Goal: Task Accomplishment & Management: Use online tool/utility

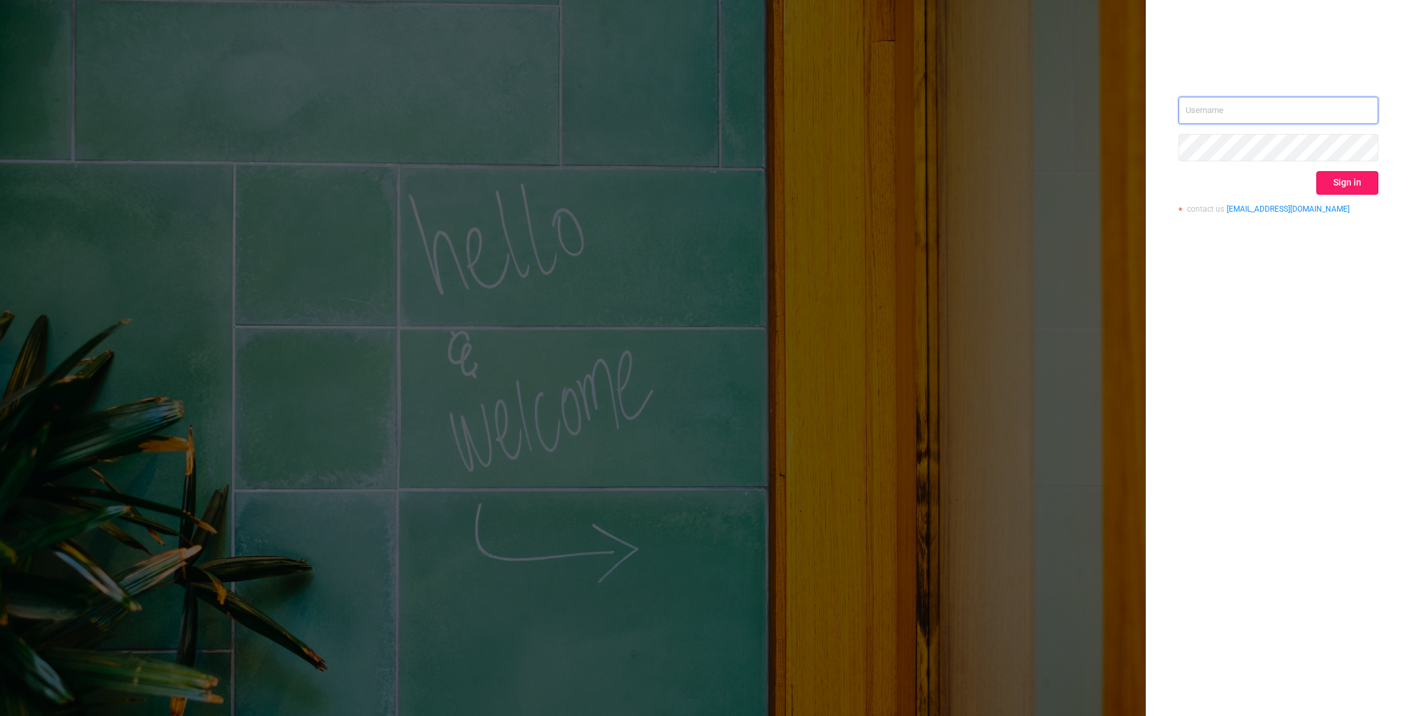
type input "o@[DOMAIN_NAME]"
click at [1336, 180] on button "Sign in" at bounding box center [1347, 183] width 62 height 24
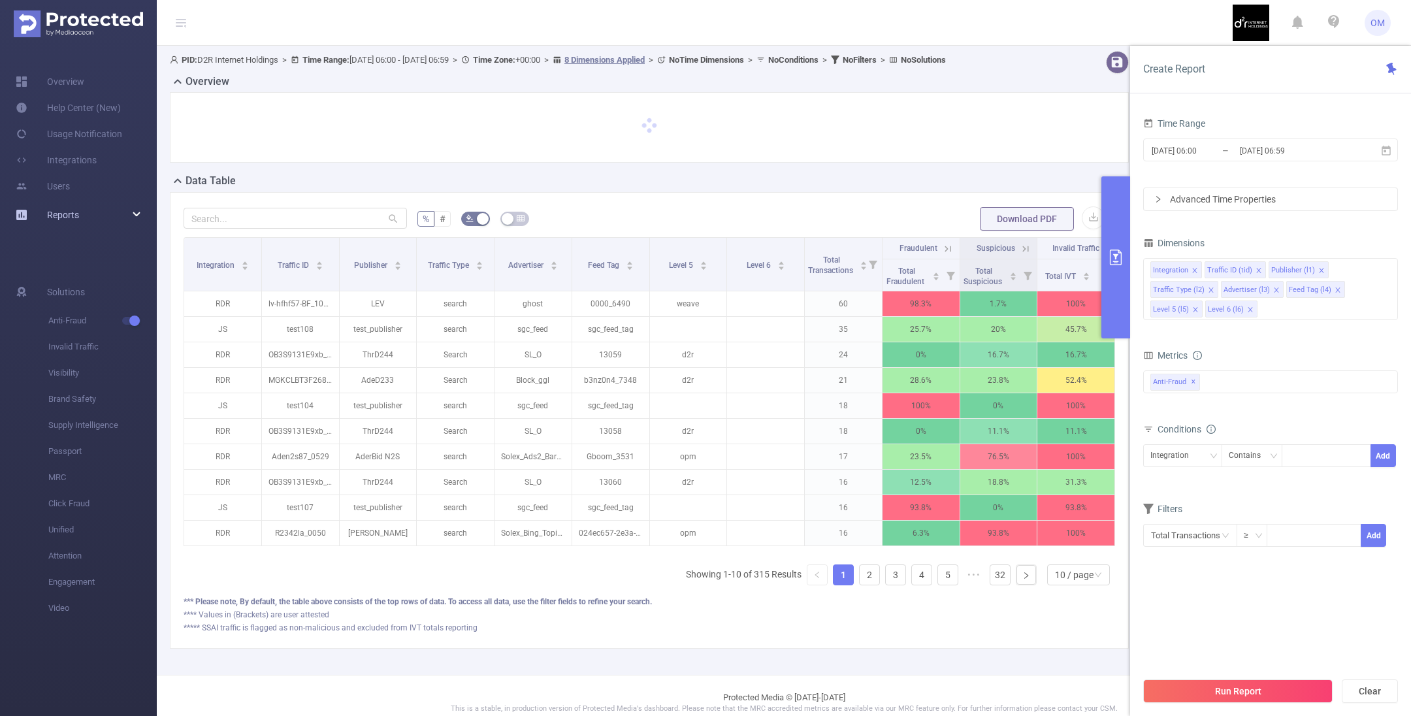
click at [62, 211] on span "Reports" at bounding box center [63, 215] width 32 height 10
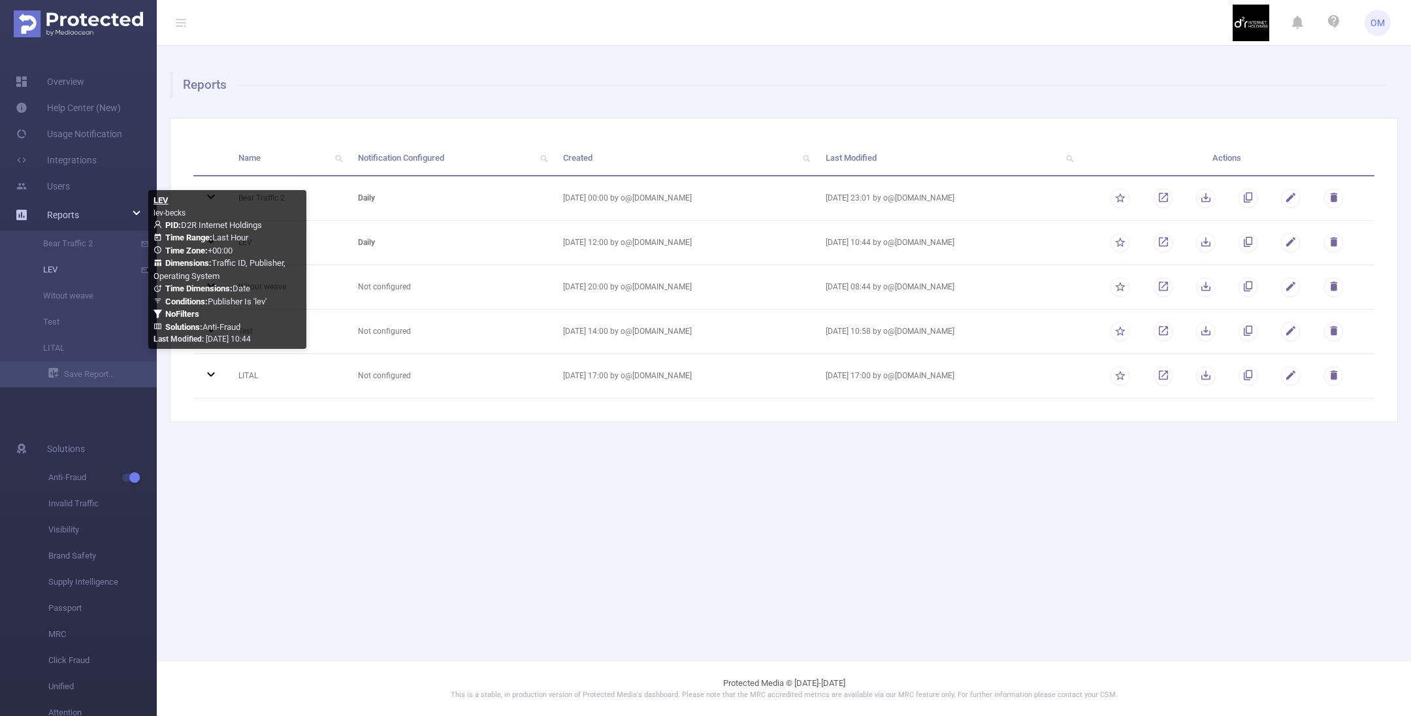
click at [57, 265] on link "LEV" at bounding box center [83, 270] width 115 height 26
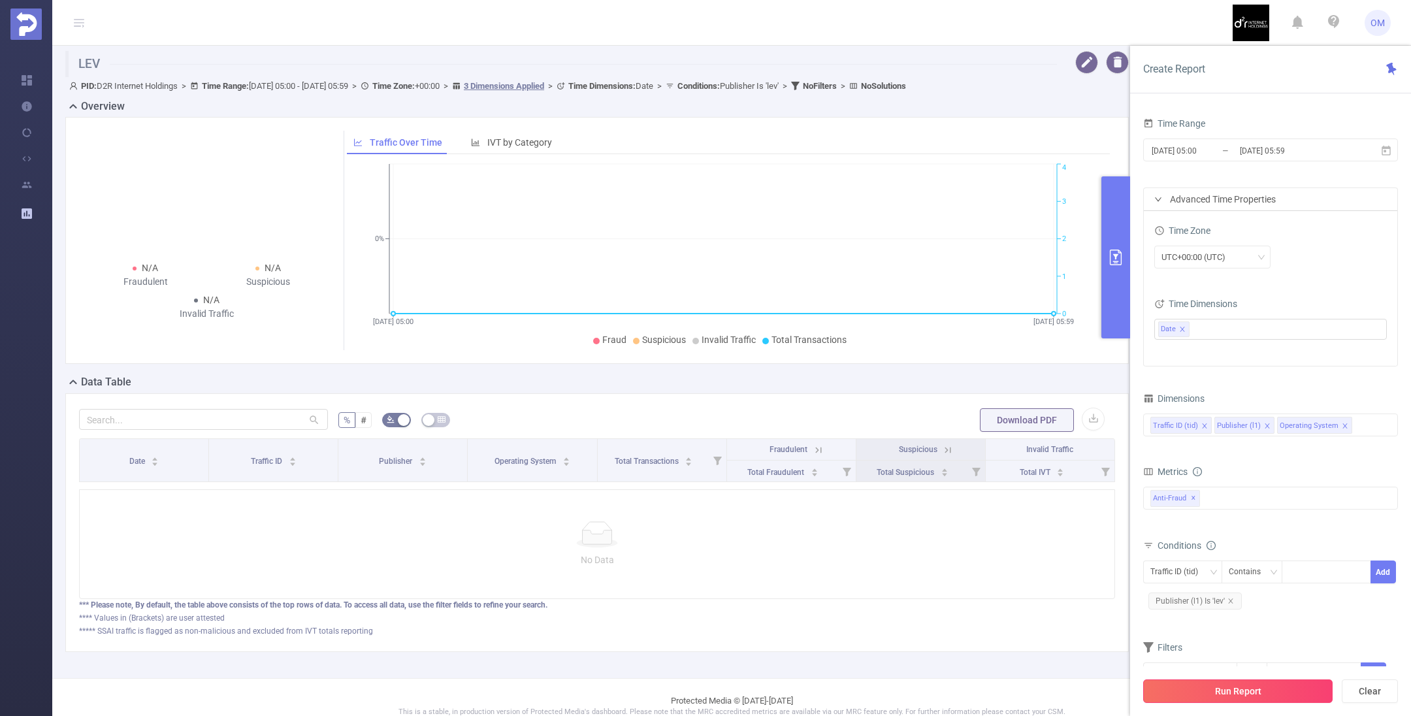
click at [1233, 686] on button "Run Report" at bounding box center [1237, 691] width 189 height 24
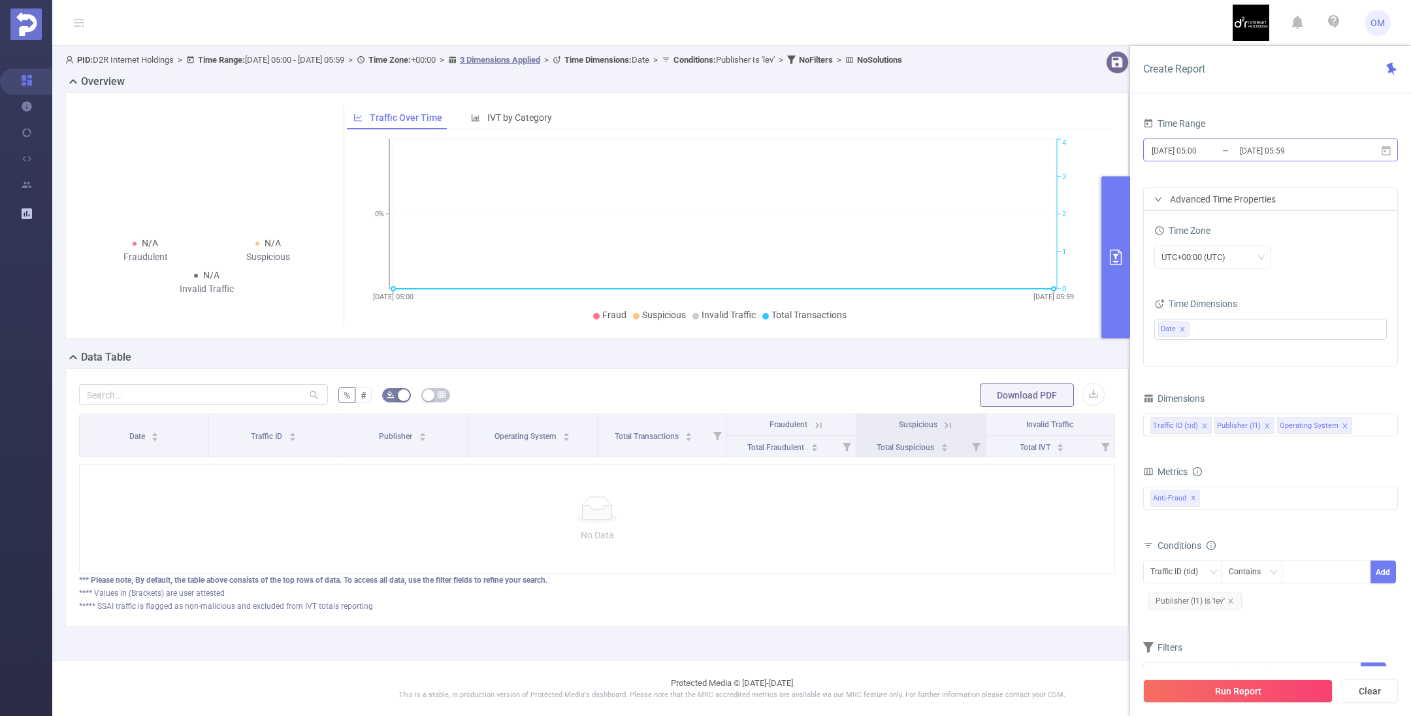
click at [1223, 155] on input "[DATE] 05:00" at bounding box center [1203, 151] width 106 height 18
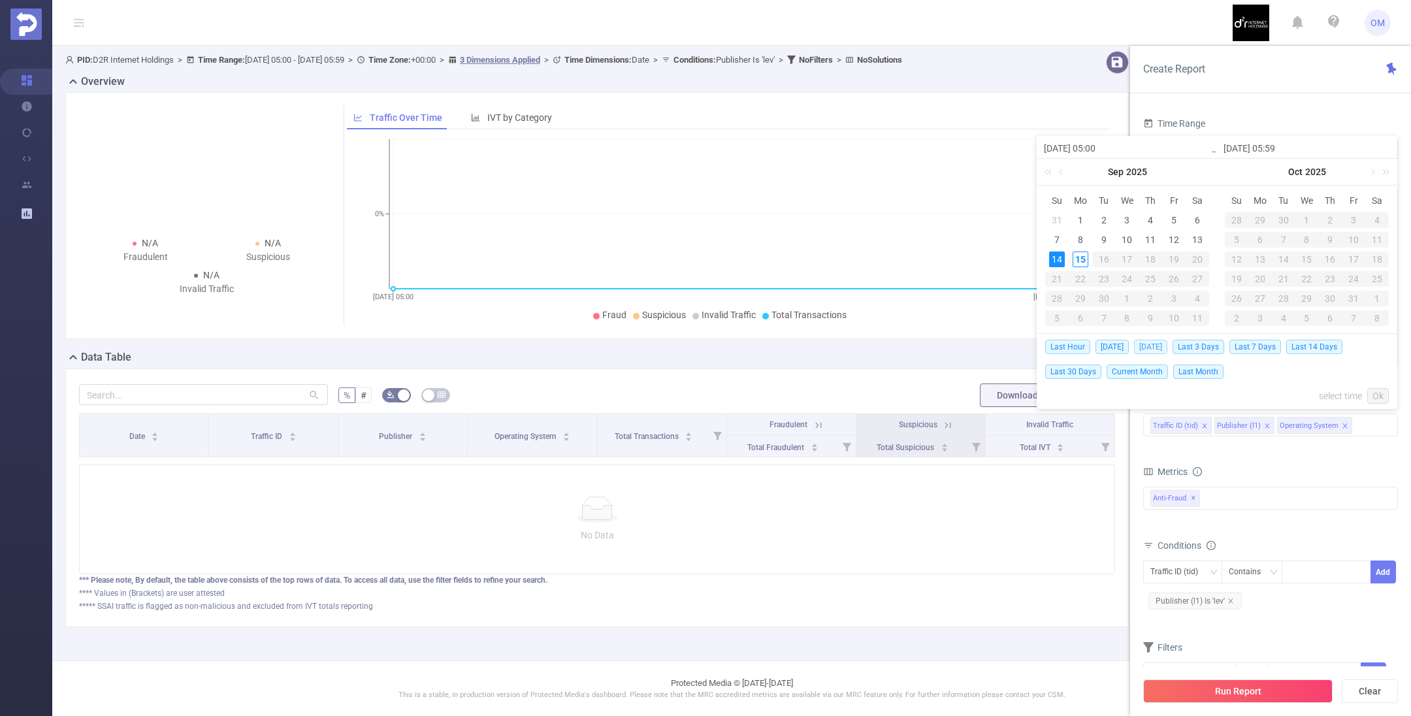
click at [1157, 347] on span "[DATE]" at bounding box center [1150, 347] width 33 height 14
type input "[DATE] 00:00"
type input "[DATE] 23:59"
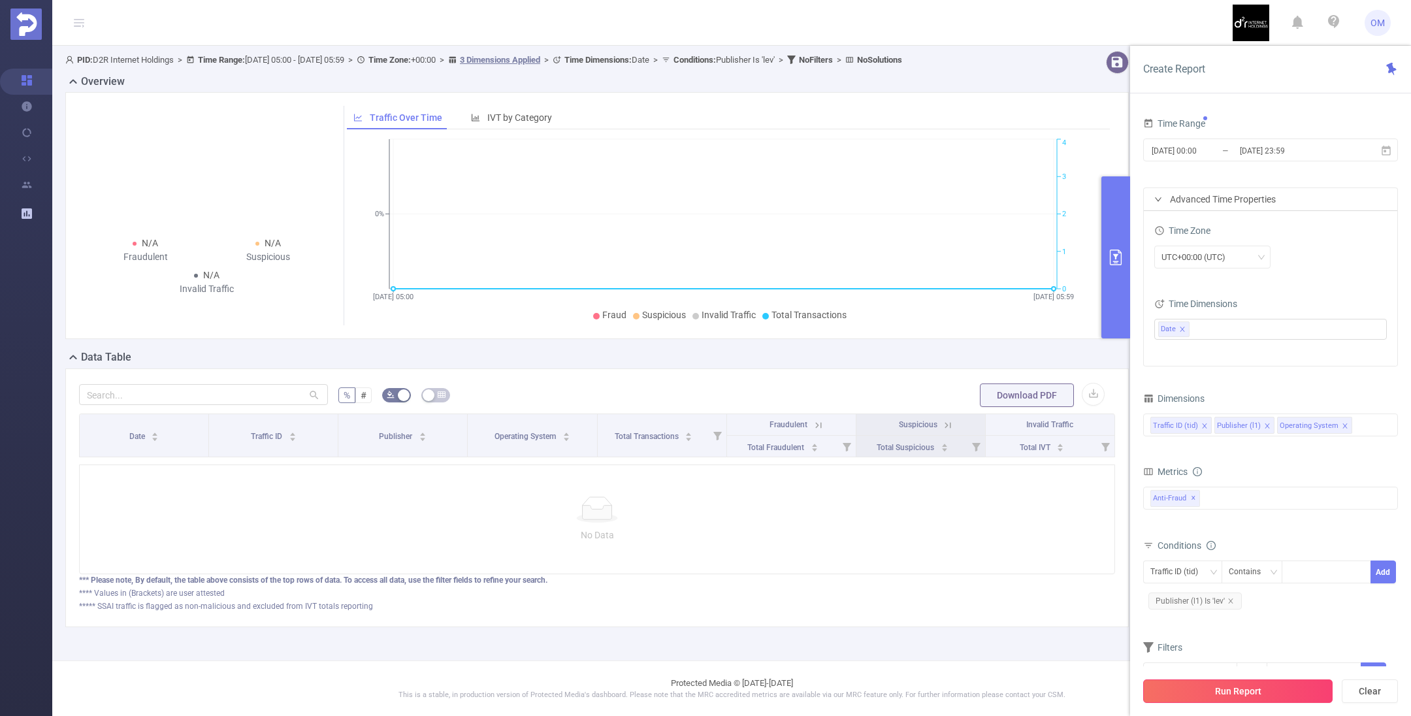
click at [1223, 690] on button "Run Report" at bounding box center [1237, 691] width 189 height 24
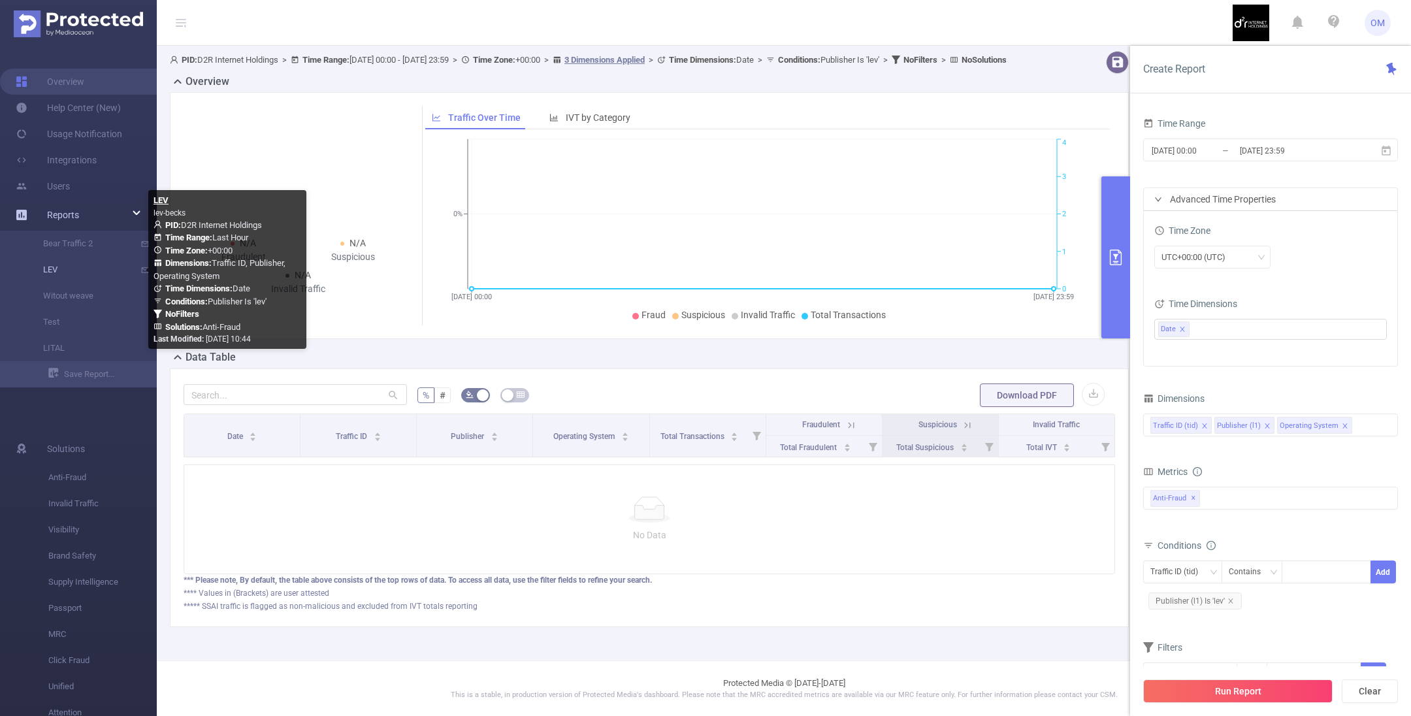
click at [67, 271] on link "LEV" at bounding box center [83, 270] width 115 height 26
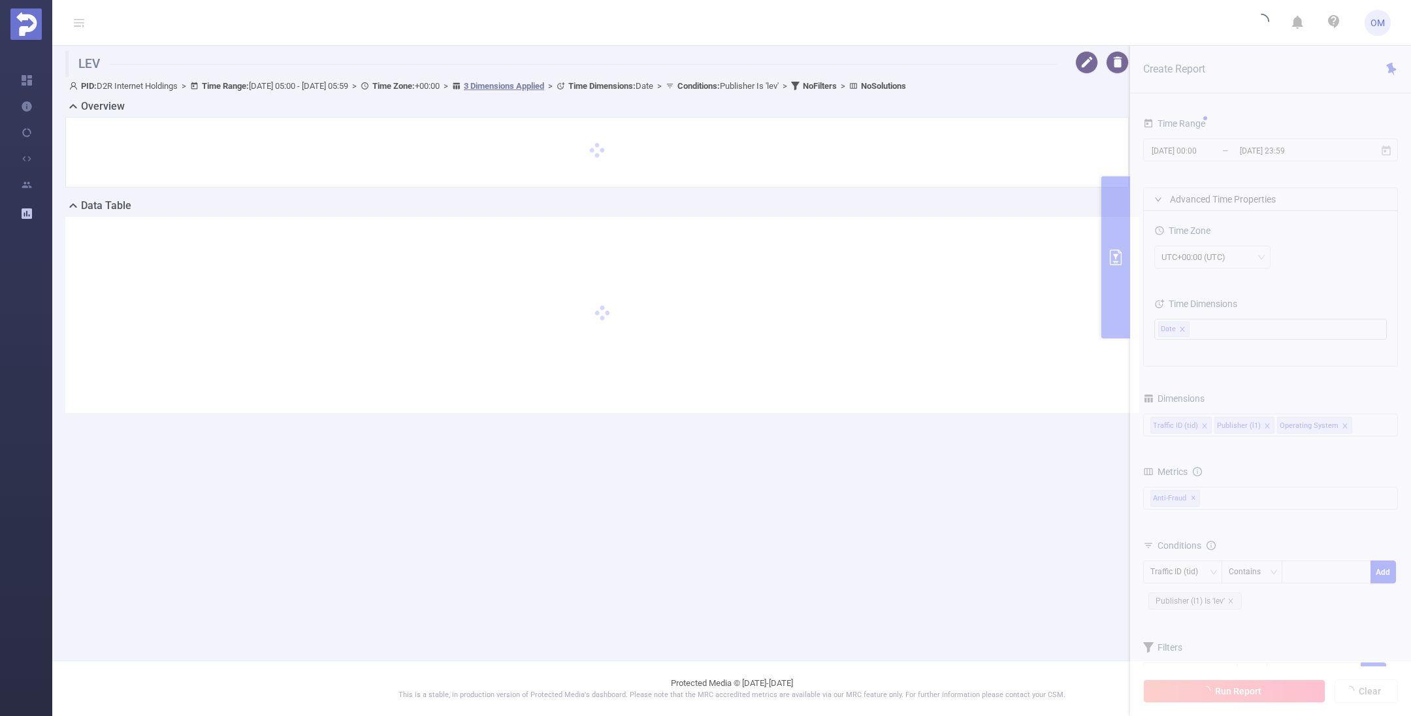
type input "[DATE] 05:00"
type input "[DATE] 05:59"
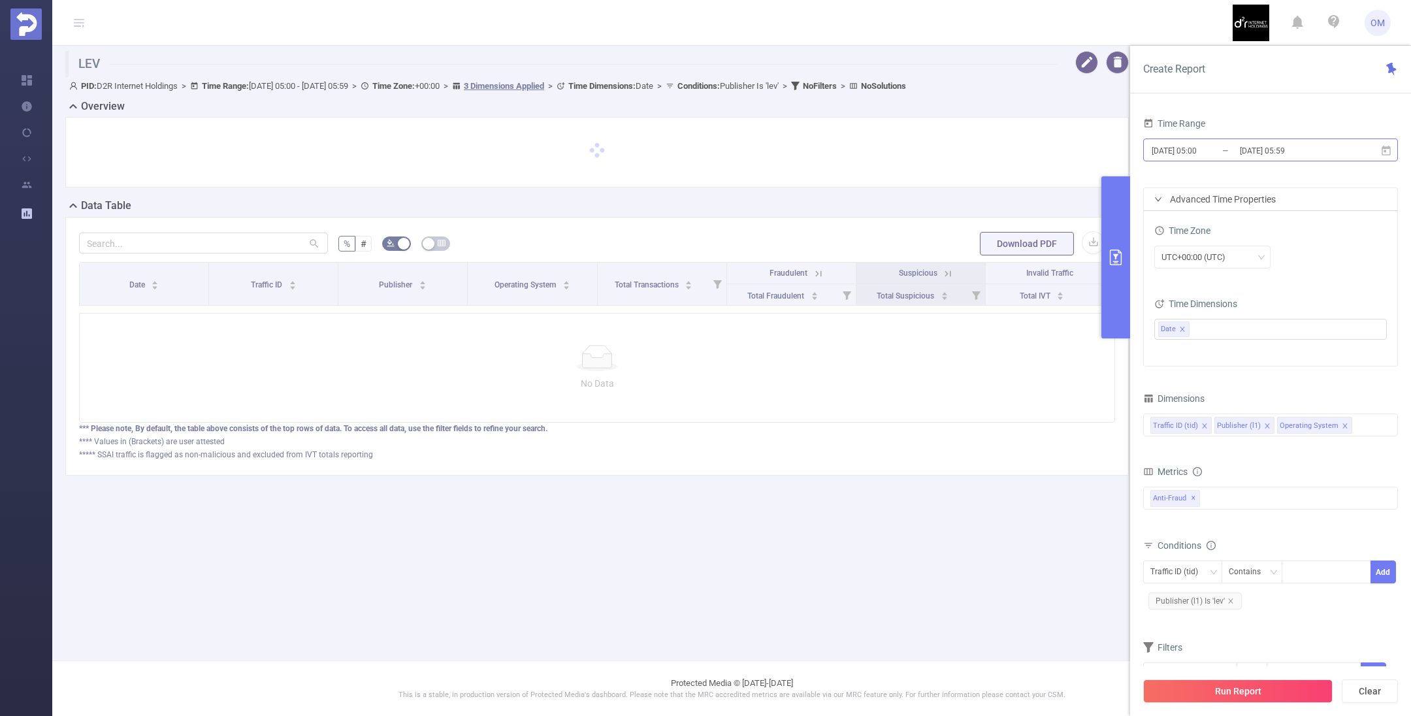
click at [1221, 153] on input "[DATE] 05:00" at bounding box center [1203, 151] width 106 height 18
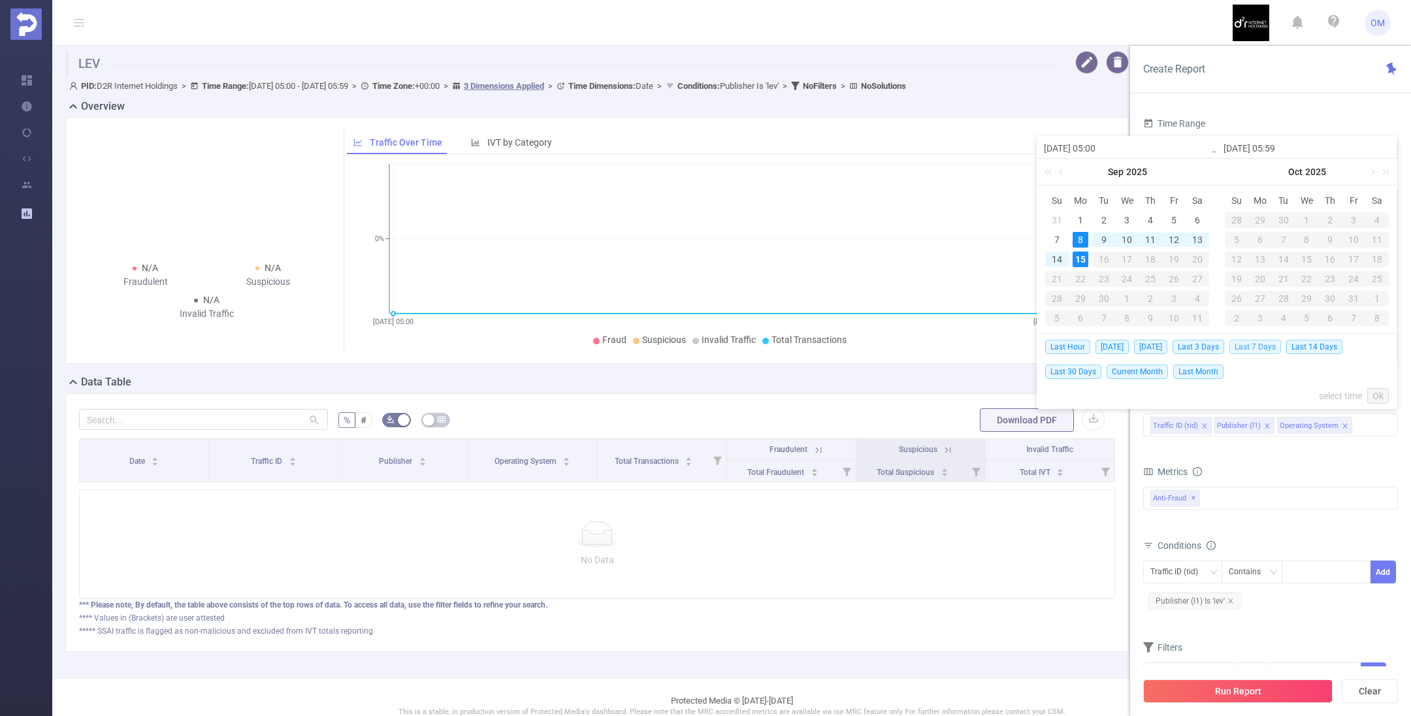
click at [1259, 347] on span "Last 7 Days" at bounding box center [1255, 347] width 52 height 14
type input "[DATE] 00:00"
type input "[DATE] 23:59"
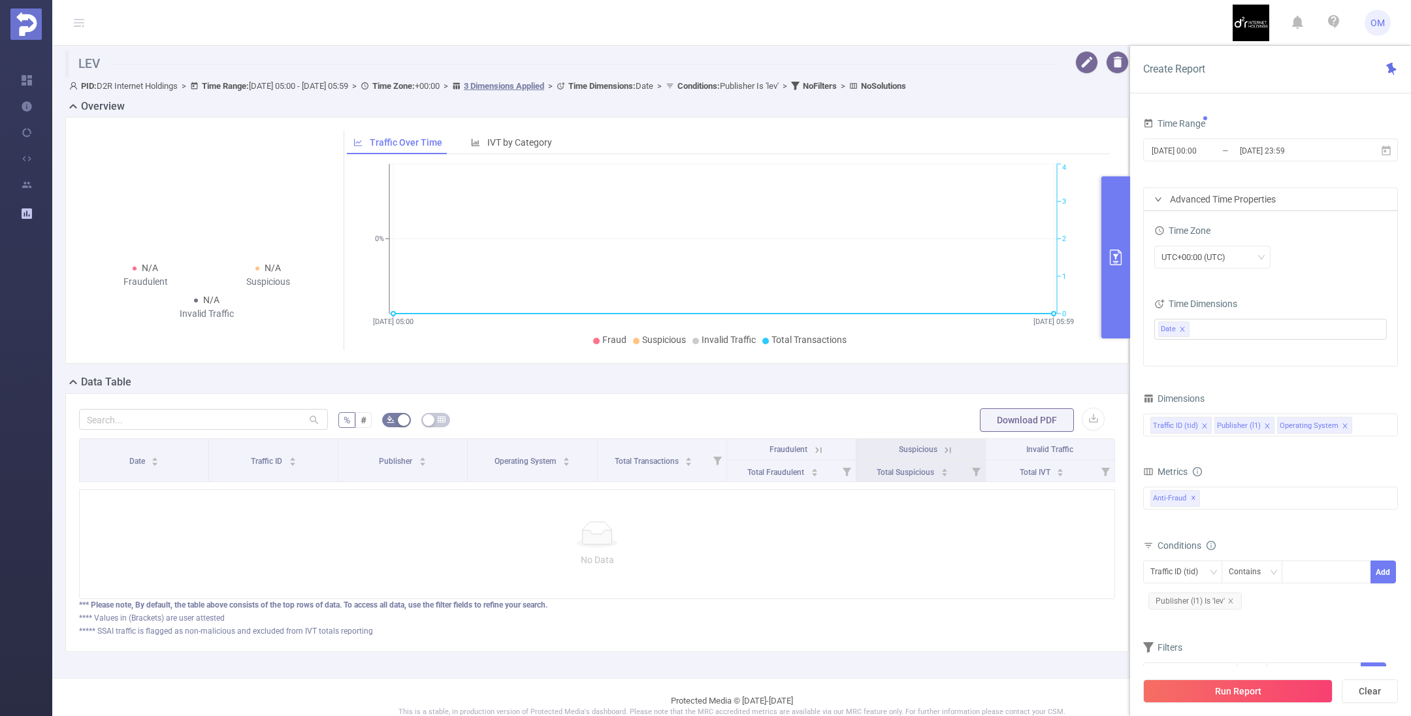
click at [1210, 685] on button "Run Report" at bounding box center [1237, 691] width 189 height 24
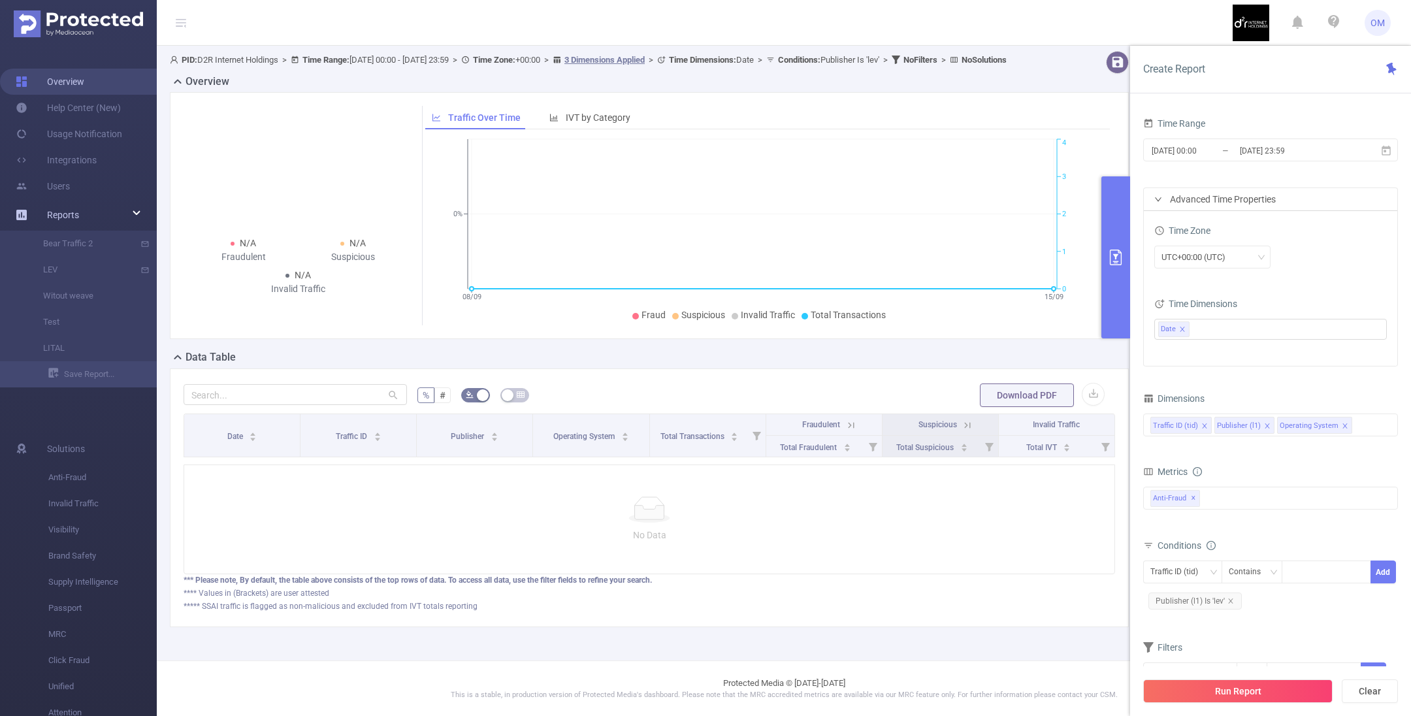
click at [52, 81] on link "Overview" at bounding box center [50, 82] width 69 height 26
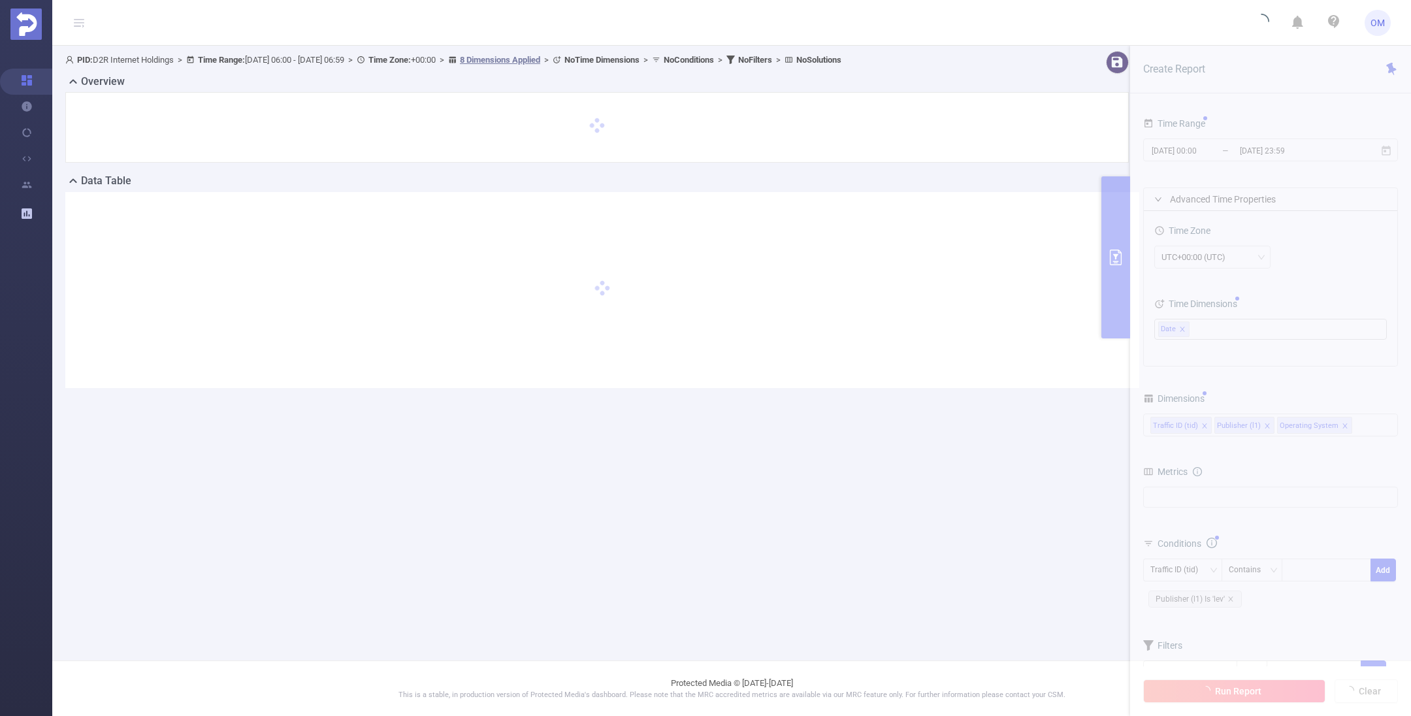
type input "[DATE] 06:00"
type input "[DATE] 06:59"
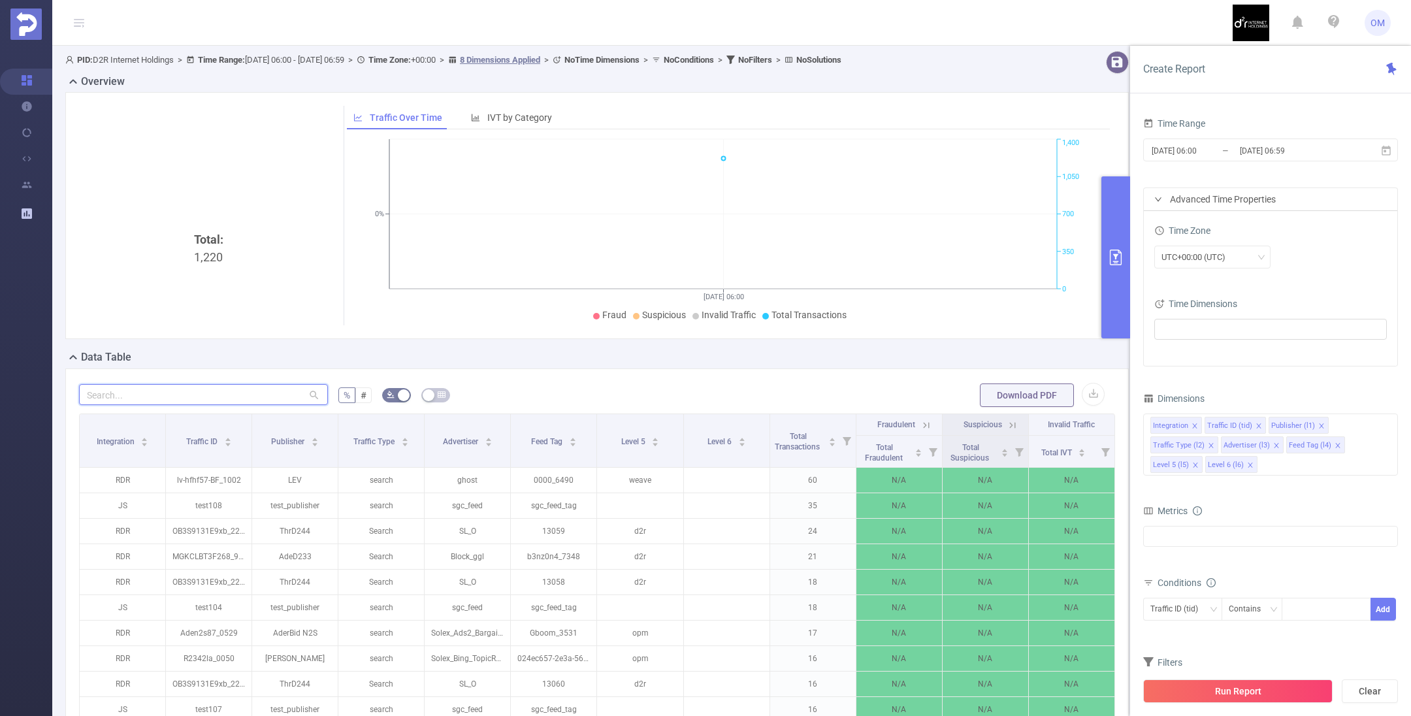
click at [257, 395] on input "text" at bounding box center [203, 394] width 249 height 21
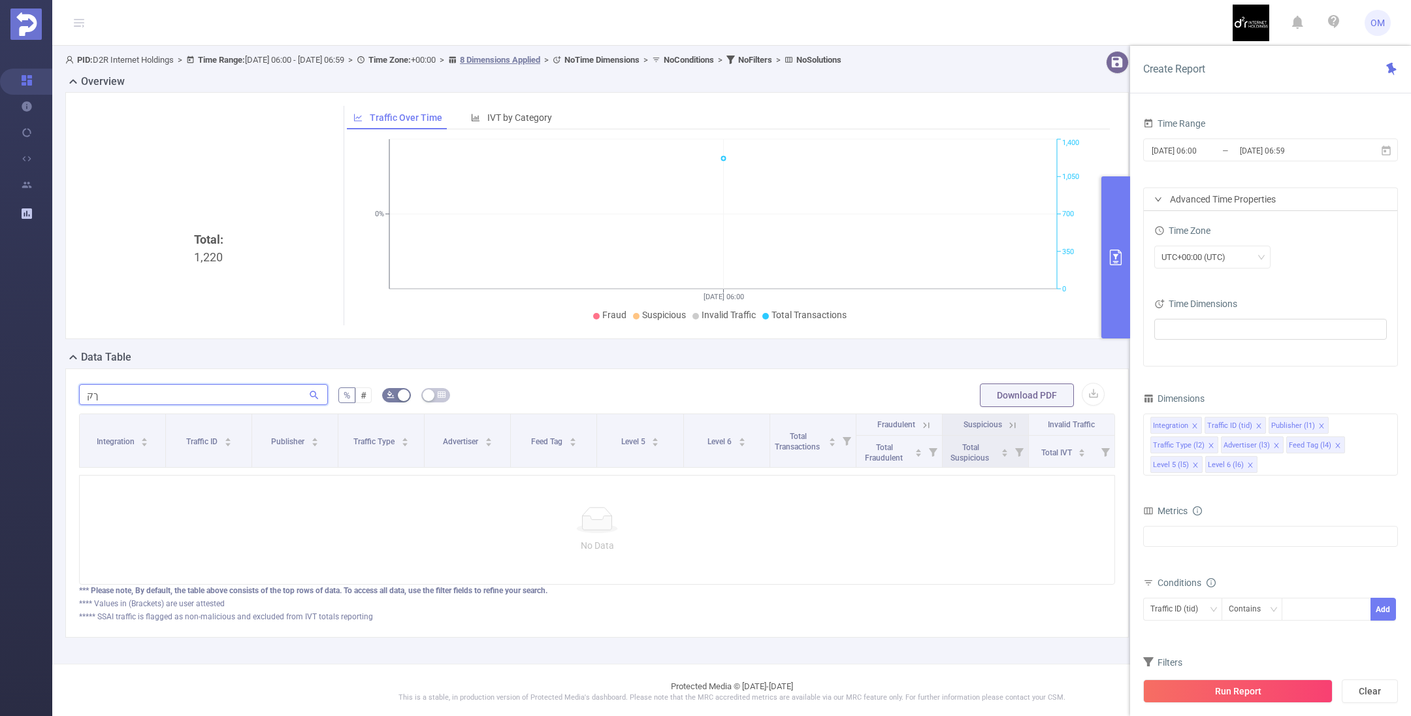
type input "ך"
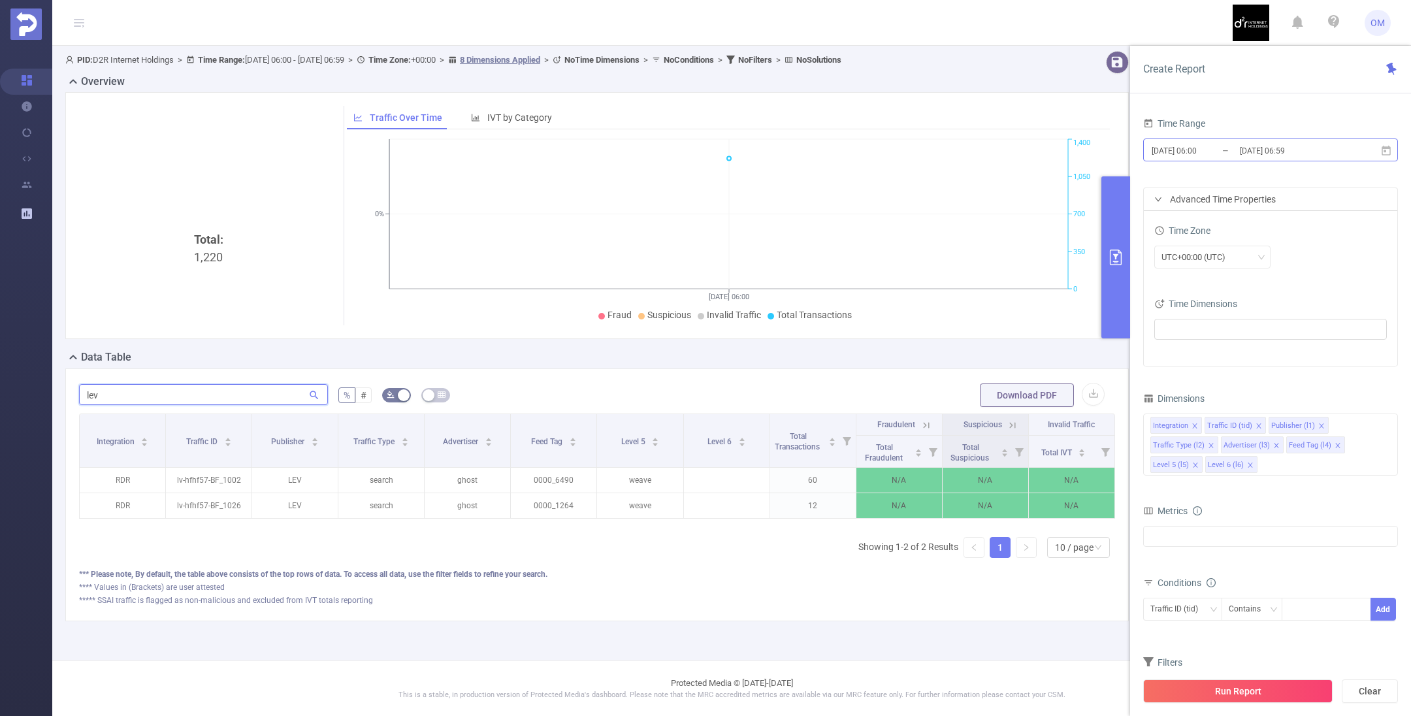
type input "lev"
click at [1219, 150] on input "[DATE] 06:00" at bounding box center [1203, 151] width 106 height 18
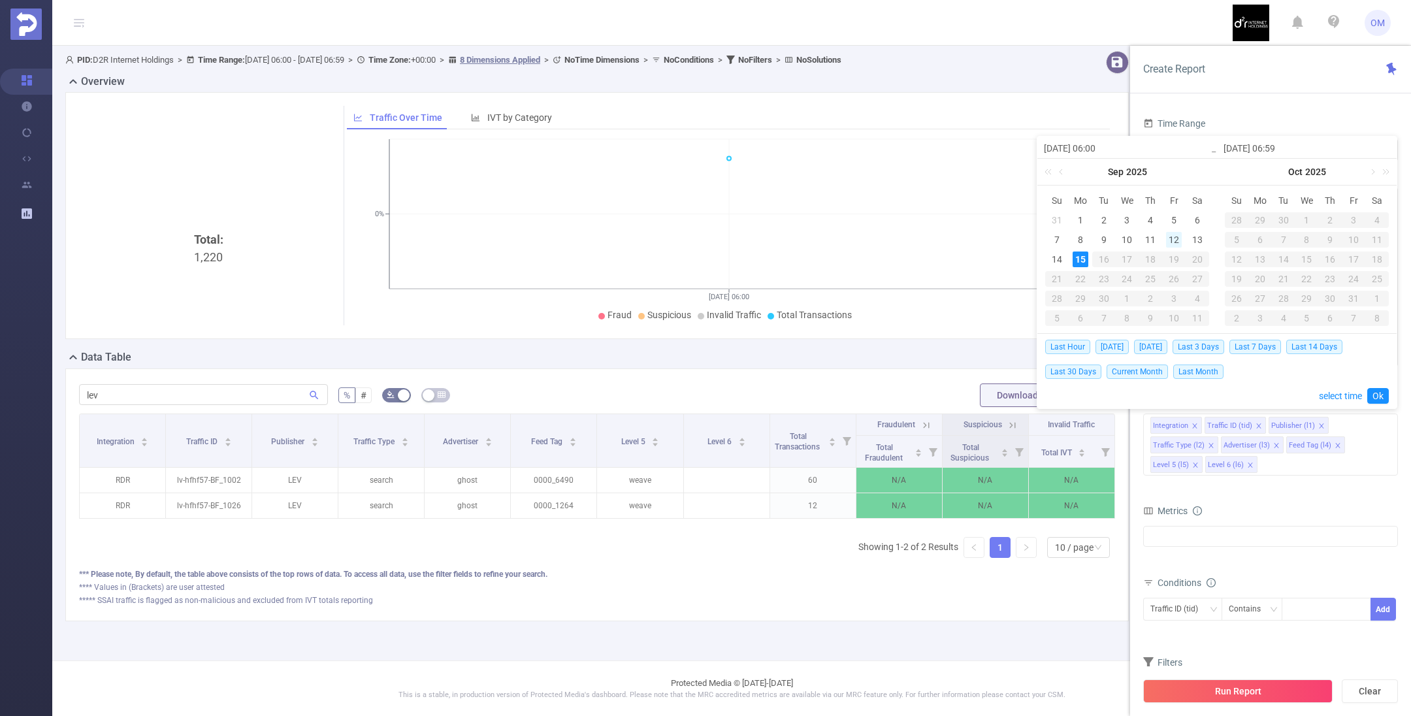
click at [1174, 236] on div "12" at bounding box center [1174, 240] width 16 height 16
click at [1084, 266] on div "15" at bounding box center [1081, 259] width 16 height 16
type input "[DATE] 06:00"
click at [1244, 700] on button "Run Report" at bounding box center [1237, 691] width 189 height 24
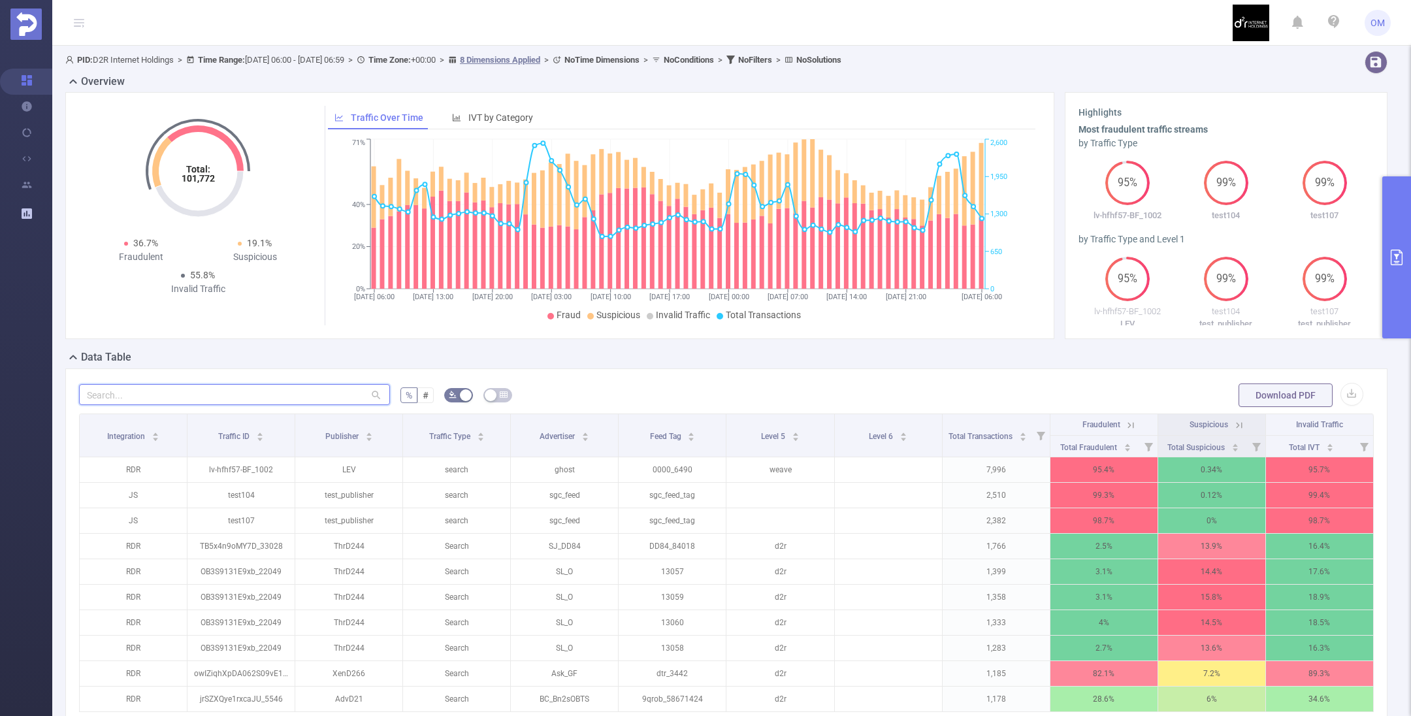
click at [258, 396] on input "text" at bounding box center [234, 394] width 311 height 21
click at [1402, 257] on icon "primary" at bounding box center [1397, 258] width 12 height 16
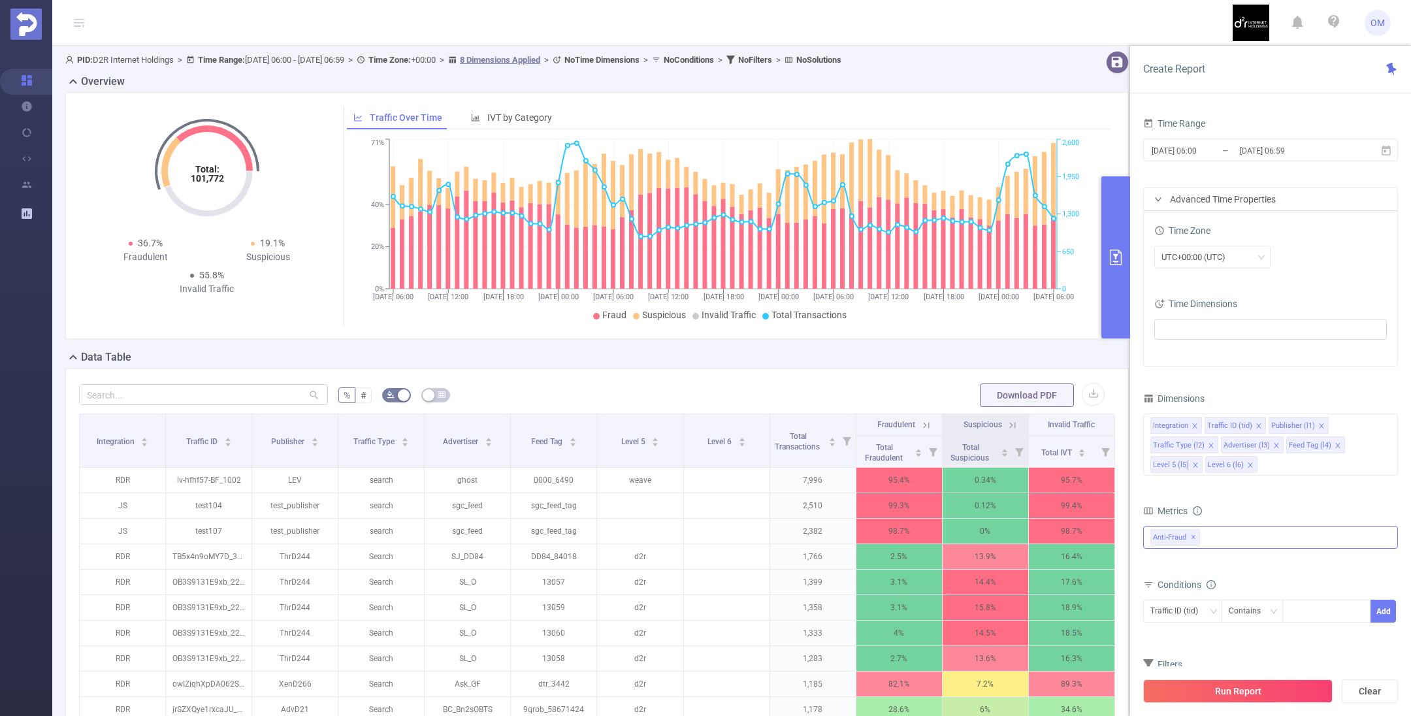
click at [1227, 533] on div "Anti-Fraud ✕" at bounding box center [1270, 537] width 255 height 23
click at [1317, 649] on form "Dimensions Integration Traffic ID (tid) Publisher (l1) Traffic Type (l2) Advert…" at bounding box center [1270, 554] width 255 height 330
click at [1189, 615] on div "Traffic ID (tid)" at bounding box center [1178, 611] width 57 height 22
click at [1186, 478] on li "Publisher (l1)" at bounding box center [1181, 481] width 79 height 21
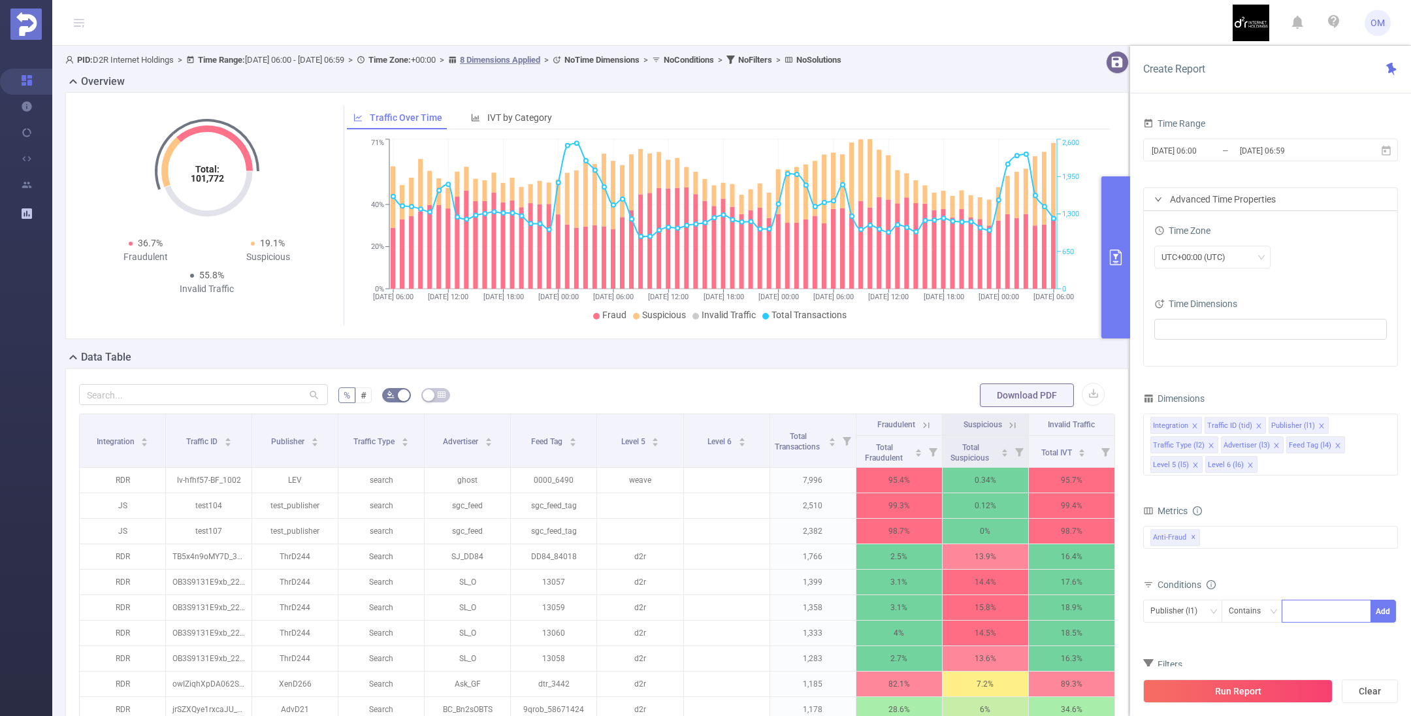
click at [1301, 608] on div at bounding box center [1326, 611] width 75 height 22
type input "lev"
click at [1321, 632] on li "lev" at bounding box center [1326, 635] width 89 height 21
click at [1382, 609] on button "Add" at bounding box center [1382, 611] width 25 height 23
click at [1245, 694] on button "Run Report" at bounding box center [1237, 691] width 189 height 24
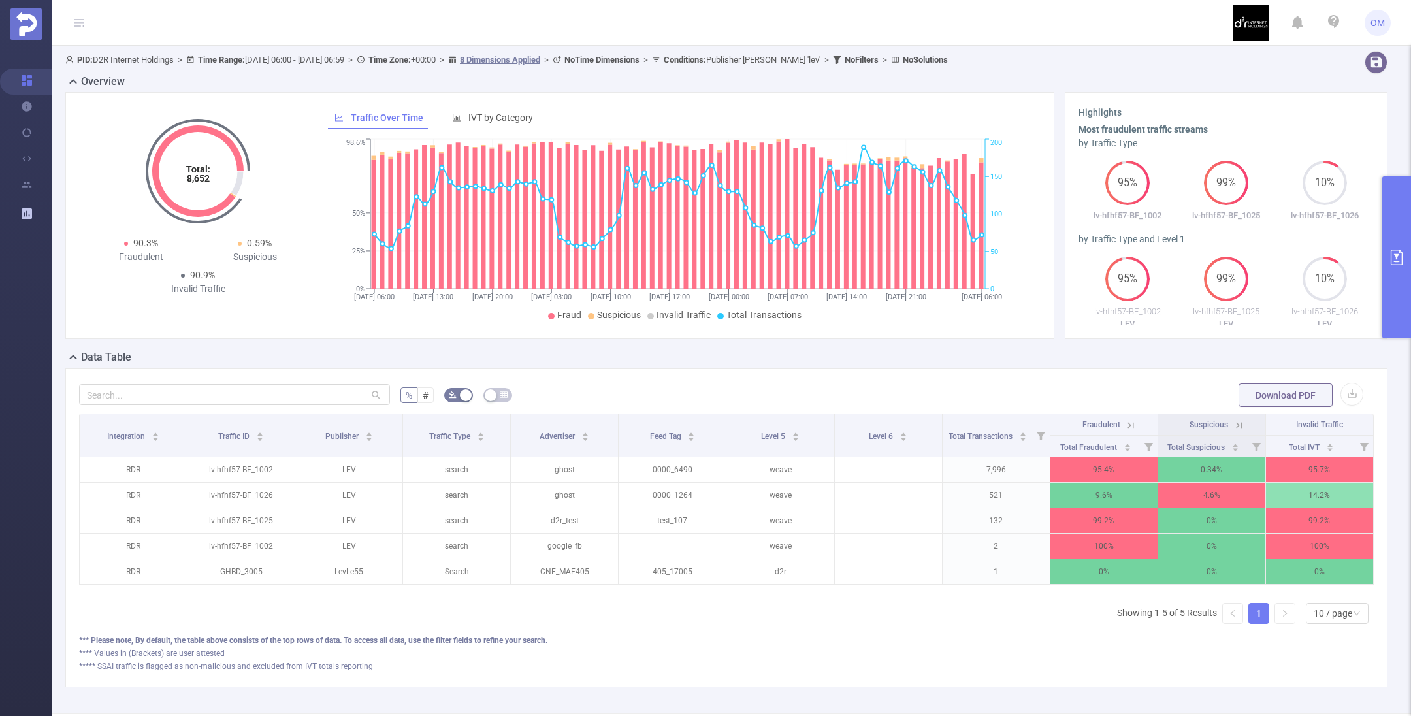
click at [1393, 251] on icon "primary" at bounding box center [1397, 258] width 16 height 16
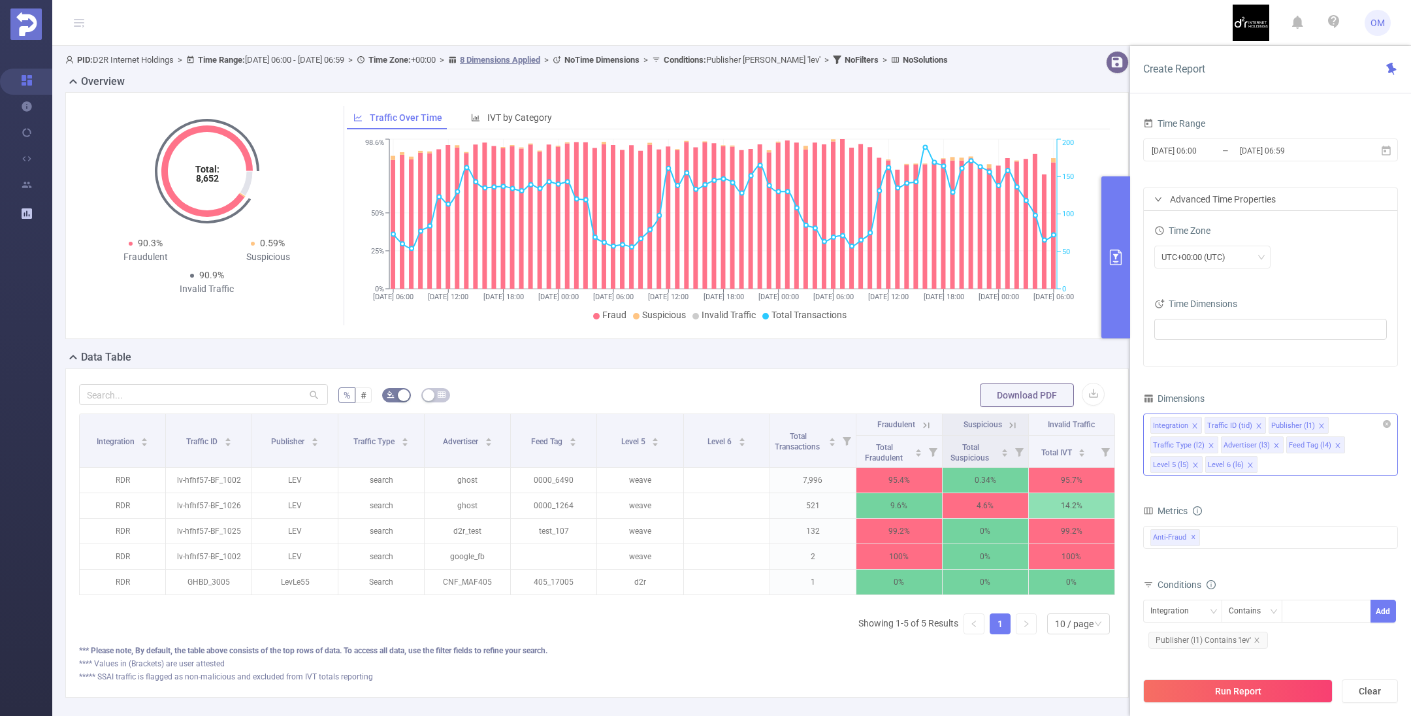
click at [1192, 423] on icon "icon: close" at bounding box center [1194, 426] width 7 height 7
click at [1264, 443] on icon "icon: close" at bounding box center [1267, 445] width 7 height 7
click at [1313, 443] on icon "icon: close" at bounding box center [1315, 445] width 5 height 5
click at [1261, 444] on icon "icon: close" at bounding box center [1260, 445] width 7 height 7
click at [1204, 446] on icon "icon: close" at bounding box center [1205, 445] width 7 height 7
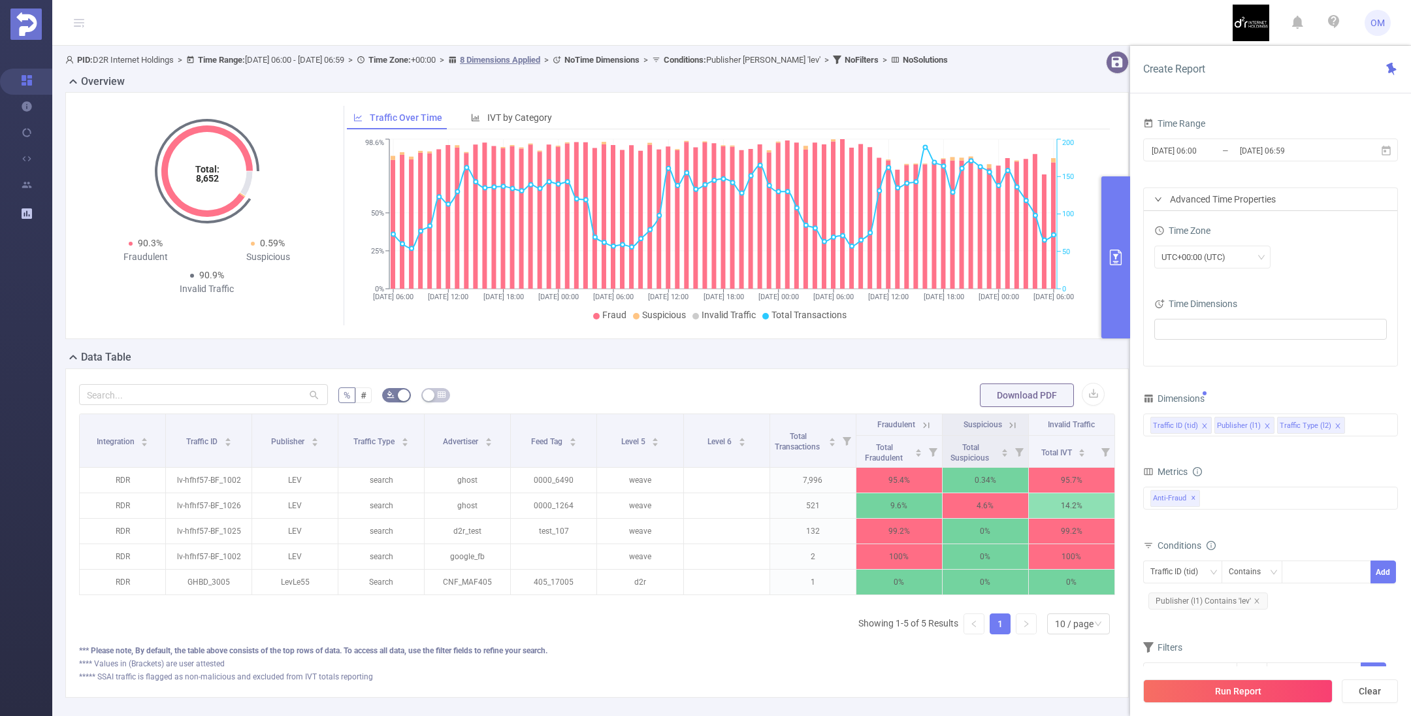
click at [1334, 423] on icon "icon: close" at bounding box center [1337, 426] width 7 height 7
click at [1238, 686] on button "Run Report" at bounding box center [1237, 691] width 189 height 24
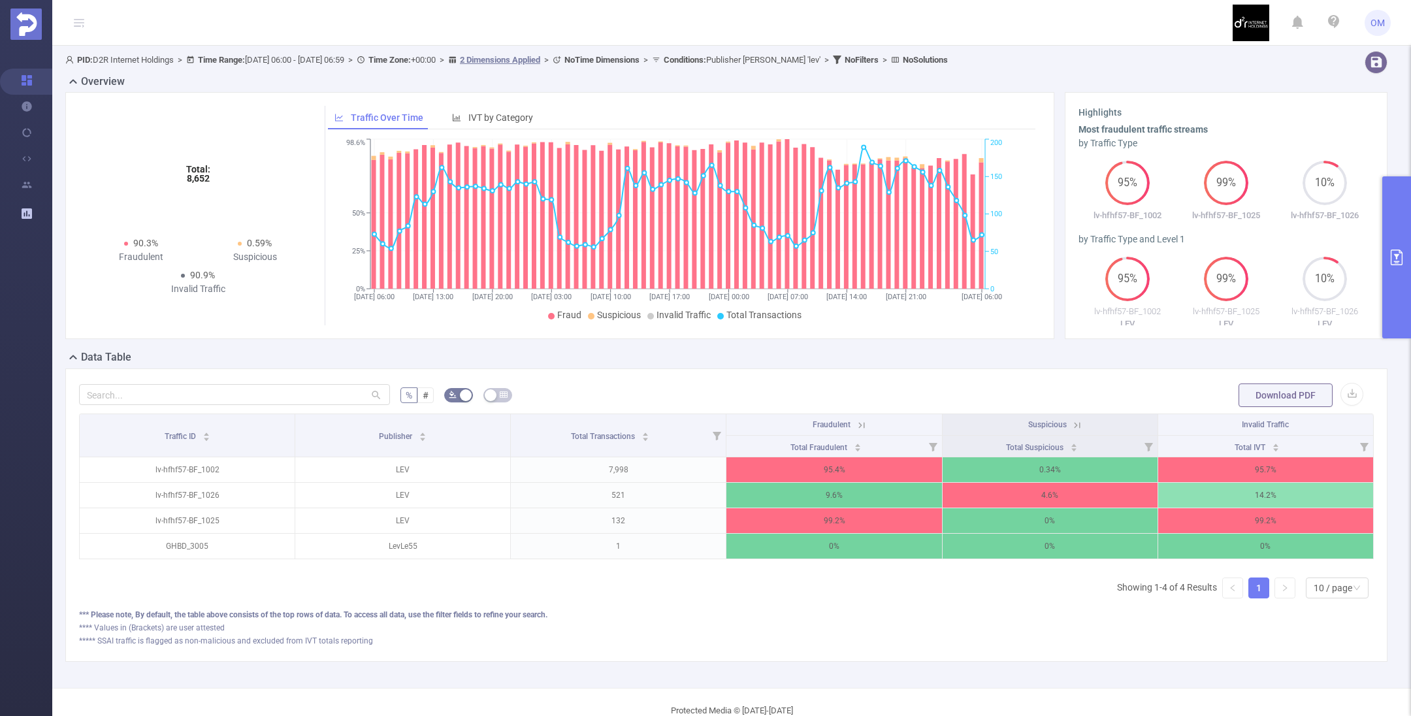
click at [1400, 246] on button "primary" at bounding box center [1396, 257] width 29 height 162
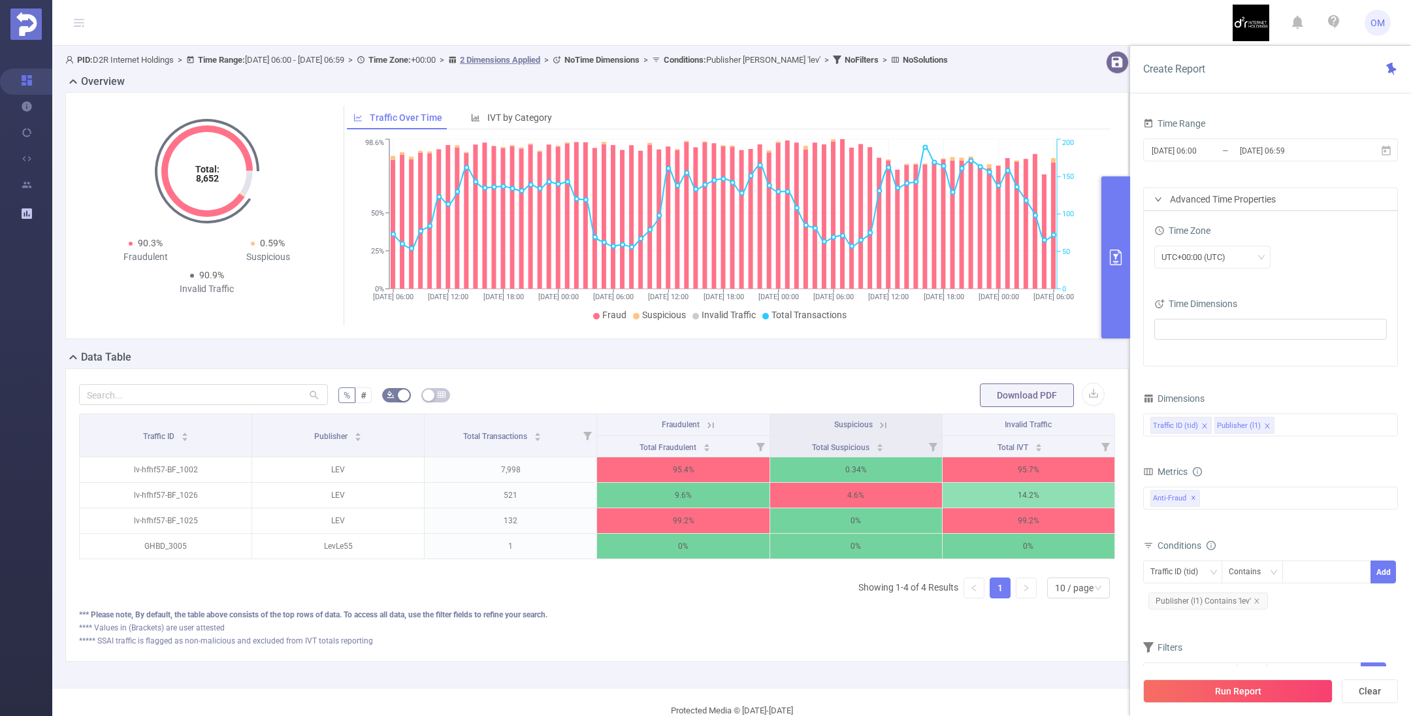
click at [1297, 423] on div "Traffic ID (tid) Publisher (l1)" at bounding box center [1270, 425] width 240 height 22
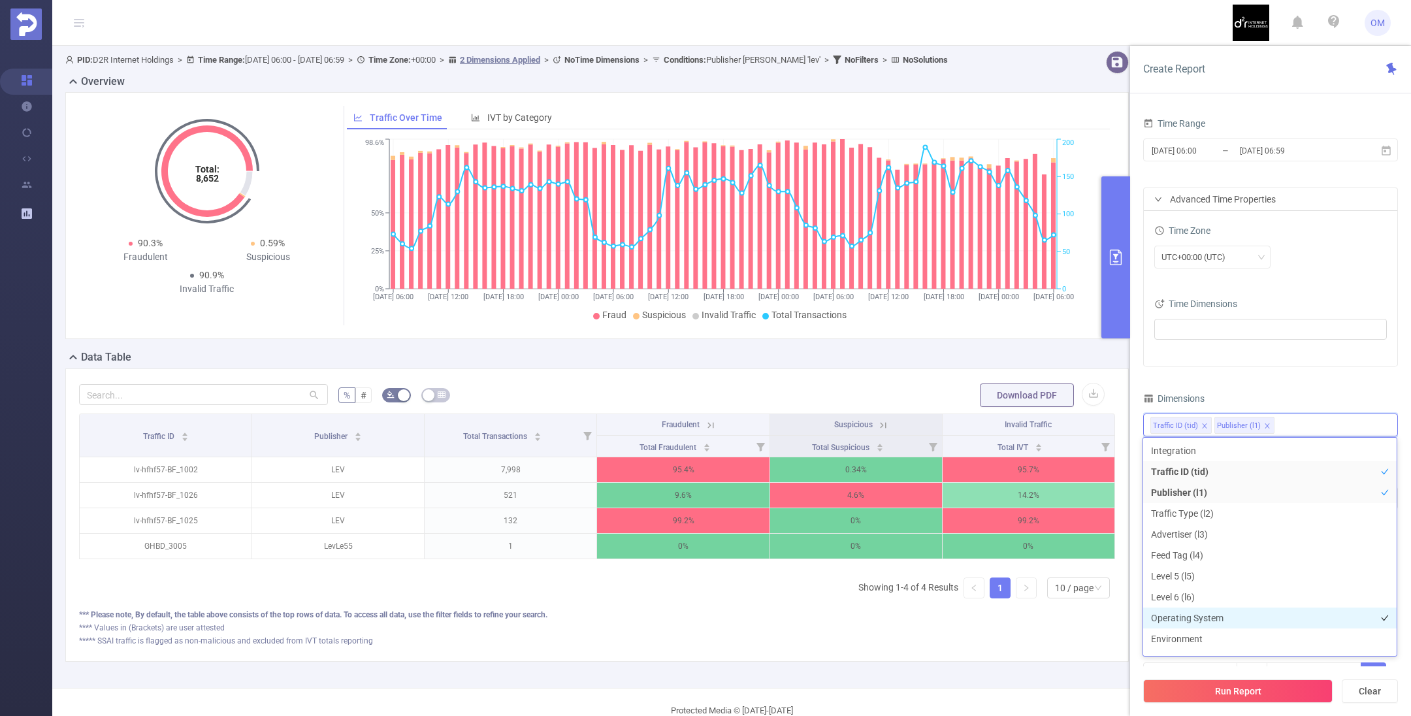
click at [1235, 616] on li "Operating System" at bounding box center [1269, 617] width 253 height 21
click at [1258, 385] on div "Time Range [DATE] 06:00 _ [DATE] 06:59 Advanced Time Properties Time Zone UTC+0…" at bounding box center [1270, 408] width 255 height 588
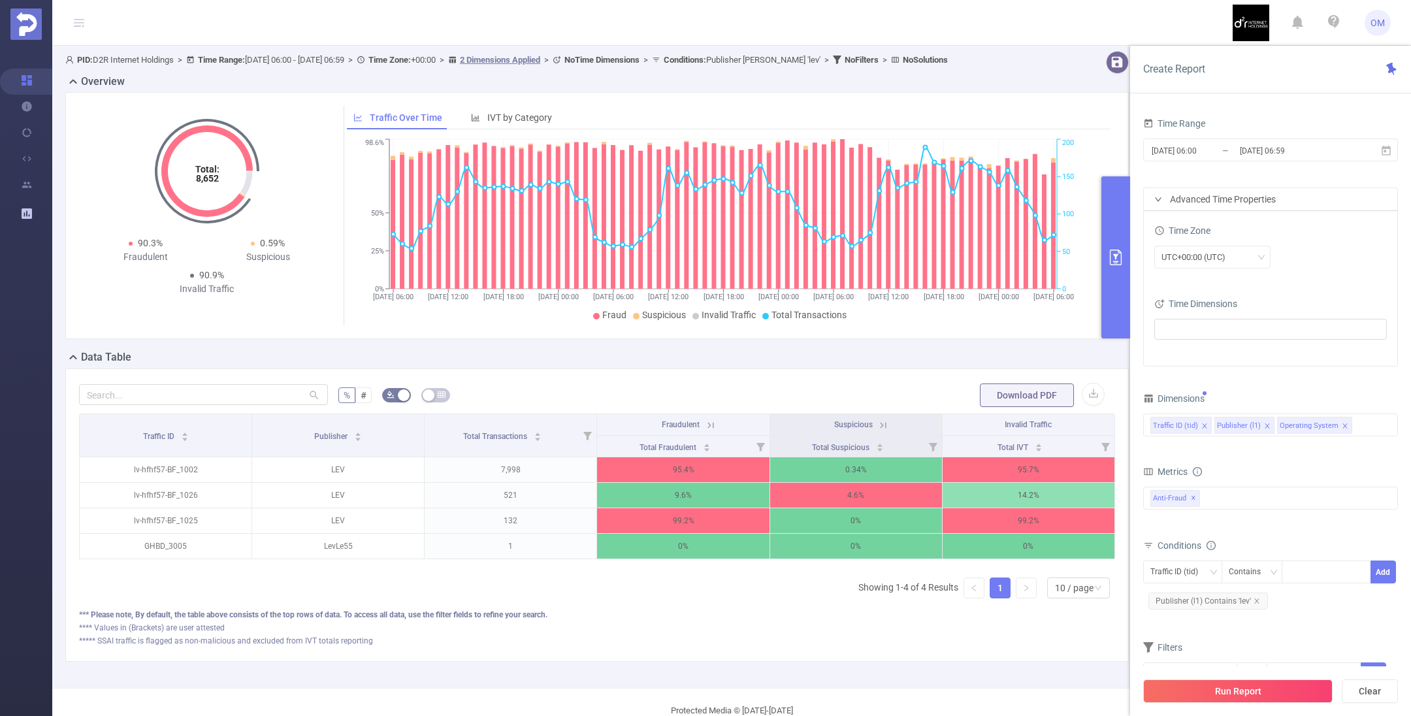
click at [1222, 198] on div "Advanced Time Properties" at bounding box center [1270, 199] width 253 height 22
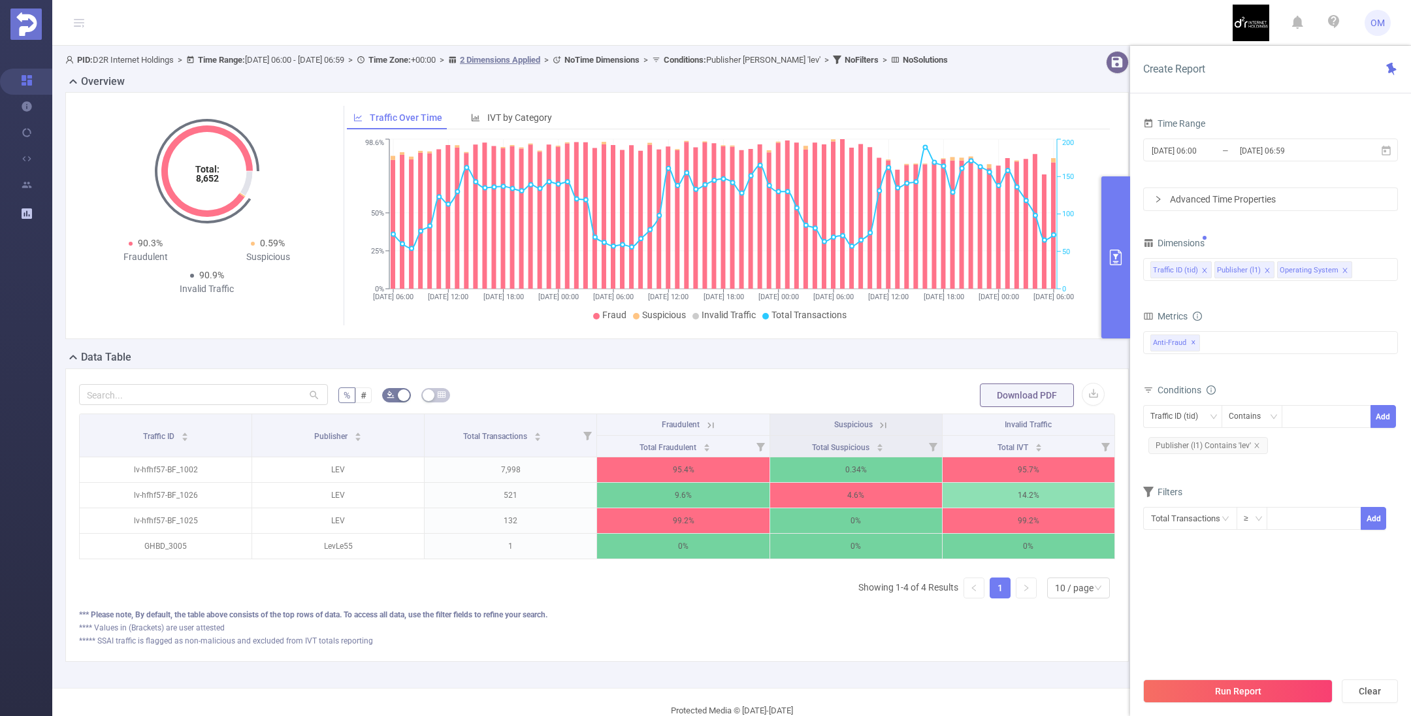
click at [1219, 197] on div "Advanced Time Properties" at bounding box center [1270, 199] width 253 height 22
click at [1218, 199] on div "Advanced Time Properties" at bounding box center [1270, 199] width 253 height 22
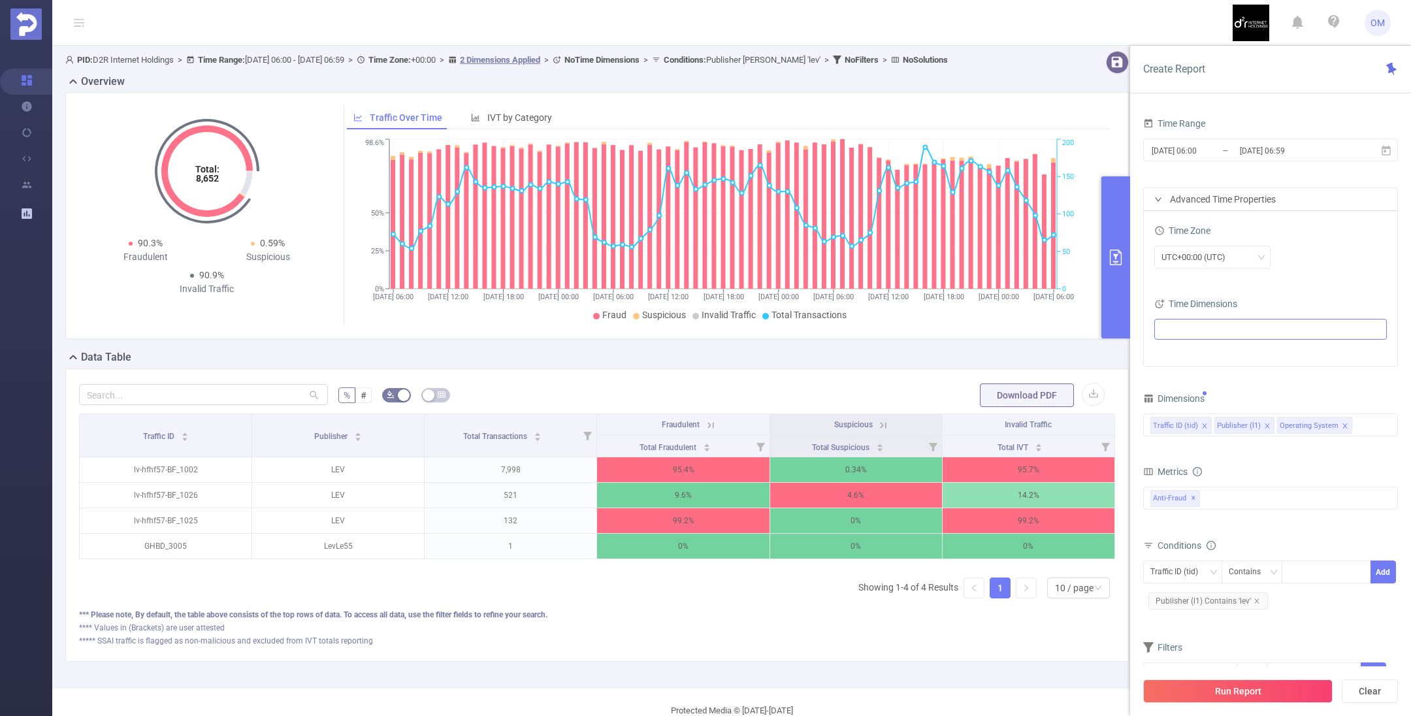
click at [1185, 323] on ul at bounding box center [1265, 329] width 215 height 20
click at [1162, 398] on icon "icon: caret-down" at bounding box center [1164, 398] width 7 height 7
click at [1191, 421] on span at bounding box center [1189, 420] width 10 height 10
click at [1191, 419] on span at bounding box center [1189, 420] width 10 height 10
click at [1176, 352] on span at bounding box center [1177, 352] width 10 height 10
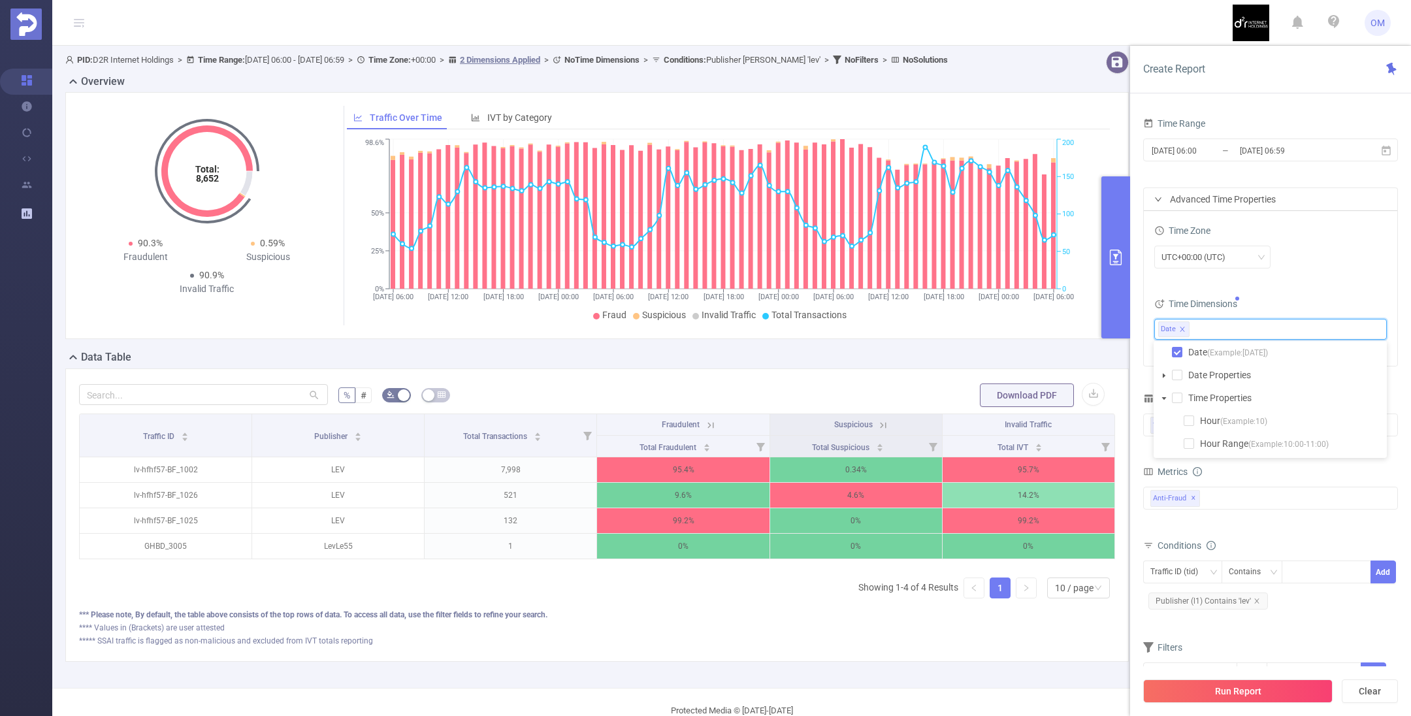
click at [1239, 696] on button "Run Report" at bounding box center [1237, 691] width 189 height 24
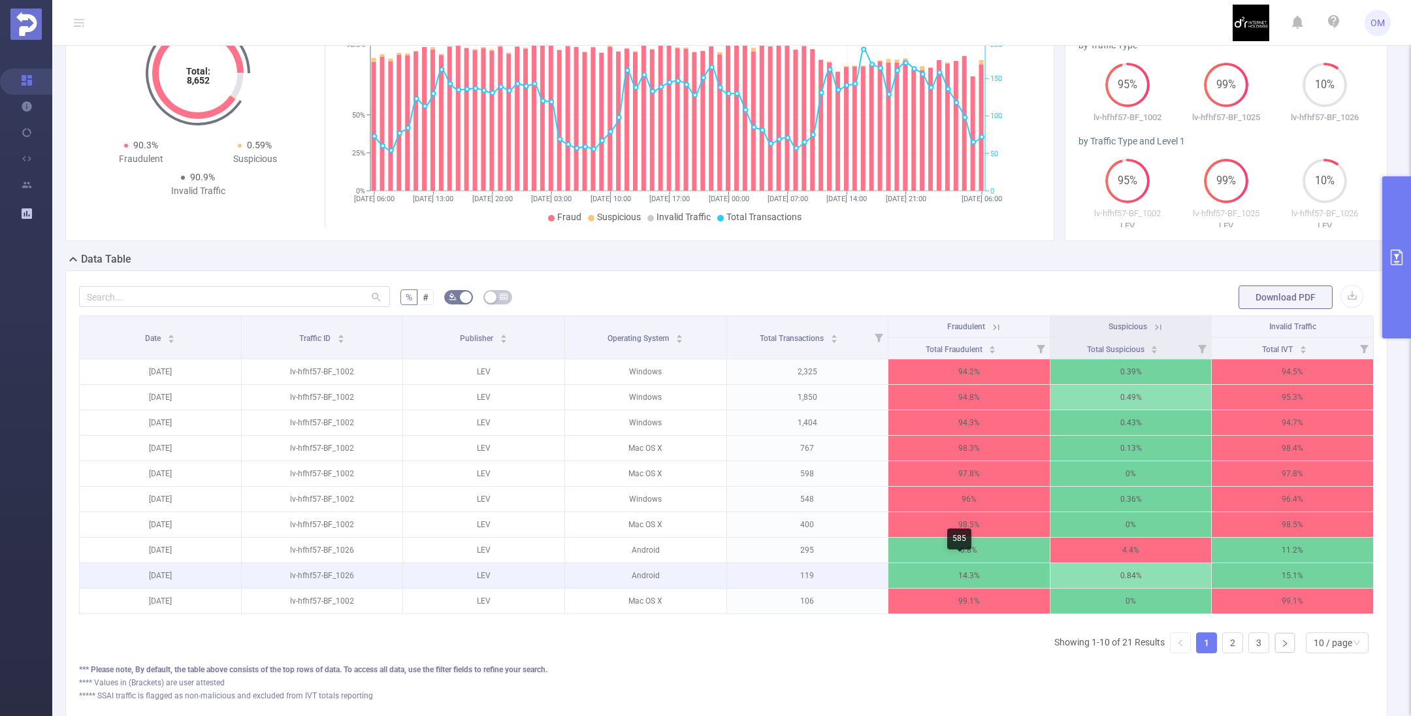
scroll to position [191, 0]
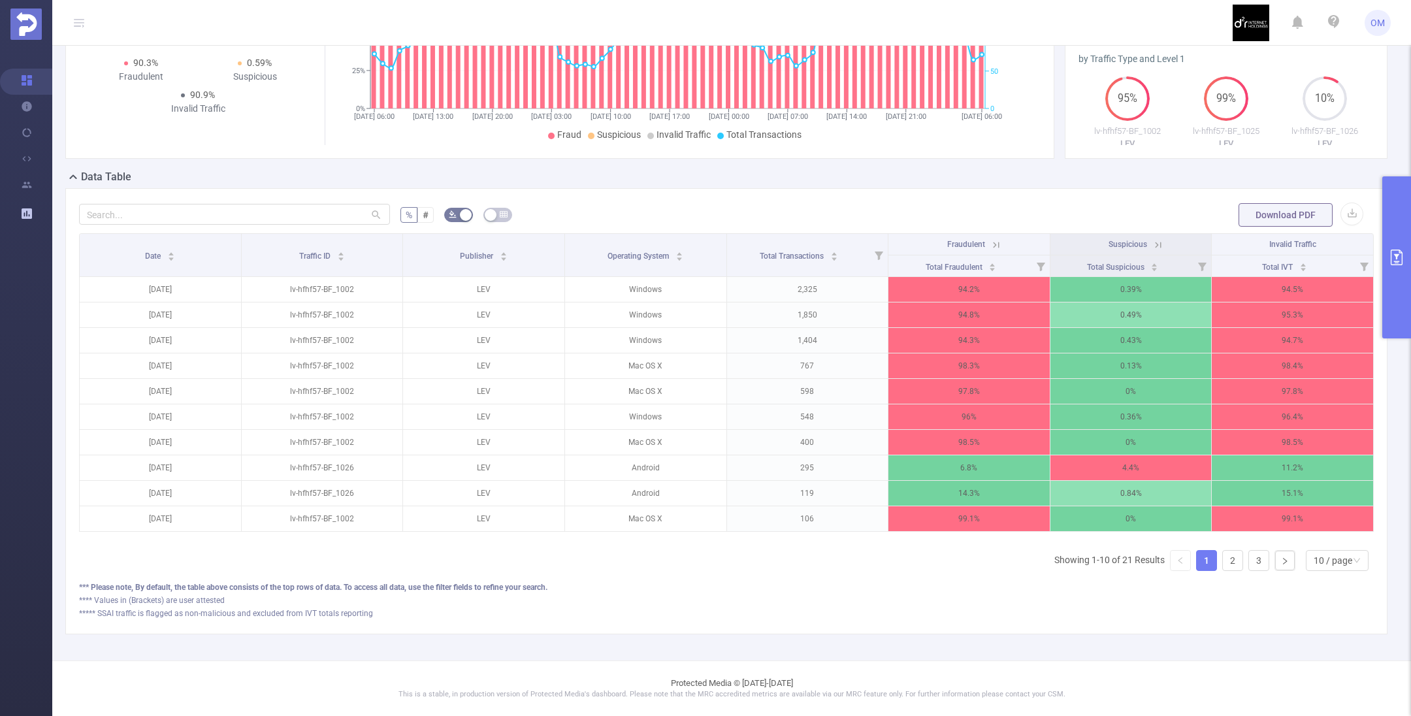
click at [1401, 256] on icon "primary" at bounding box center [1397, 258] width 16 height 16
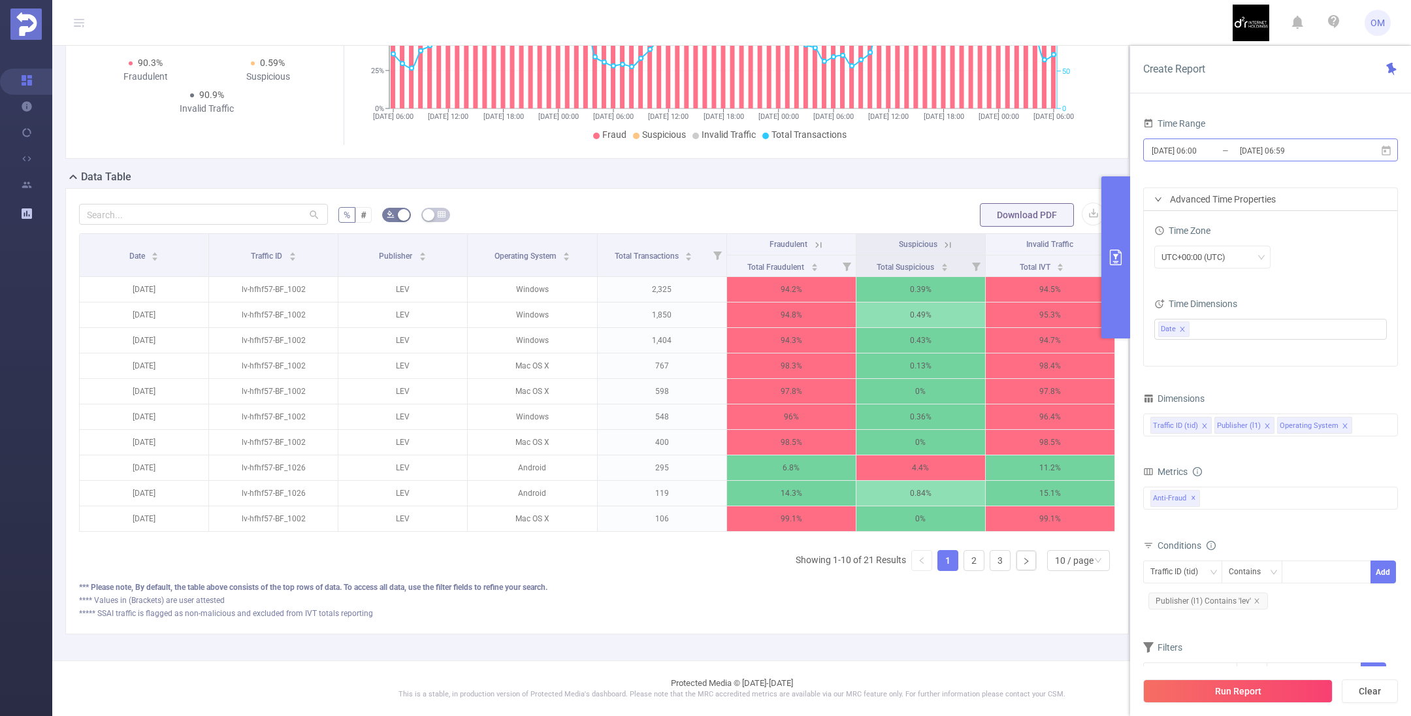
click at [1212, 150] on input "[DATE] 06:00" at bounding box center [1203, 151] width 106 height 18
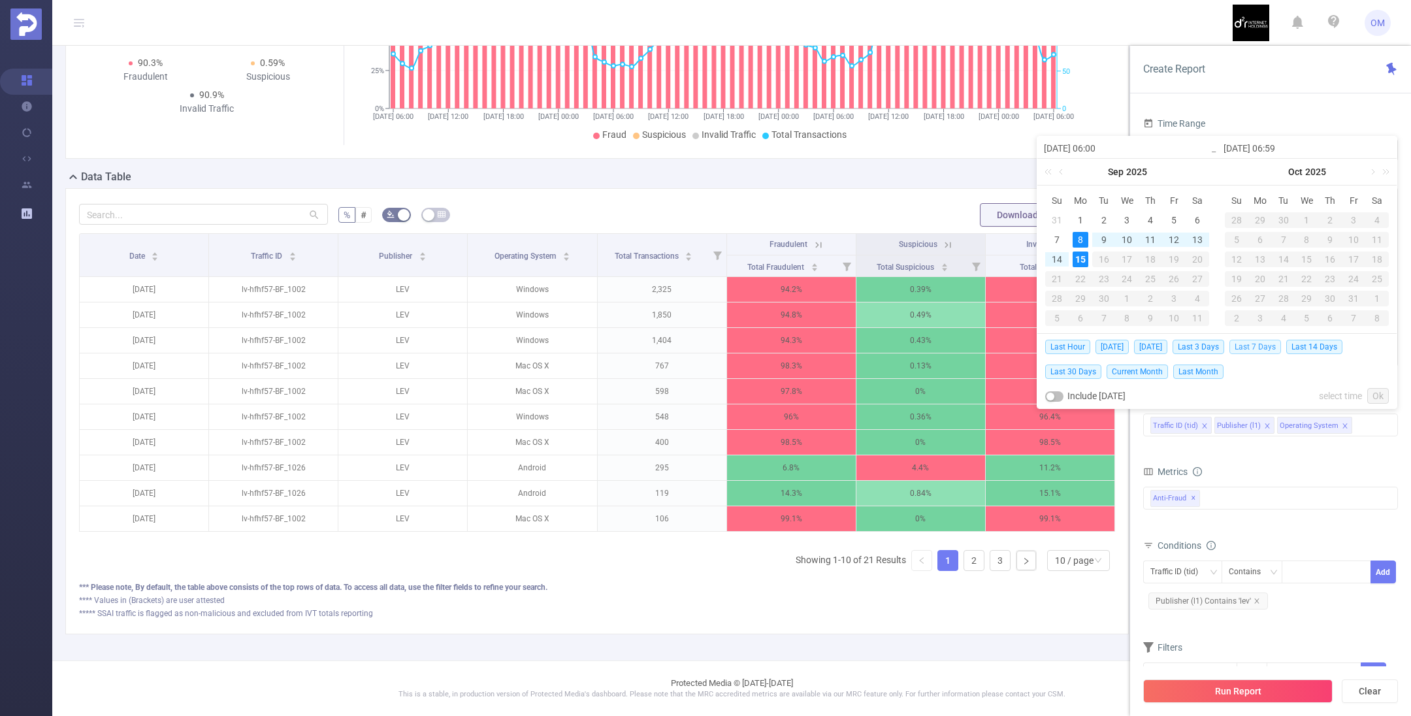
click at [1262, 349] on span "Last 7 Days" at bounding box center [1255, 347] width 52 height 14
type input "[DATE] 00:00"
type input "[DATE] 23:59"
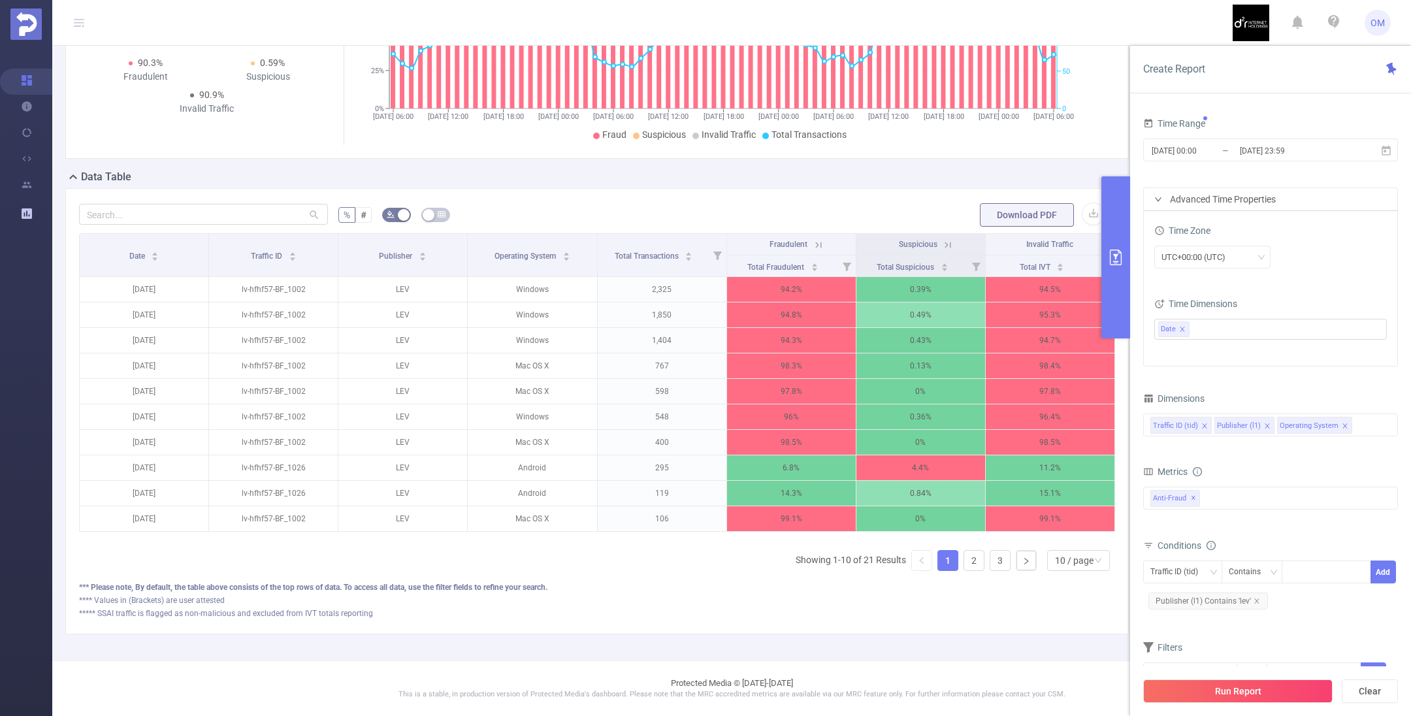
click at [1227, 696] on button "Run Report" at bounding box center [1237, 691] width 189 height 24
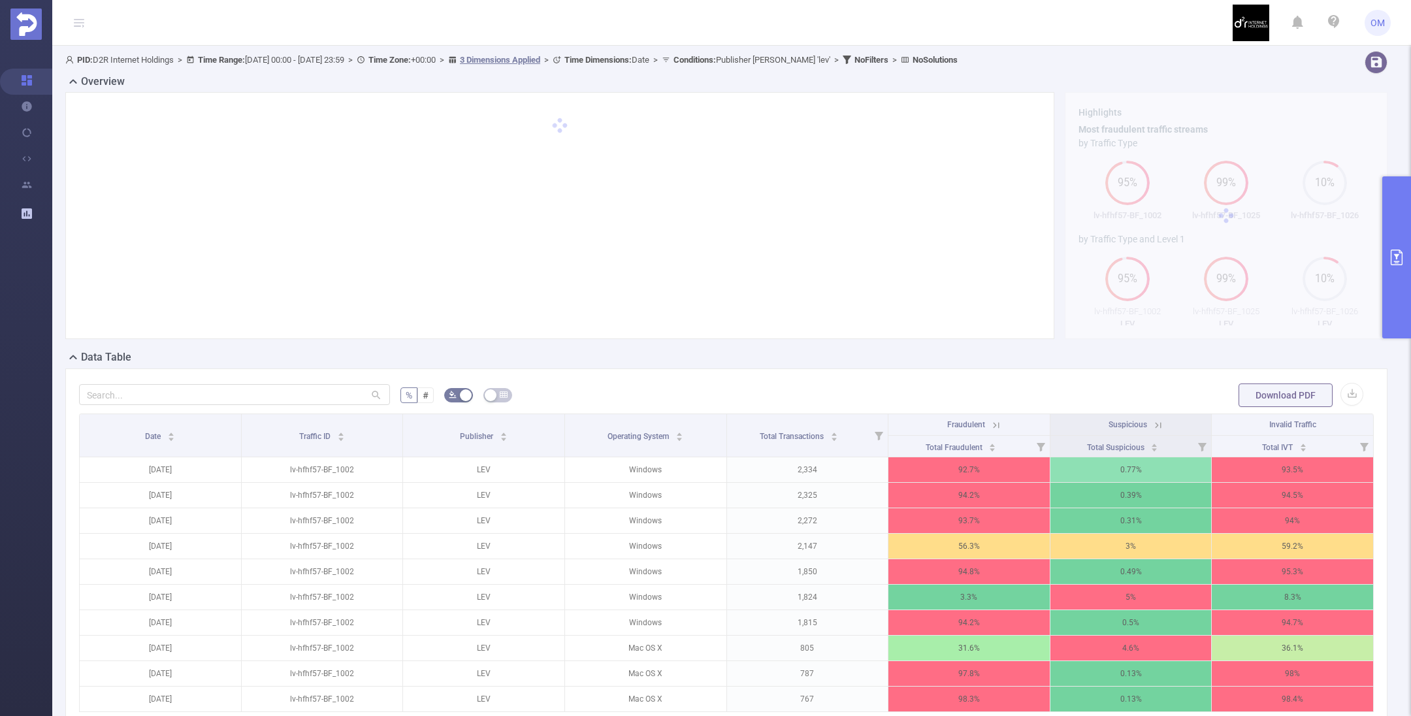
click at [1407, 257] on button "primary" at bounding box center [1396, 257] width 29 height 162
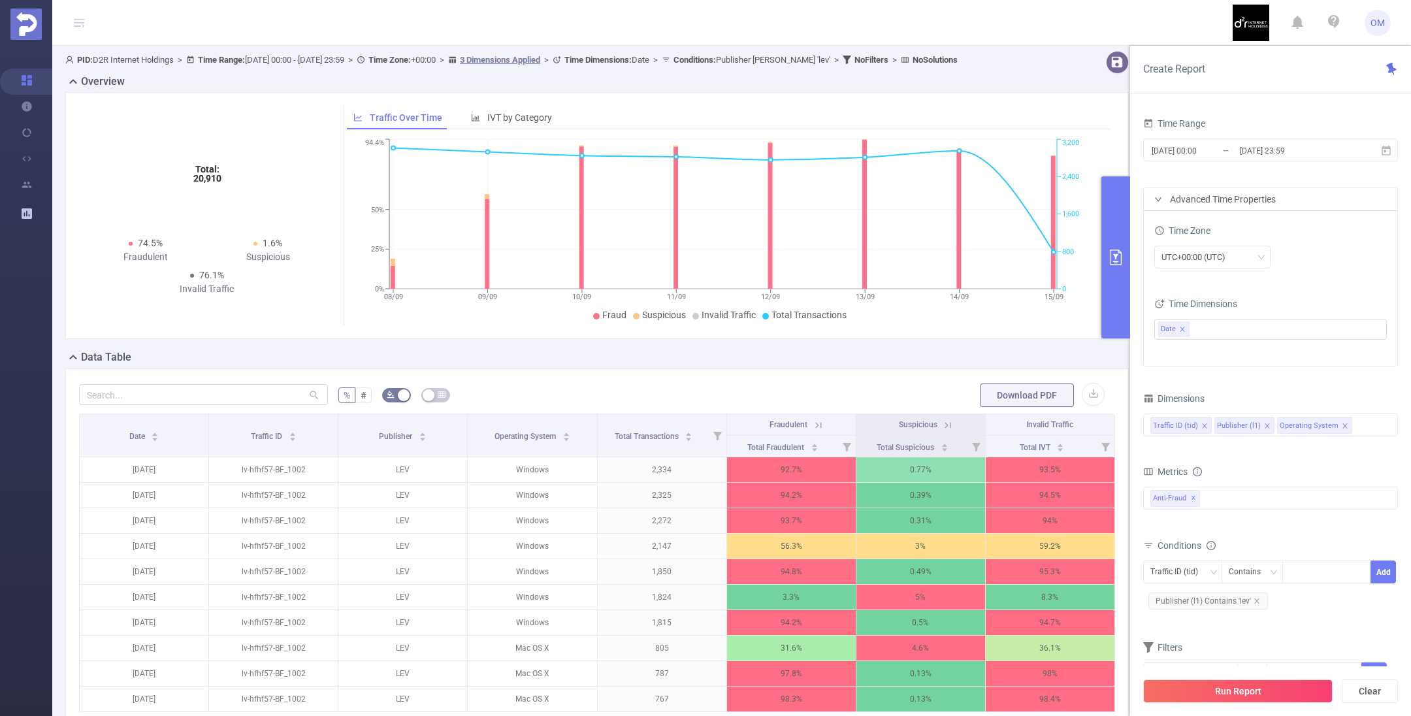
click at [1202, 425] on icon "icon: close" at bounding box center [1204, 425] width 5 height 5
click at [1256, 682] on button "Run Report" at bounding box center [1237, 691] width 189 height 24
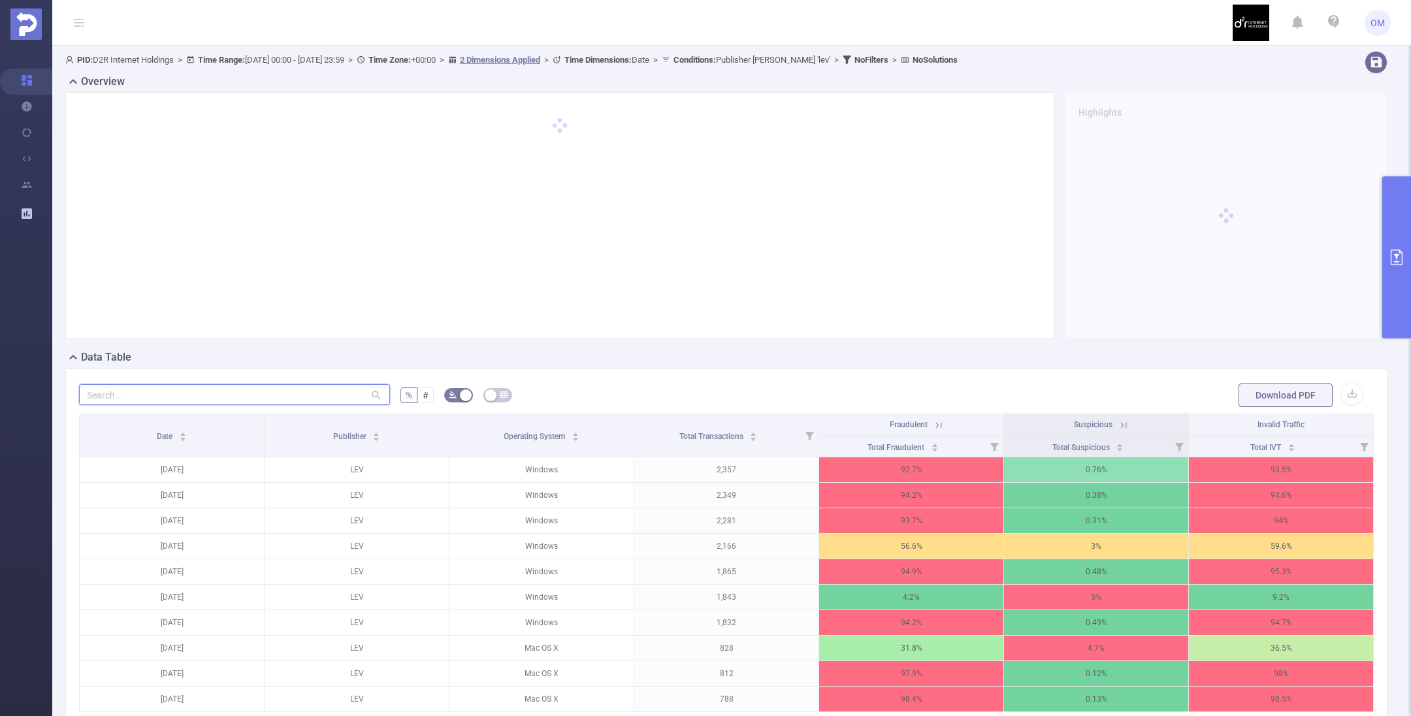
click at [227, 396] on input "text" at bounding box center [234, 394] width 311 height 21
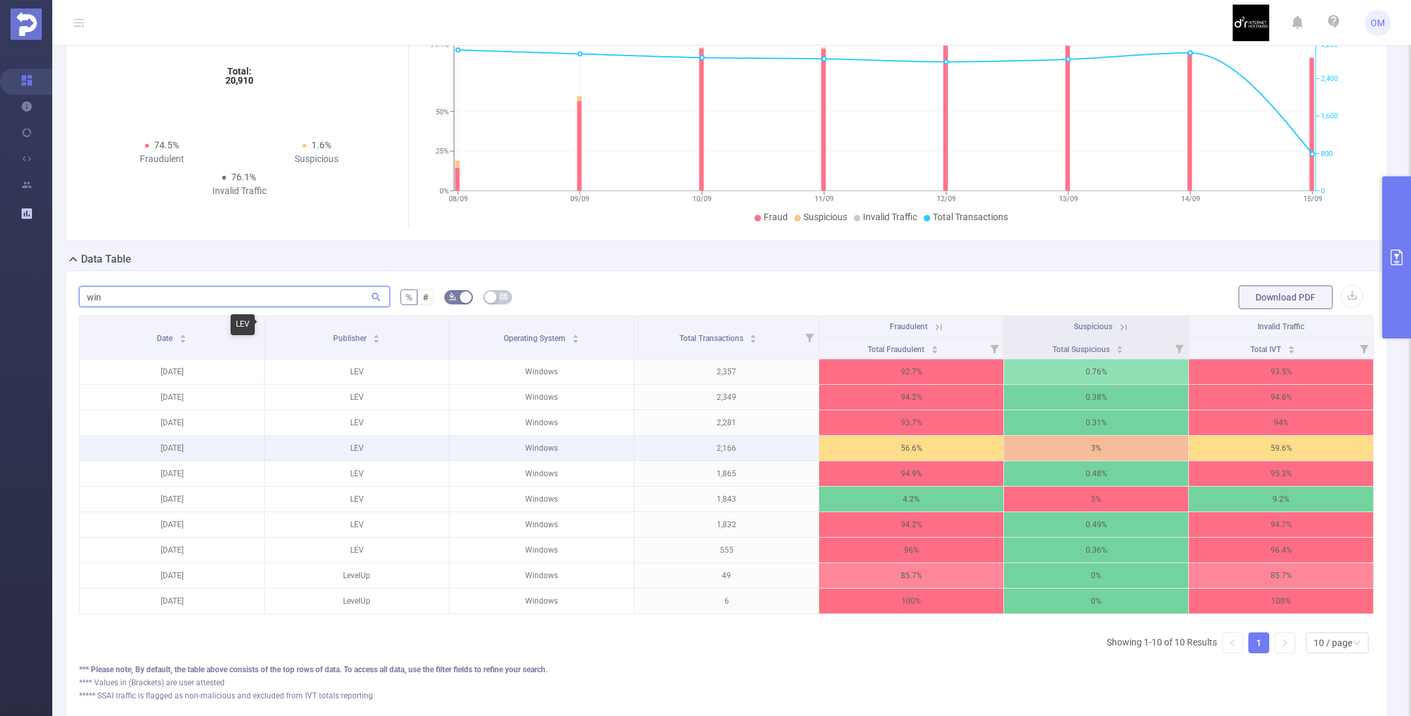
scroll to position [191, 0]
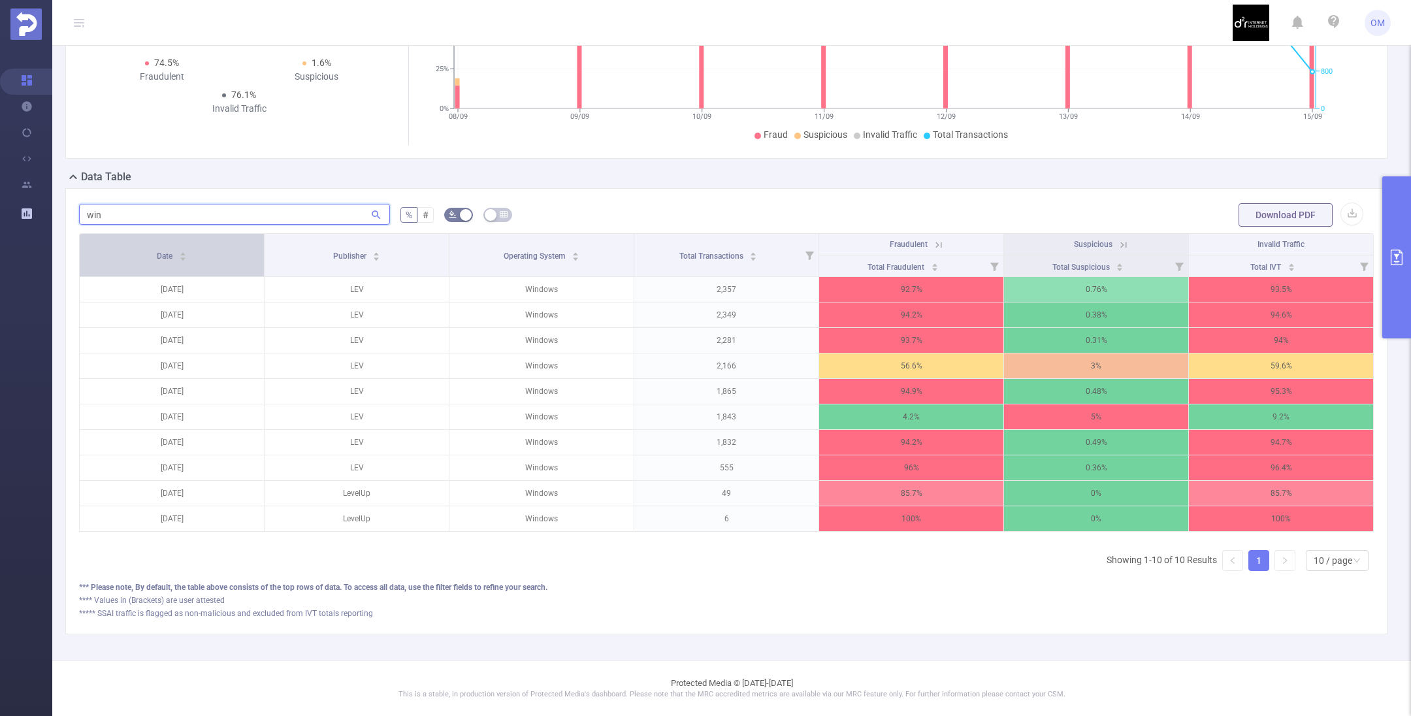
type input "win"
click at [187, 248] on div "Date" at bounding box center [172, 254] width 30 height 13
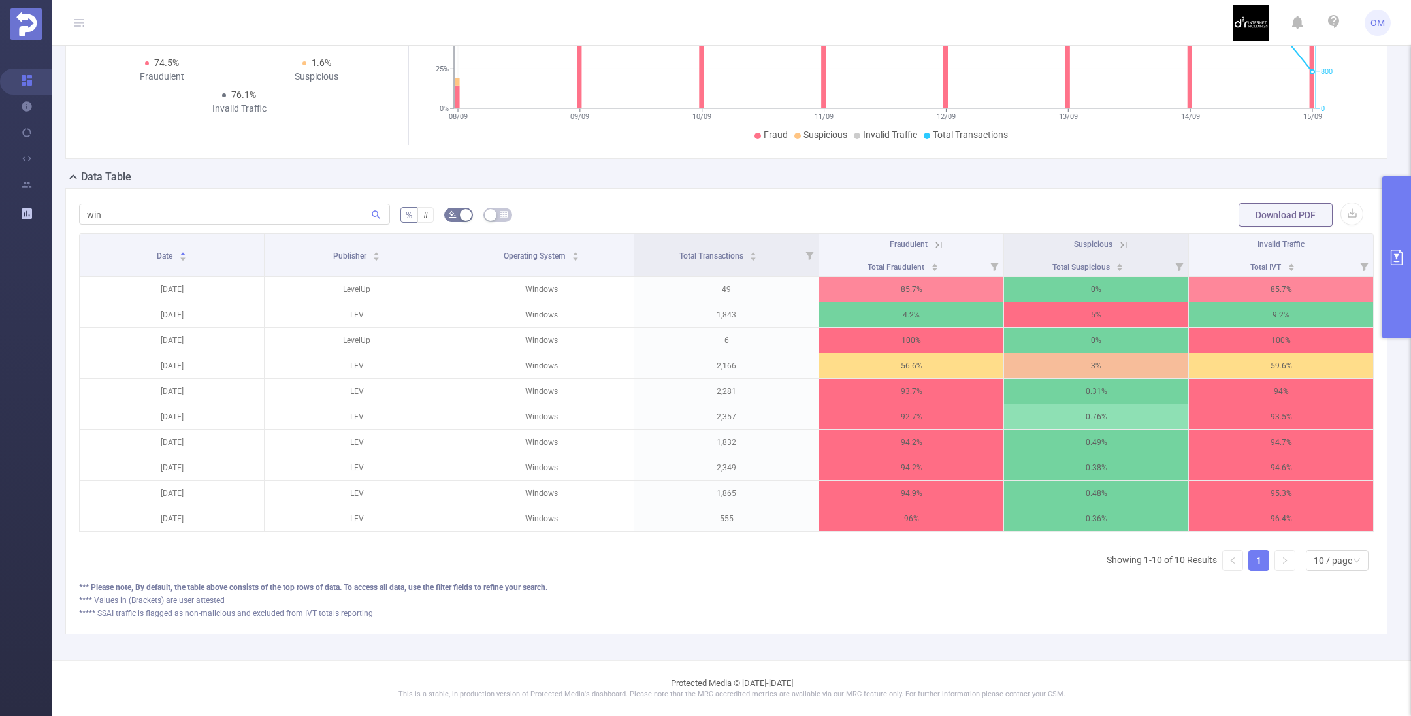
click at [1395, 257] on icon "primary" at bounding box center [1397, 258] width 16 height 16
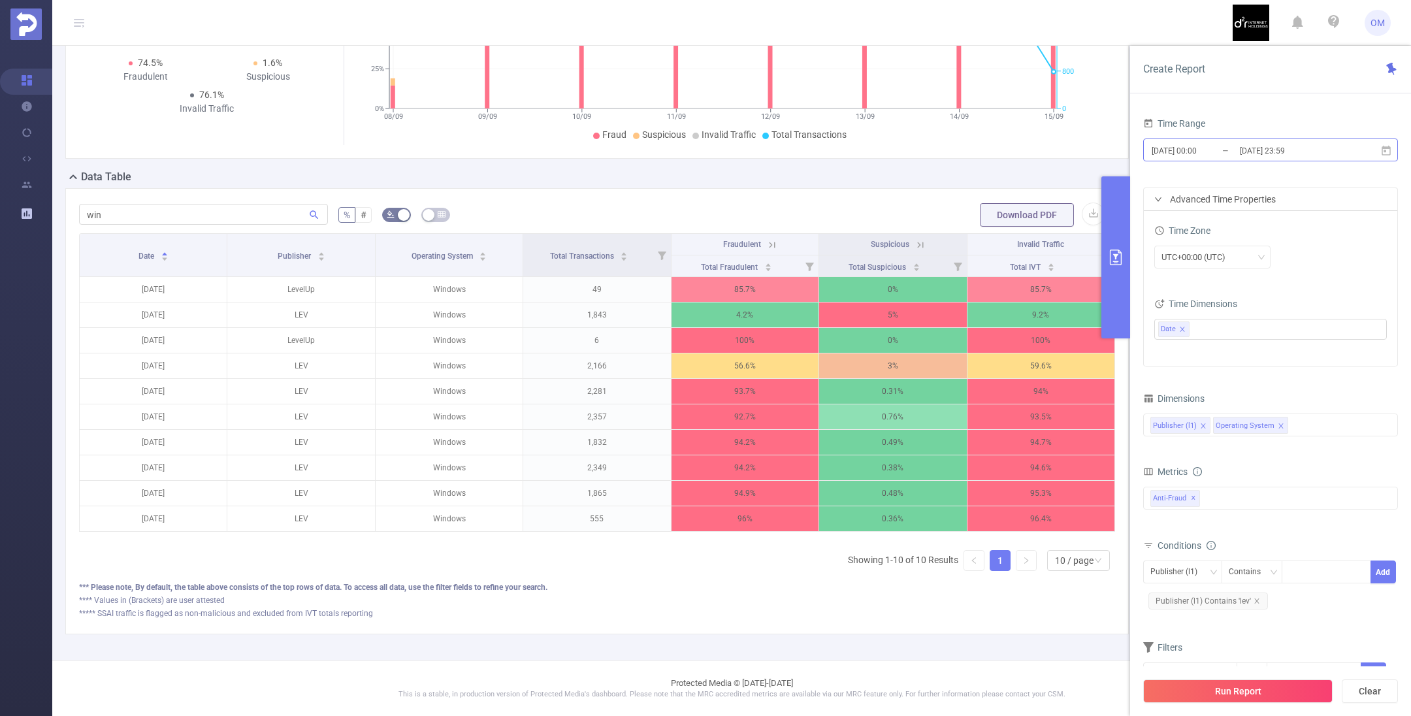
click at [1231, 148] on input "[DATE] 00:00" at bounding box center [1203, 151] width 106 height 18
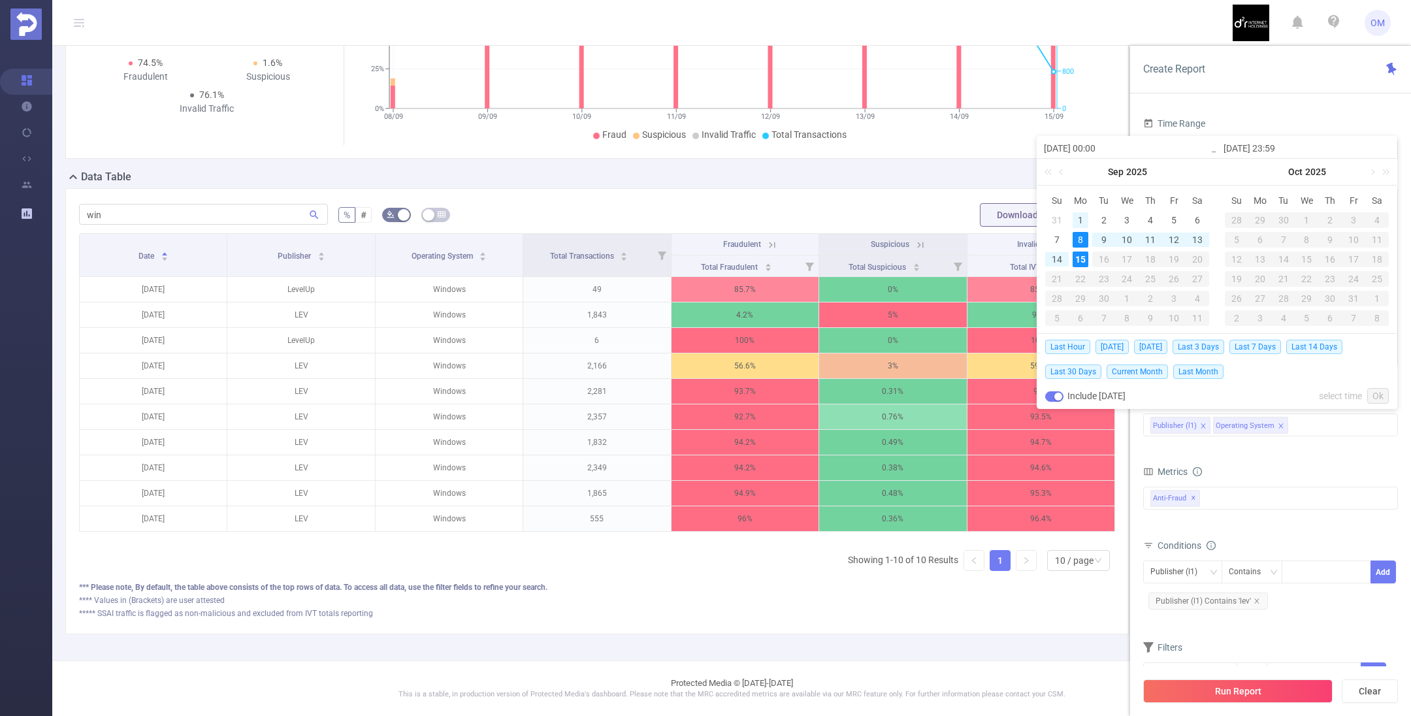
click at [1080, 217] on div "1" at bounding box center [1081, 220] width 16 height 16
click at [1080, 253] on div "15" at bounding box center [1081, 259] width 16 height 16
type input "[DATE] 00:00"
click at [1382, 395] on link "Ok" at bounding box center [1378, 396] width 22 height 16
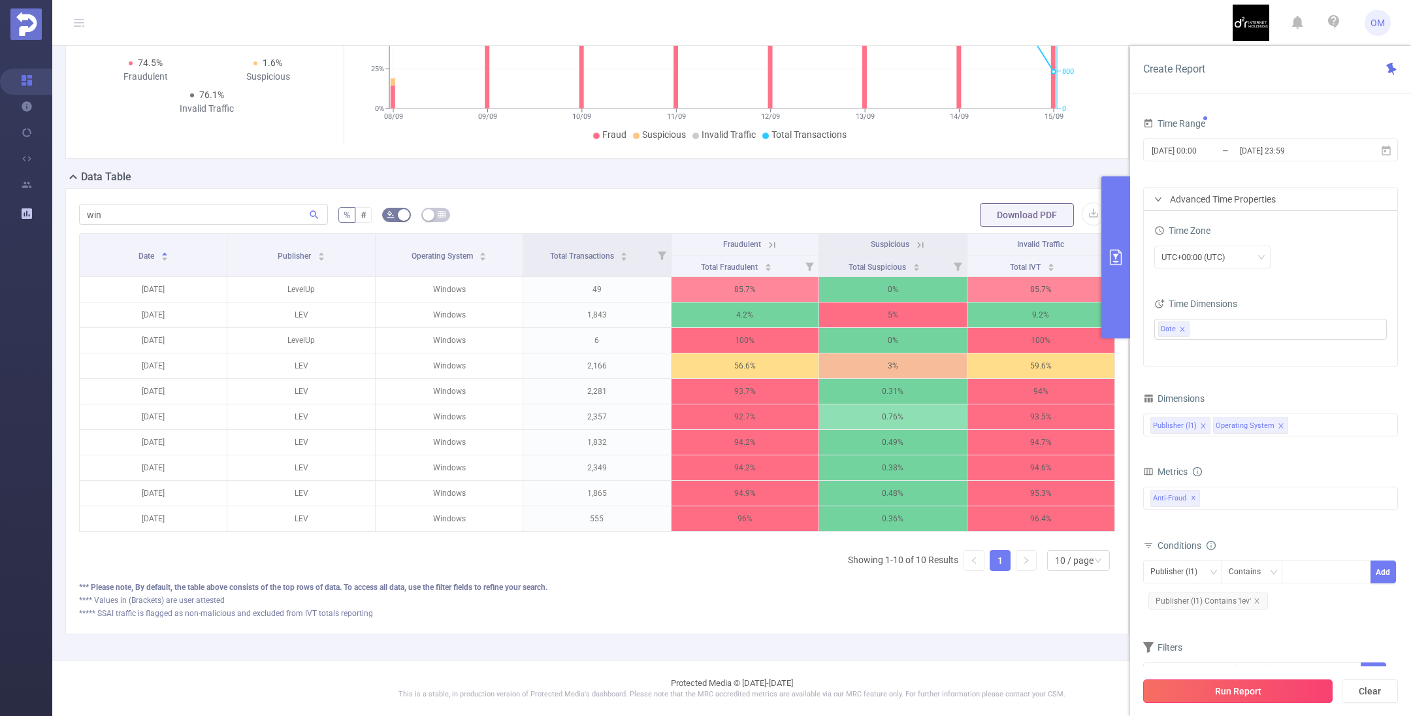
click at [1253, 694] on button "Run Report" at bounding box center [1237, 691] width 189 height 24
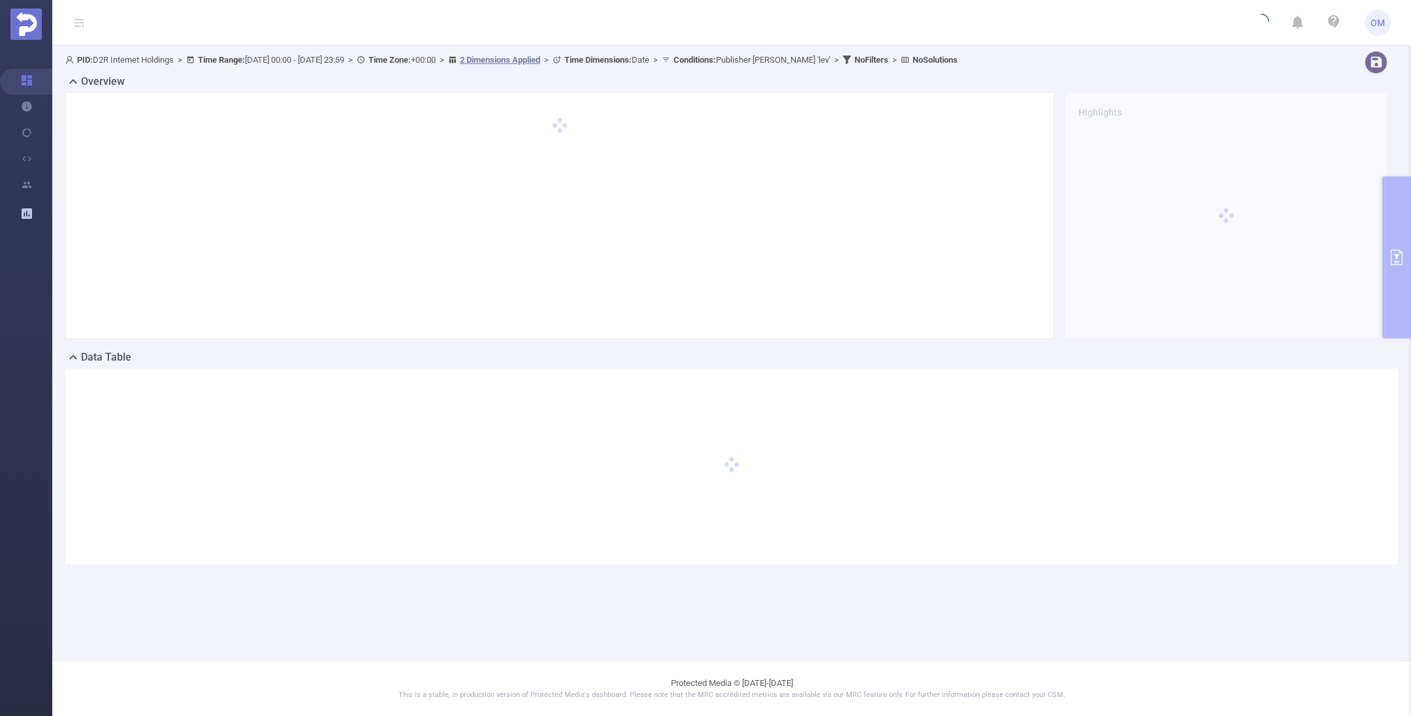
scroll to position [0, 0]
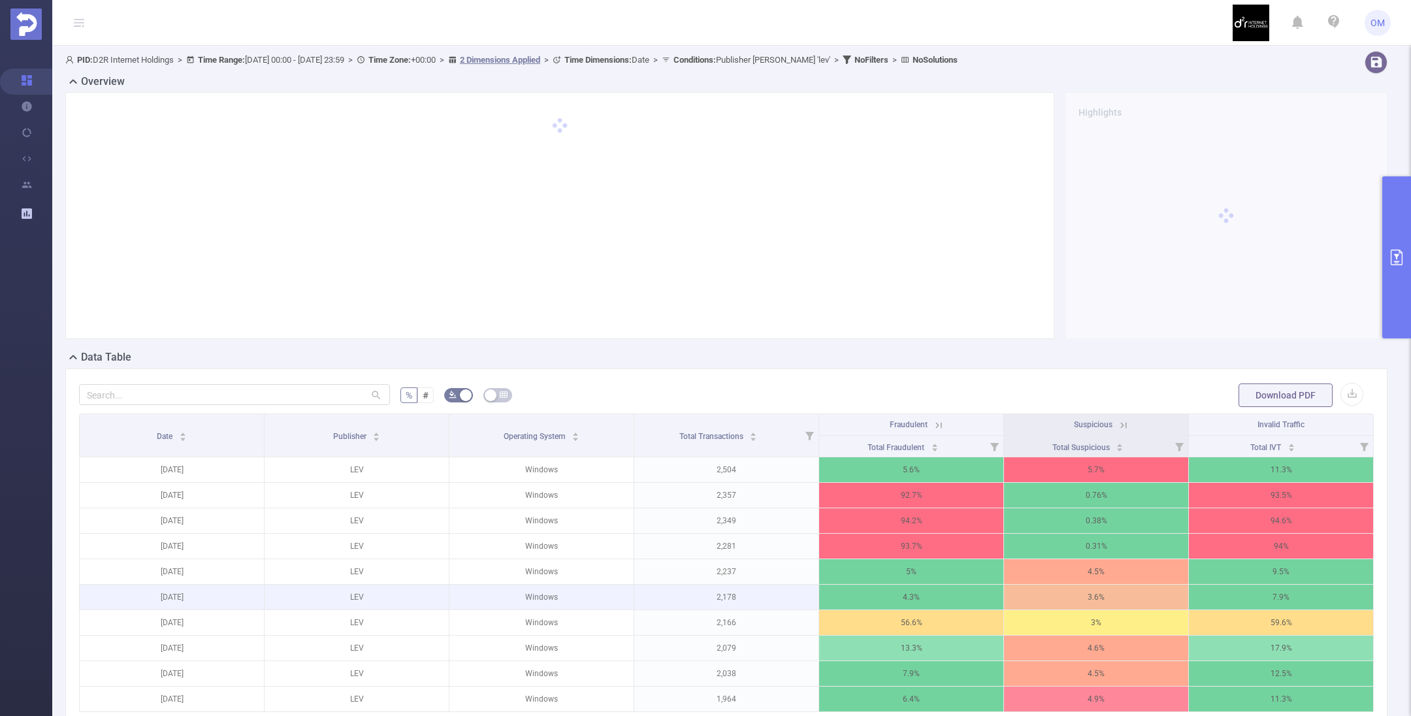
scroll to position [191, 0]
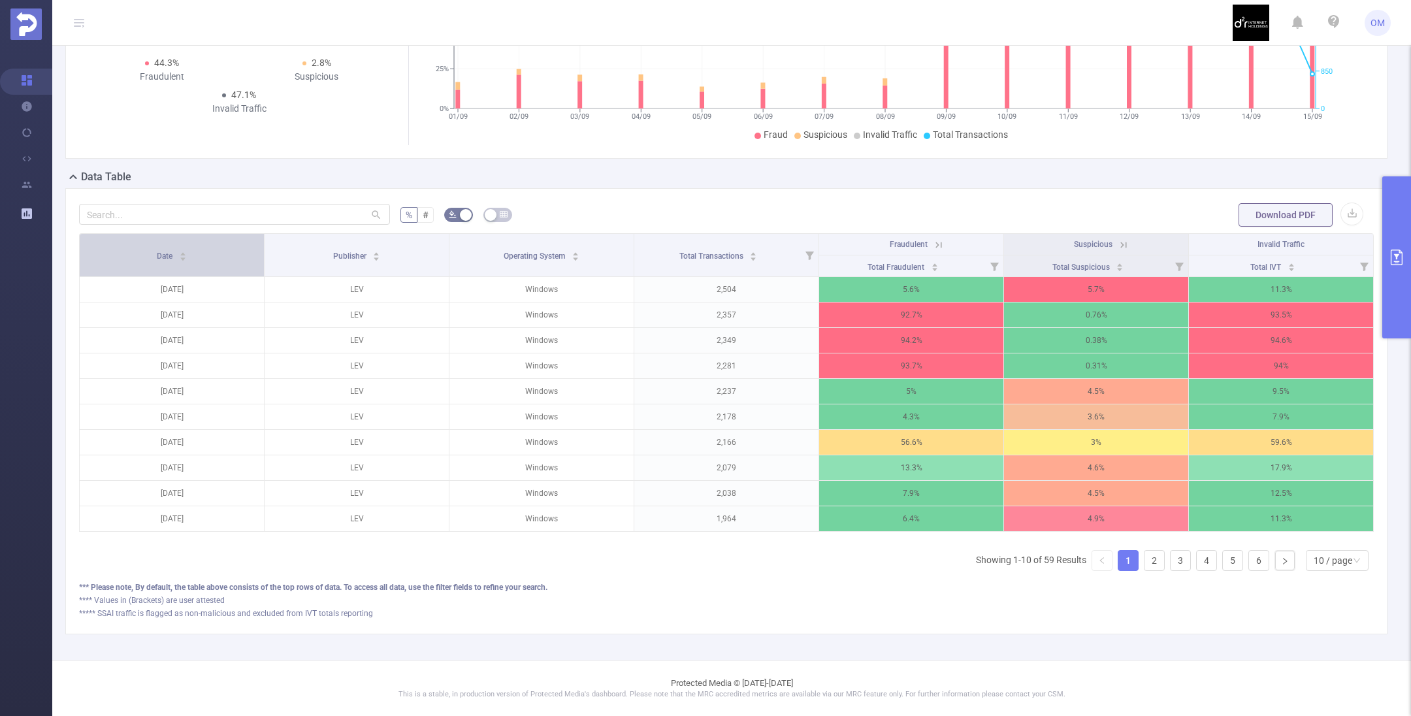
click at [173, 248] on div "Date" at bounding box center [172, 254] width 30 height 13
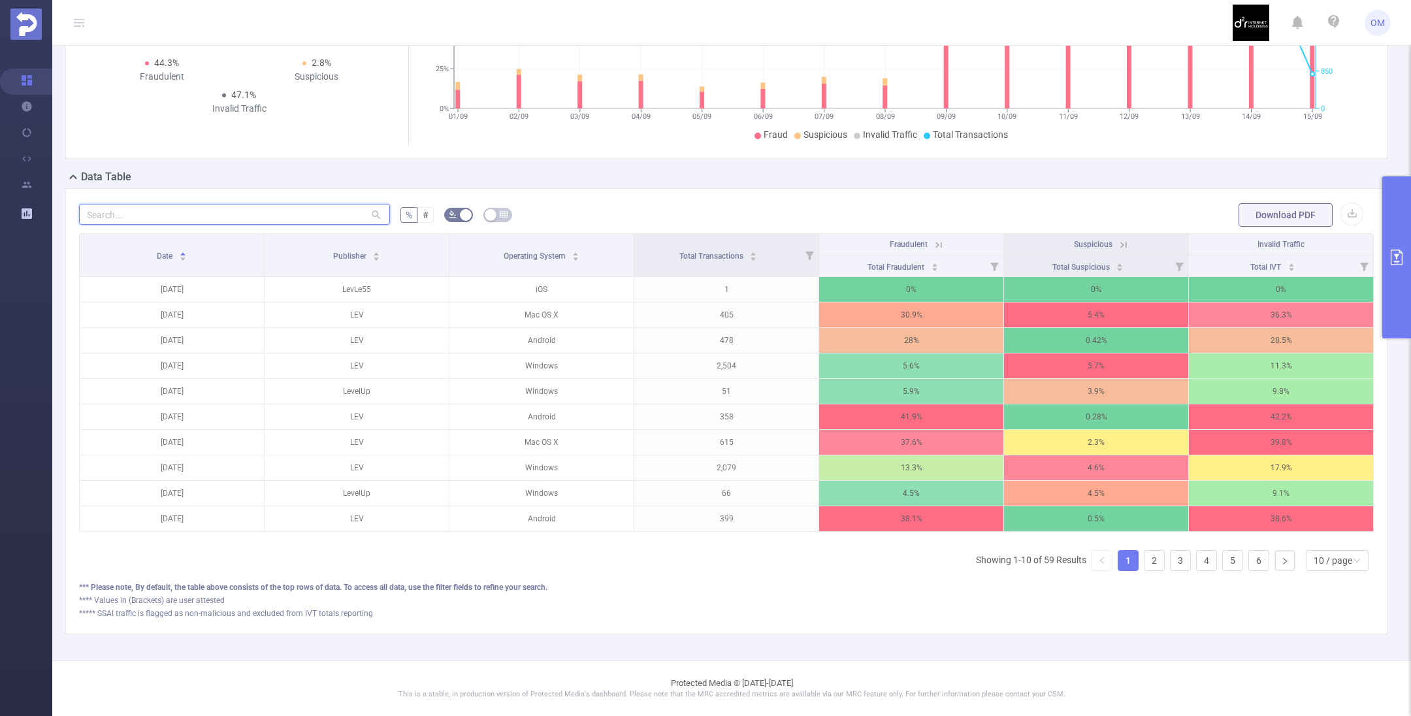
click at [218, 204] on input "text" at bounding box center [234, 214] width 311 height 21
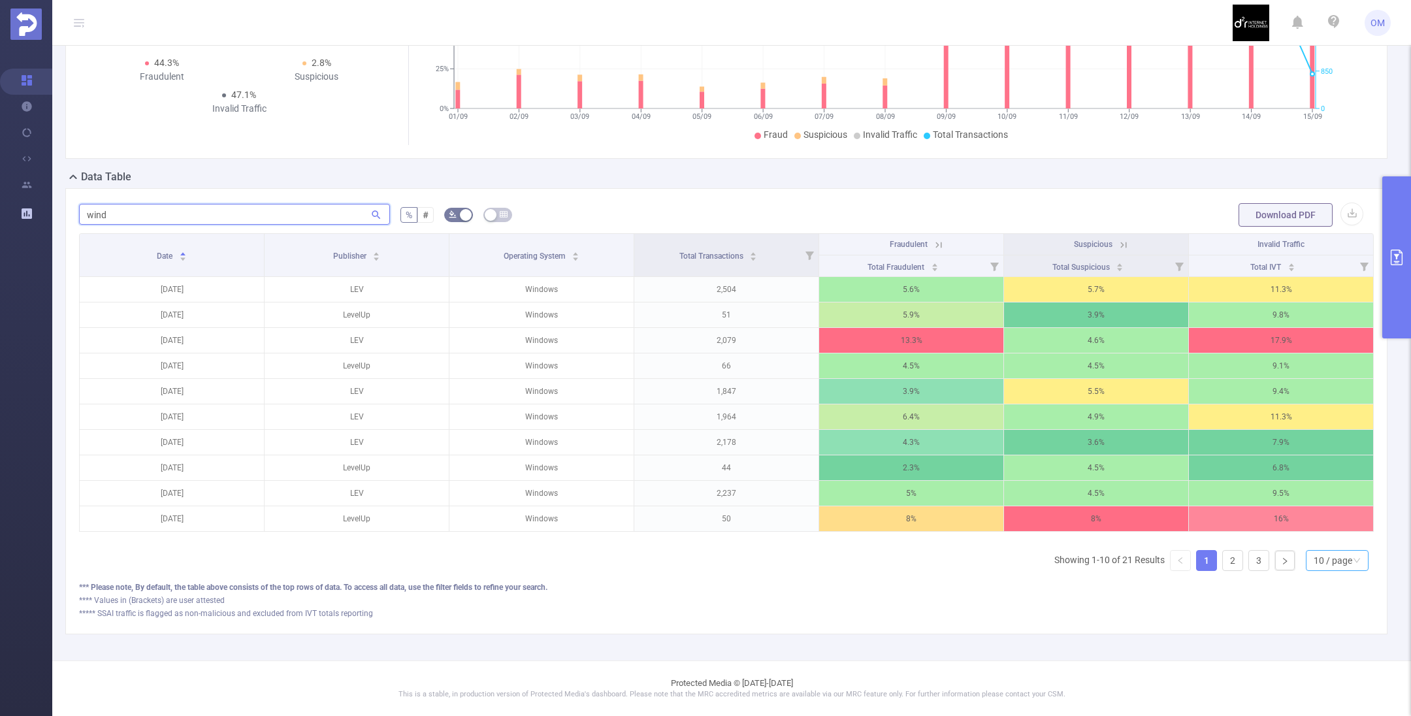
type input "wind"
click at [1315, 560] on div "10 / page" at bounding box center [1333, 561] width 39 height 20
click at [1310, 540] on li "50 / page" at bounding box center [1323, 550] width 63 height 21
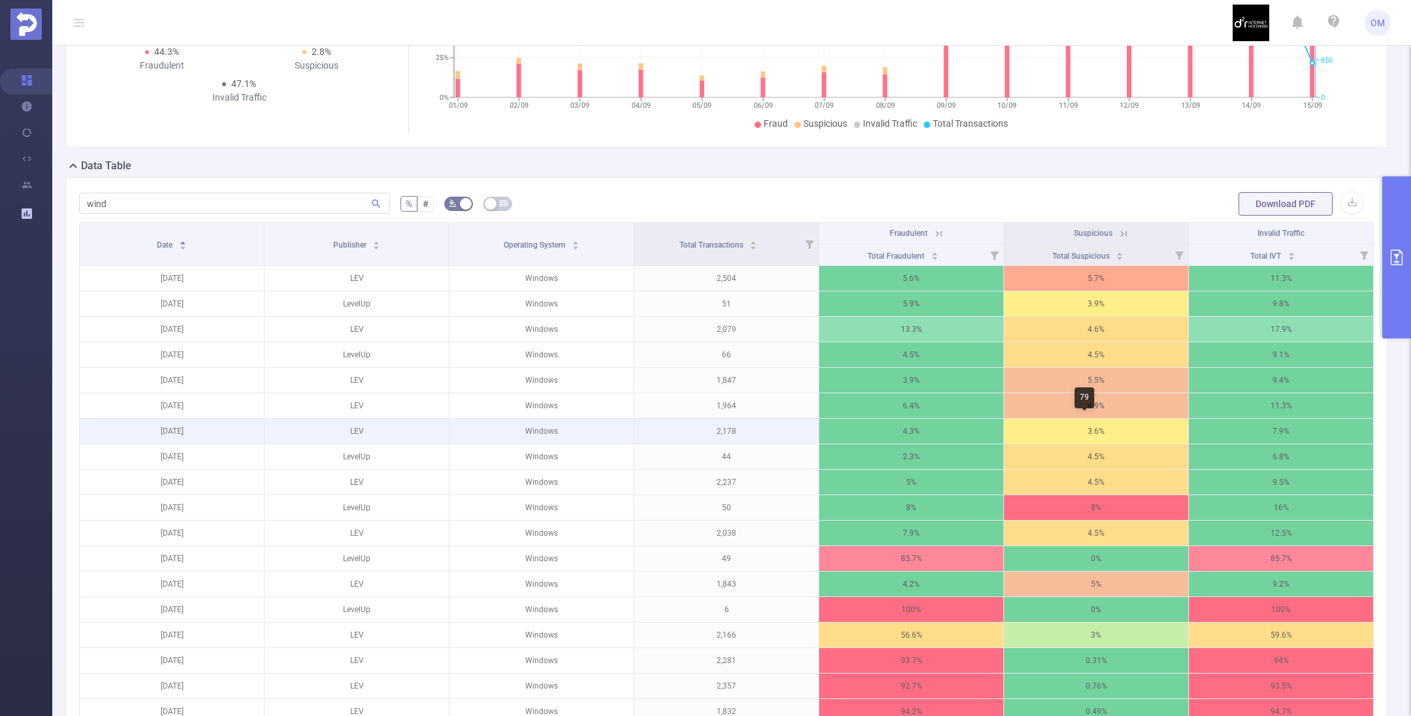
scroll to position [387, 0]
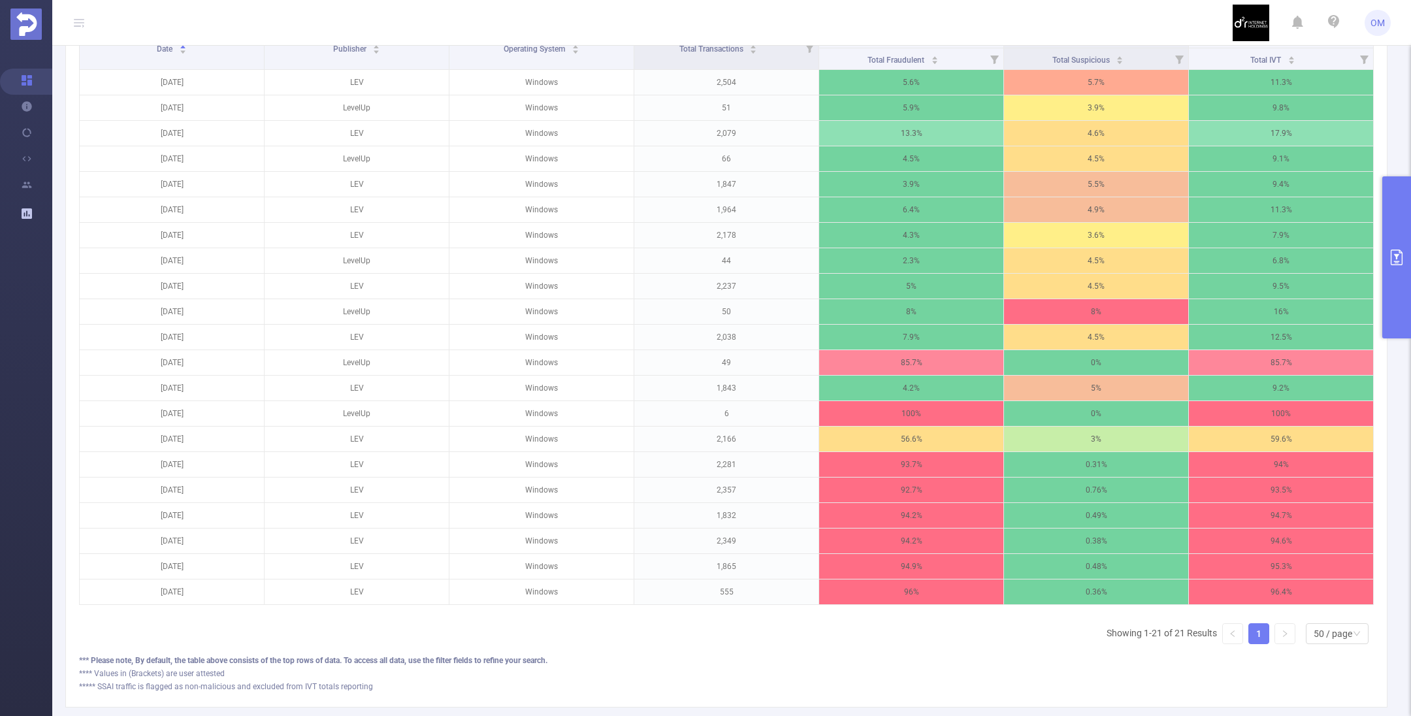
click at [69, 154] on div "wind % # Download PDF Date Publisher Operating System Total Transactions Fraudu…" at bounding box center [726, 344] width 1322 height 726
click at [1401, 250] on icon "primary" at bounding box center [1397, 258] width 16 height 16
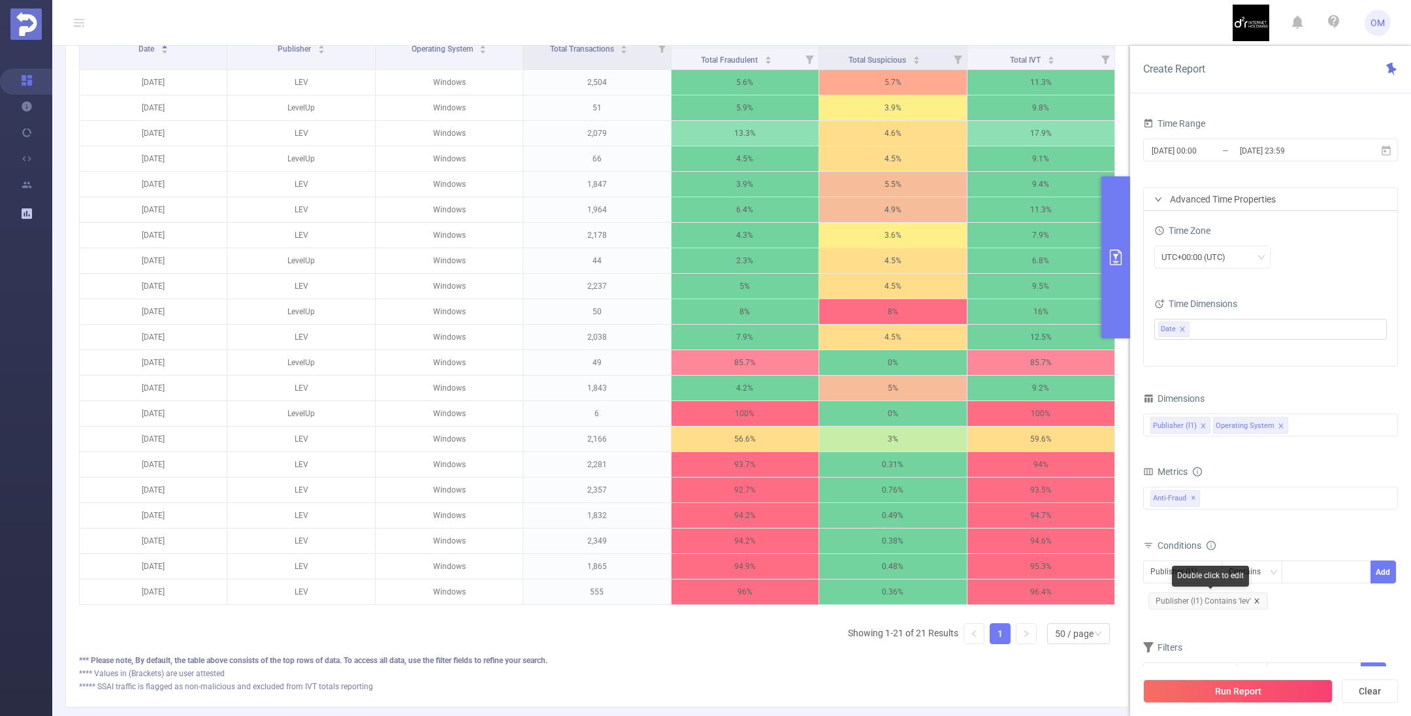
click at [1255, 599] on icon "icon: close" at bounding box center [1256, 600] width 5 height 5
click at [1251, 573] on div "Contains" at bounding box center [1249, 572] width 41 height 22
click at [1253, 616] on li "Is" at bounding box center [1264, 617] width 87 height 21
click at [1305, 574] on div at bounding box center [1326, 572] width 75 height 22
type input "LEV"
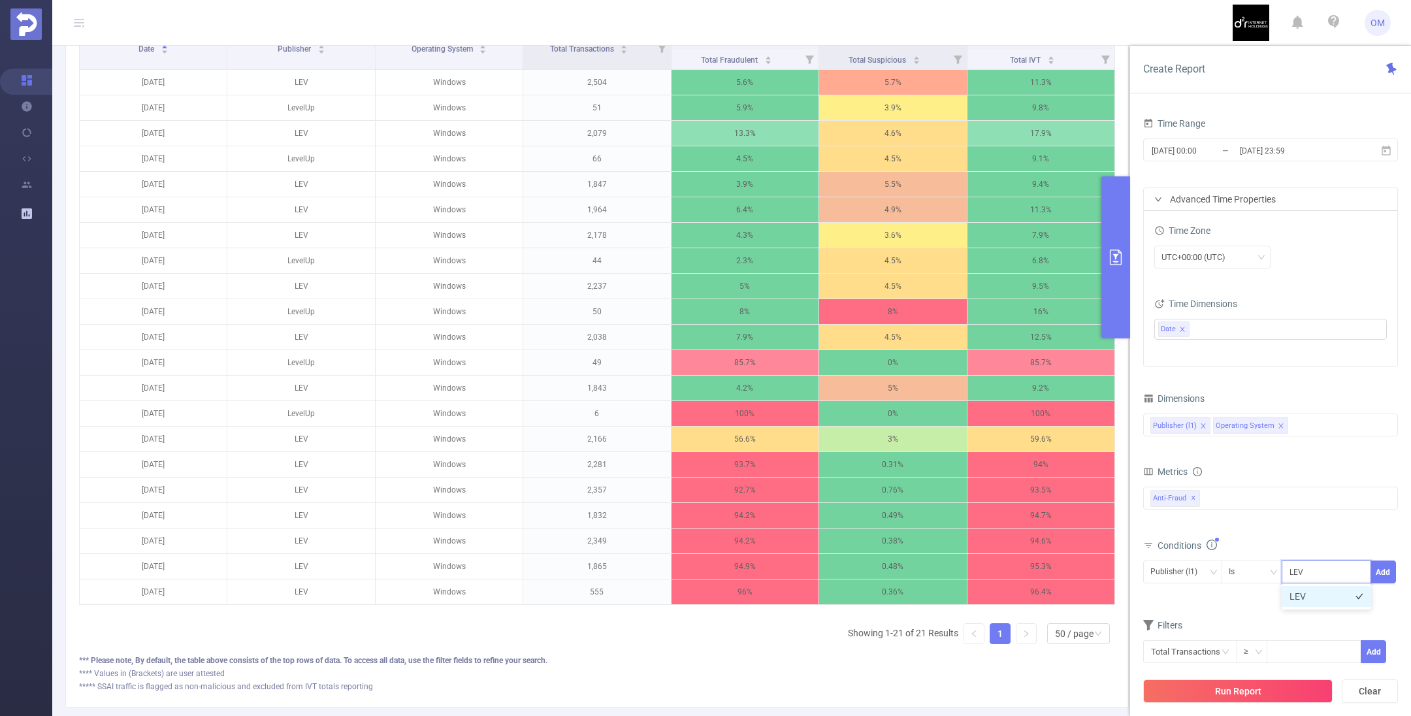
drag, startPoint x: 1302, startPoint y: 597, endPoint x: 1349, endPoint y: 588, distance: 47.9
click at [1304, 597] on li "LEV" at bounding box center [1326, 596] width 89 height 21
click at [1387, 571] on button "Add" at bounding box center [1382, 571] width 25 height 23
click at [1263, 686] on button "Run Report" at bounding box center [1237, 691] width 189 height 24
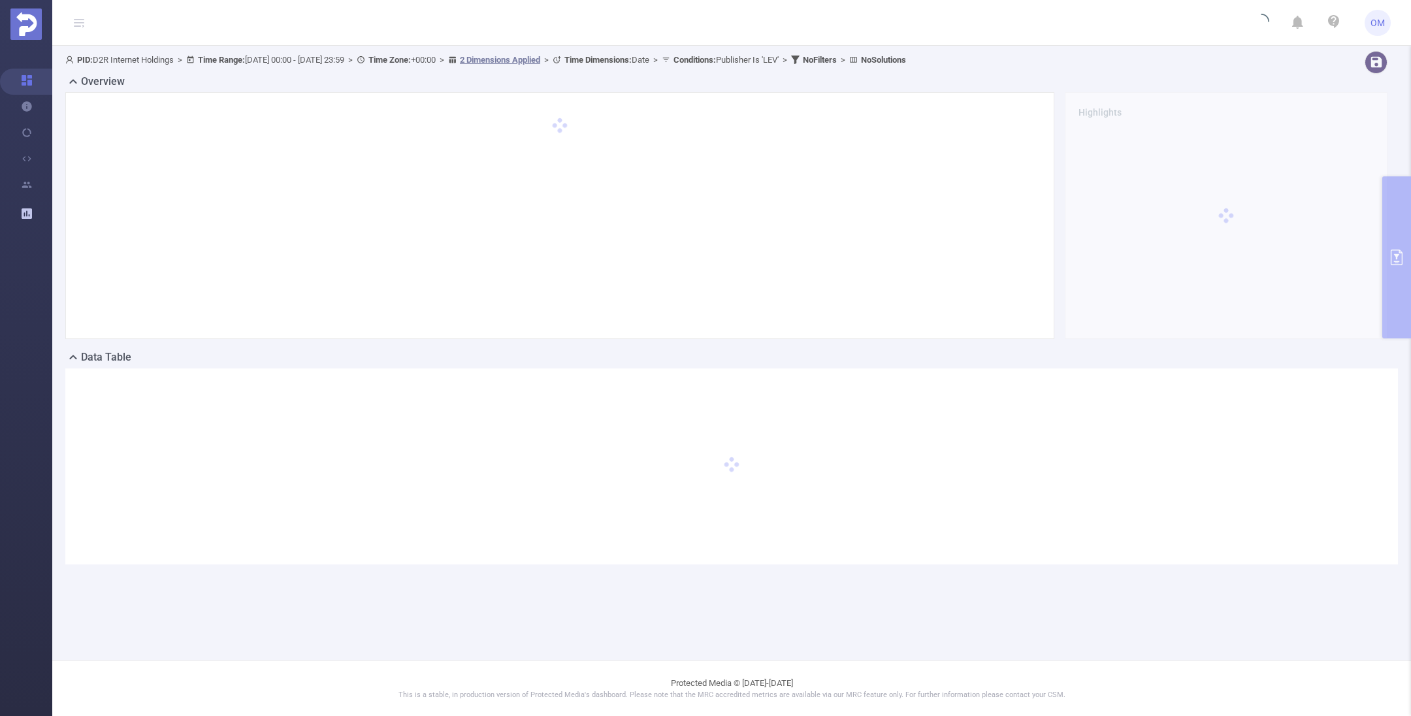
scroll to position [0, 0]
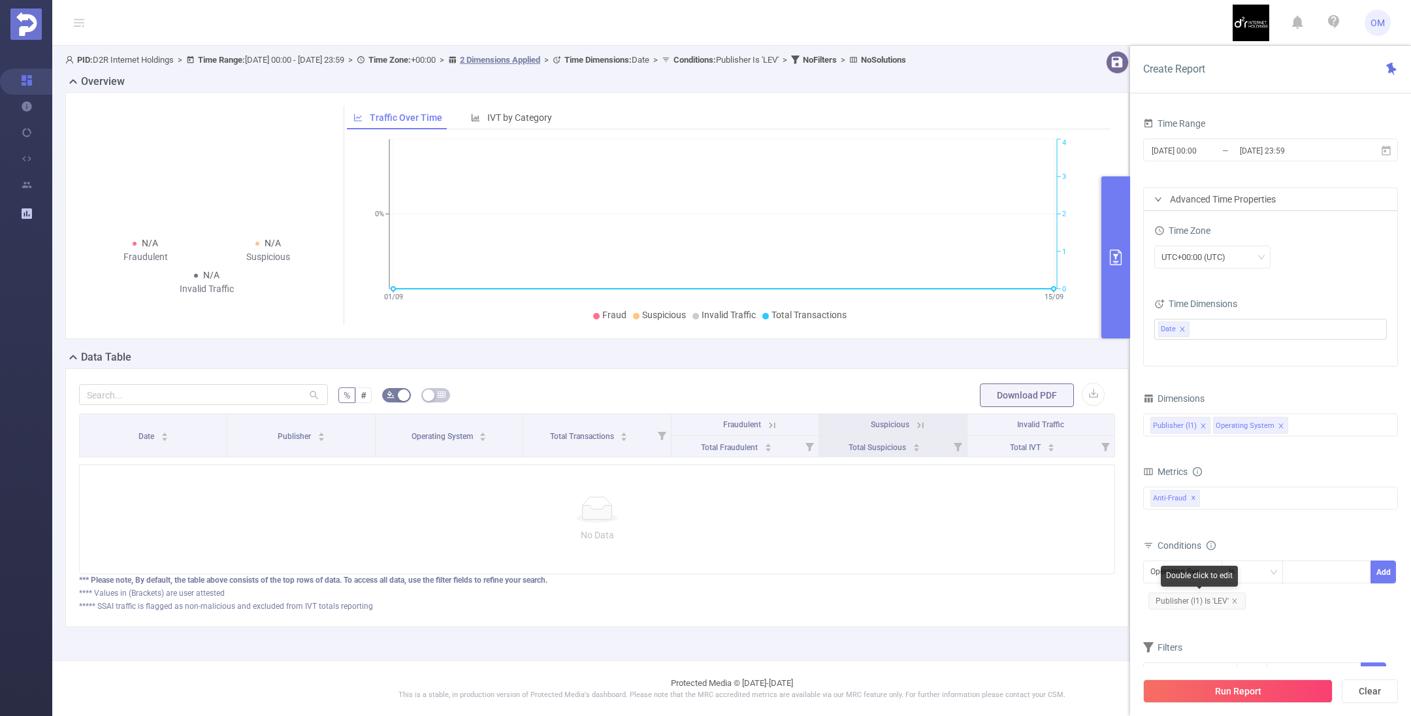
drag, startPoint x: 1236, startPoint y: 598, endPoint x: 1202, endPoint y: 588, distance: 36.2
click at [1236, 598] on icon "icon: close" at bounding box center [1234, 601] width 7 height 7
click at [1198, 572] on div "Operating System" at bounding box center [1182, 572] width 65 height 22
click at [1197, 598] on li "Publisher (l1)" at bounding box center [1187, 596] width 91 height 21
click at [1252, 568] on div "Is" at bounding box center [1252, 572] width 47 height 22
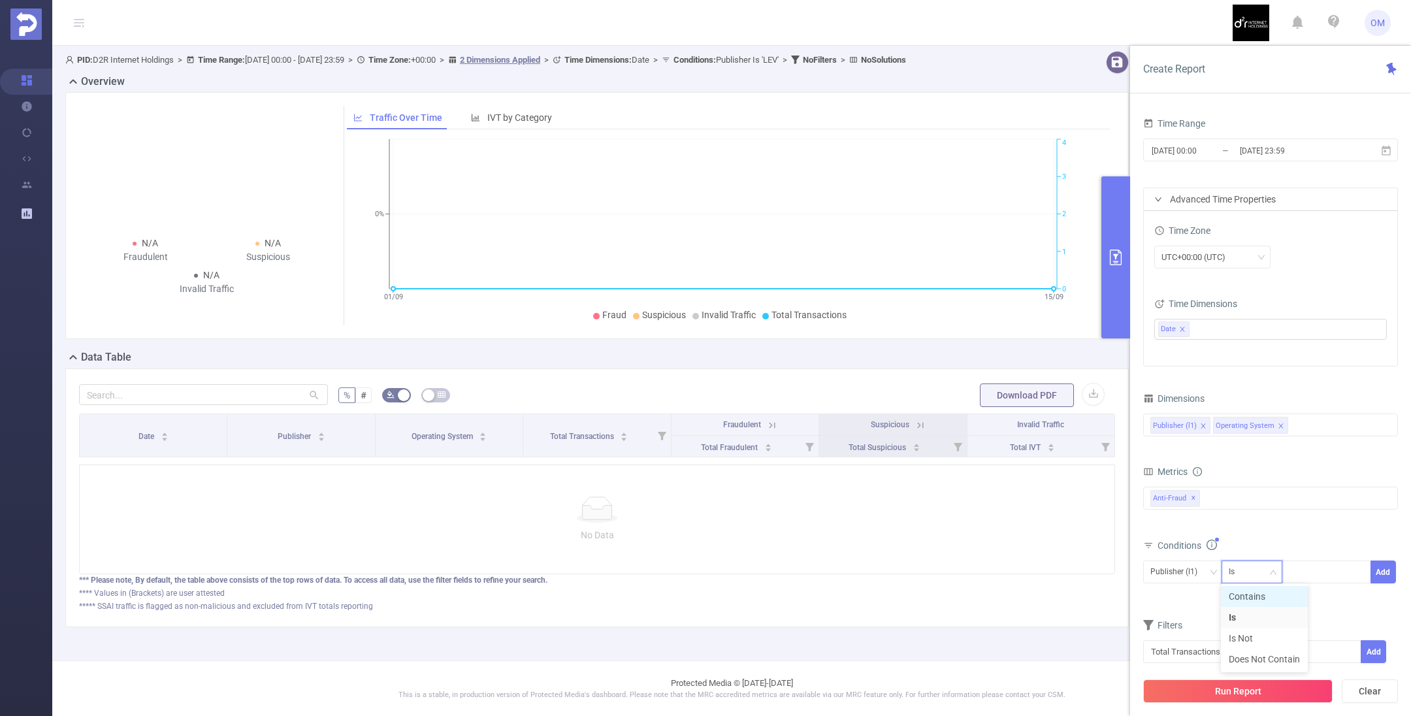
click at [1258, 598] on li "Contains" at bounding box center [1264, 596] width 87 height 21
click at [1331, 573] on div at bounding box center [1326, 572] width 75 height 22
type input "LEV"
click at [1391, 572] on button "Add" at bounding box center [1382, 571] width 25 height 23
click at [1287, 691] on button "Run Report" at bounding box center [1237, 691] width 189 height 24
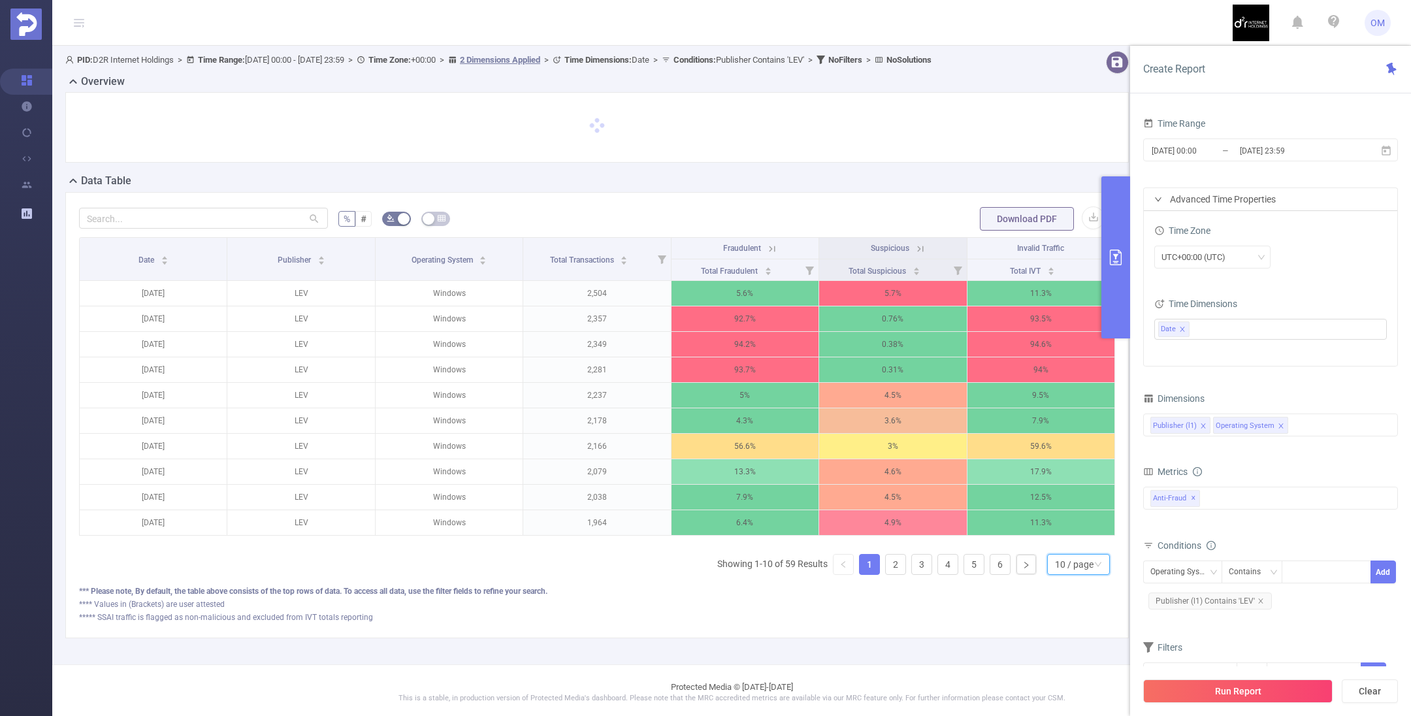
click at [1066, 574] on div "10 / page" at bounding box center [1074, 565] width 39 height 20
click at [1066, 564] on li "50 / page" at bounding box center [1064, 553] width 63 height 21
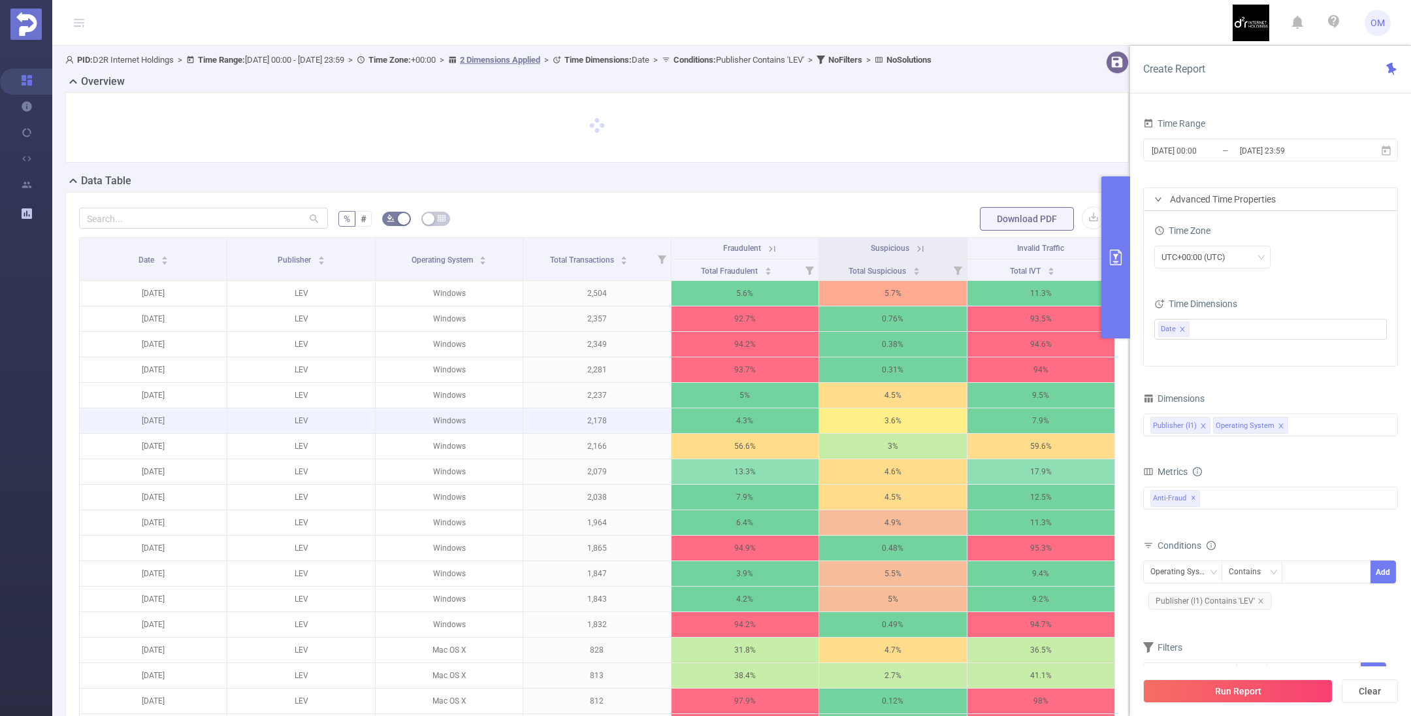
scroll to position [98, 0]
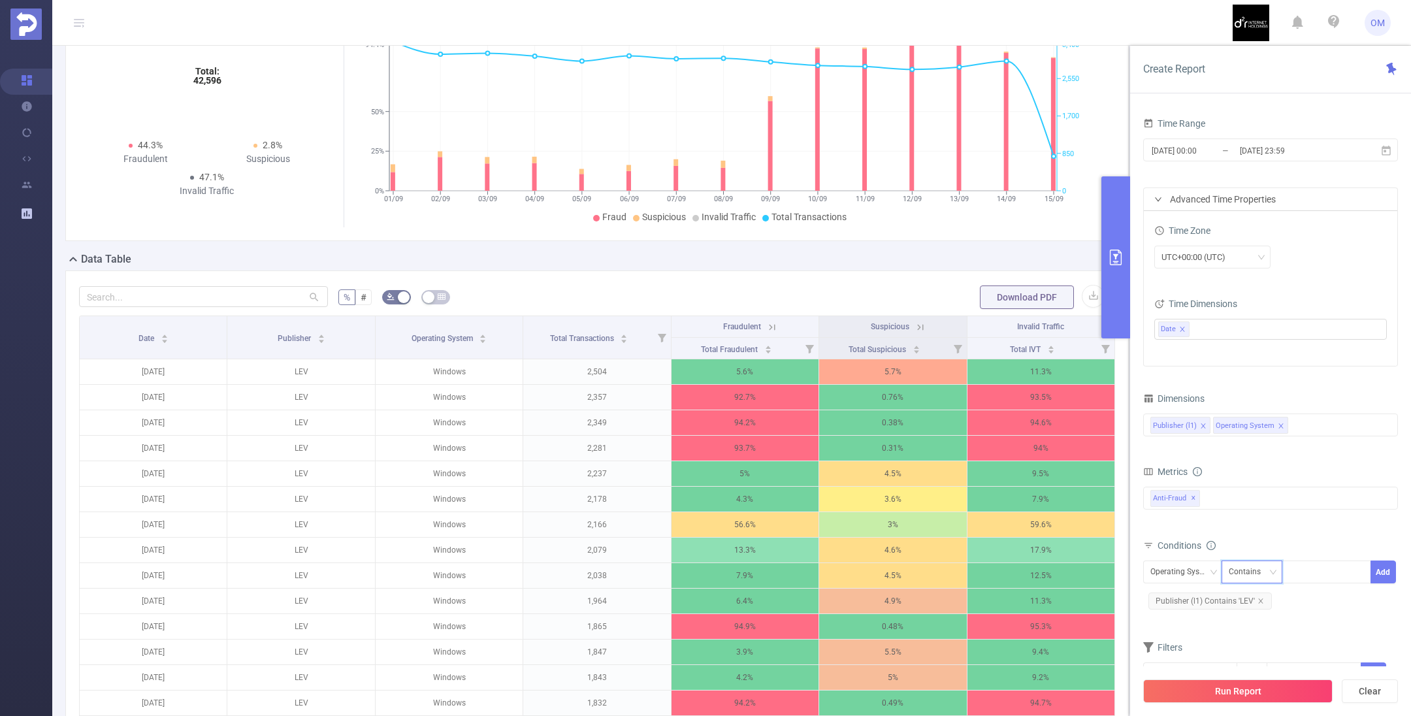
click at [1252, 572] on div "Contains" at bounding box center [1249, 572] width 41 height 22
click at [1306, 568] on div at bounding box center [1326, 572] width 75 height 22
type input "wind"
click at [1321, 596] on li "wind" at bounding box center [1326, 596] width 89 height 21
click at [1383, 566] on button "Add" at bounding box center [1382, 571] width 25 height 23
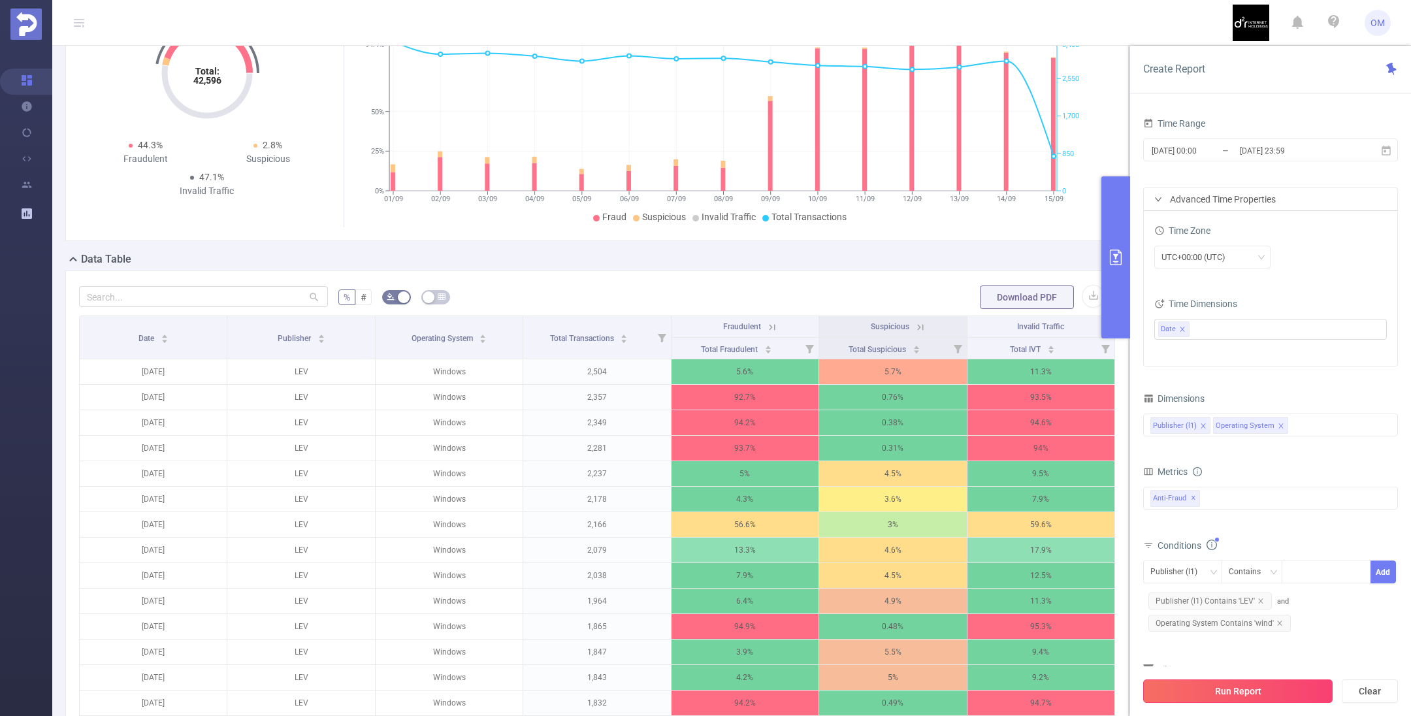
click at [1283, 695] on button "Run Report" at bounding box center [1237, 691] width 189 height 24
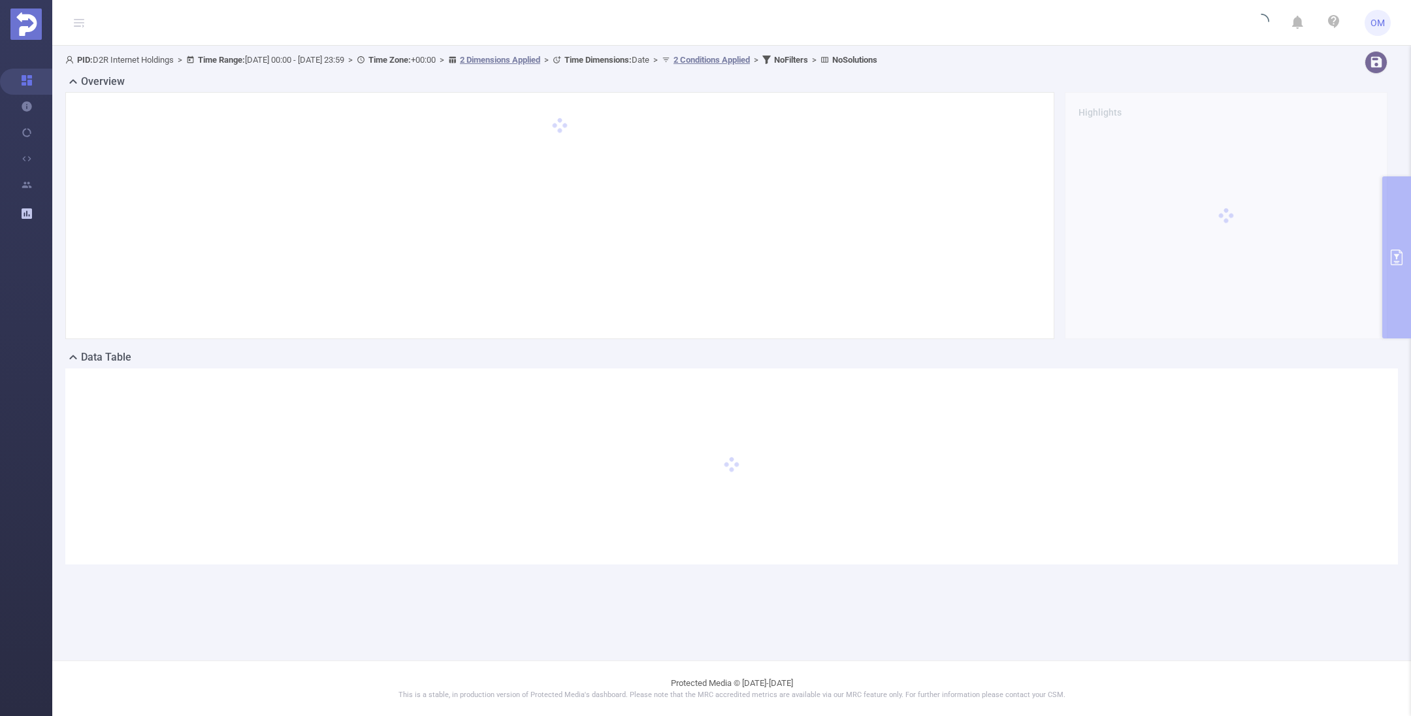
scroll to position [0, 0]
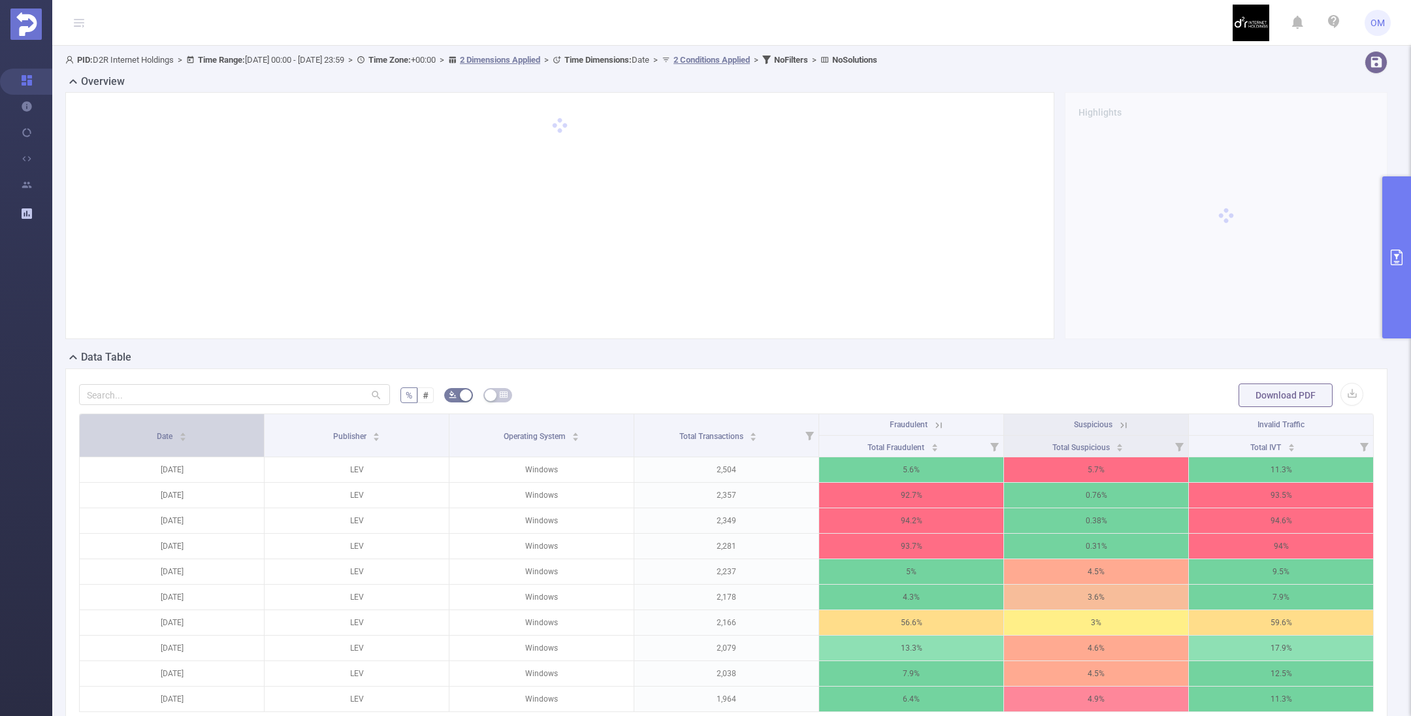
click at [187, 433] on div "Date" at bounding box center [172, 434] width 30 height 13
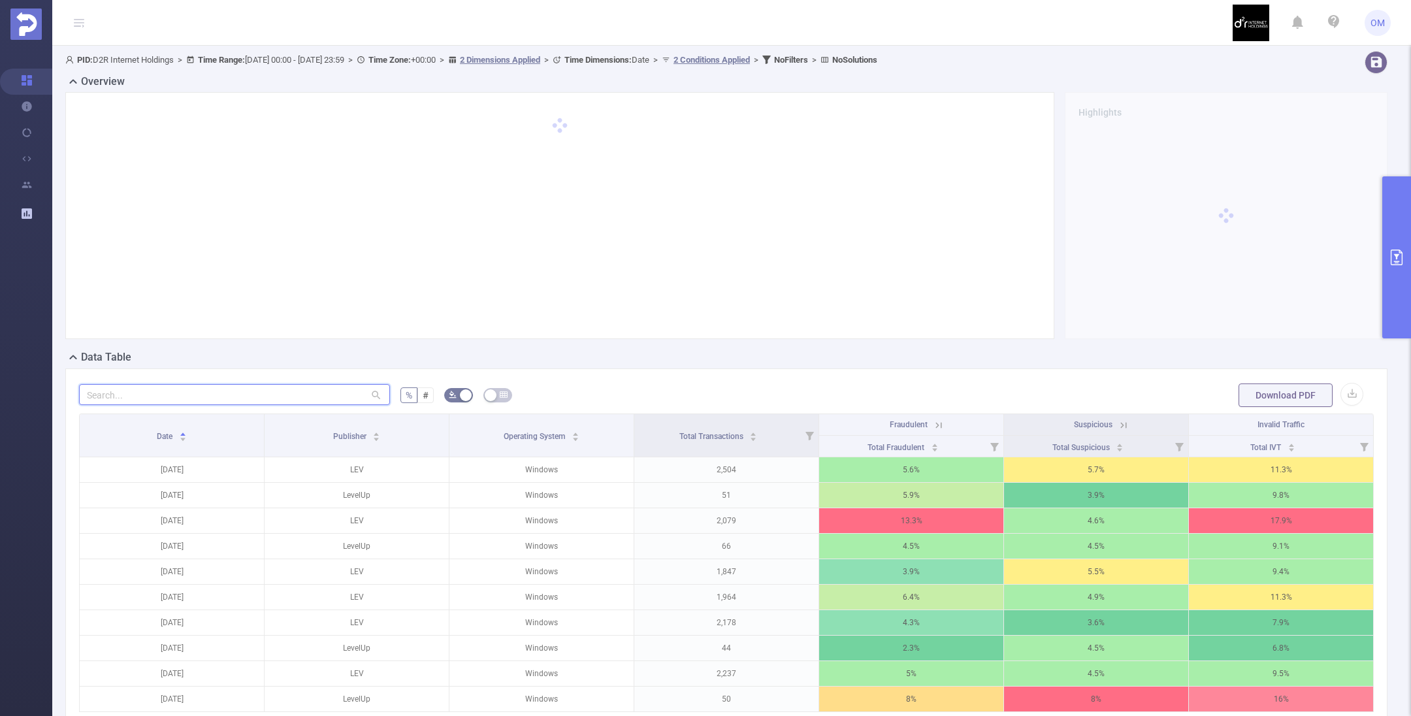
click at [294, 398] on input "text" at bounding box center [234, 394] width 311 height 21
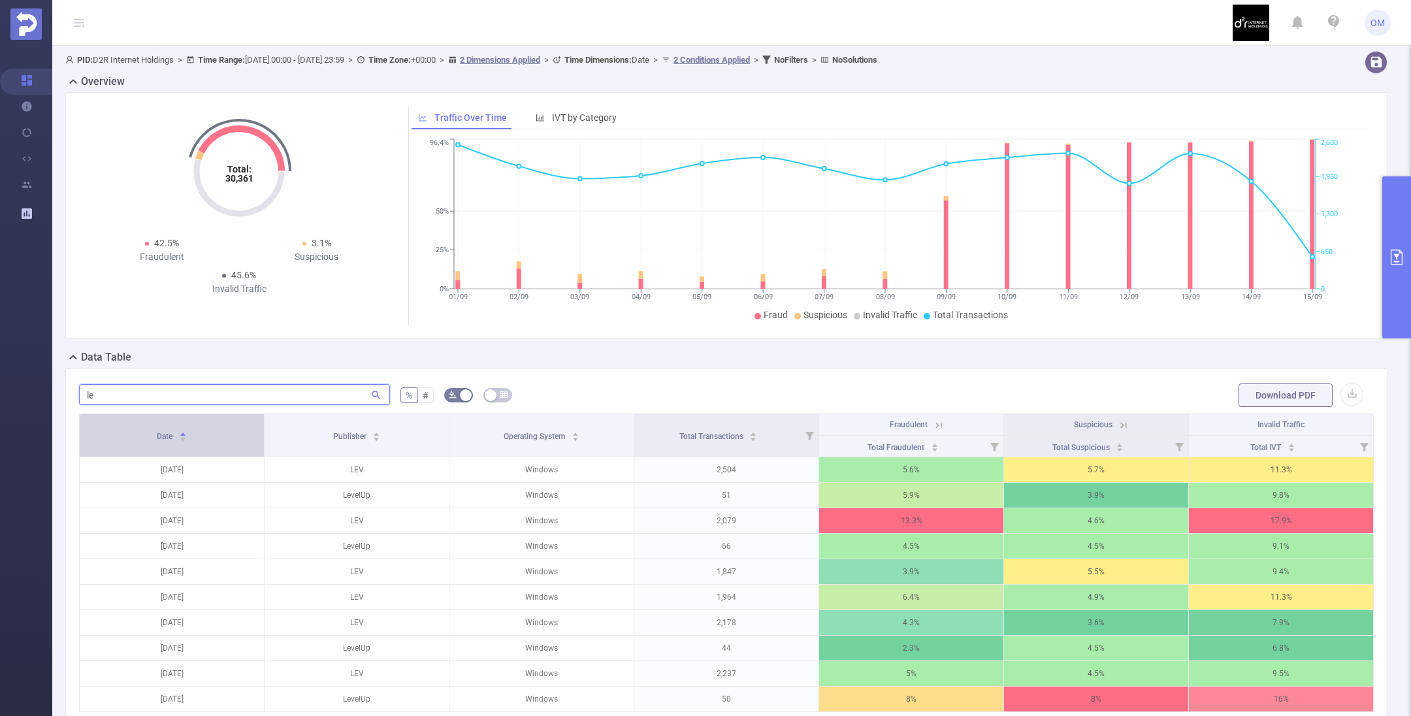
type input "l"
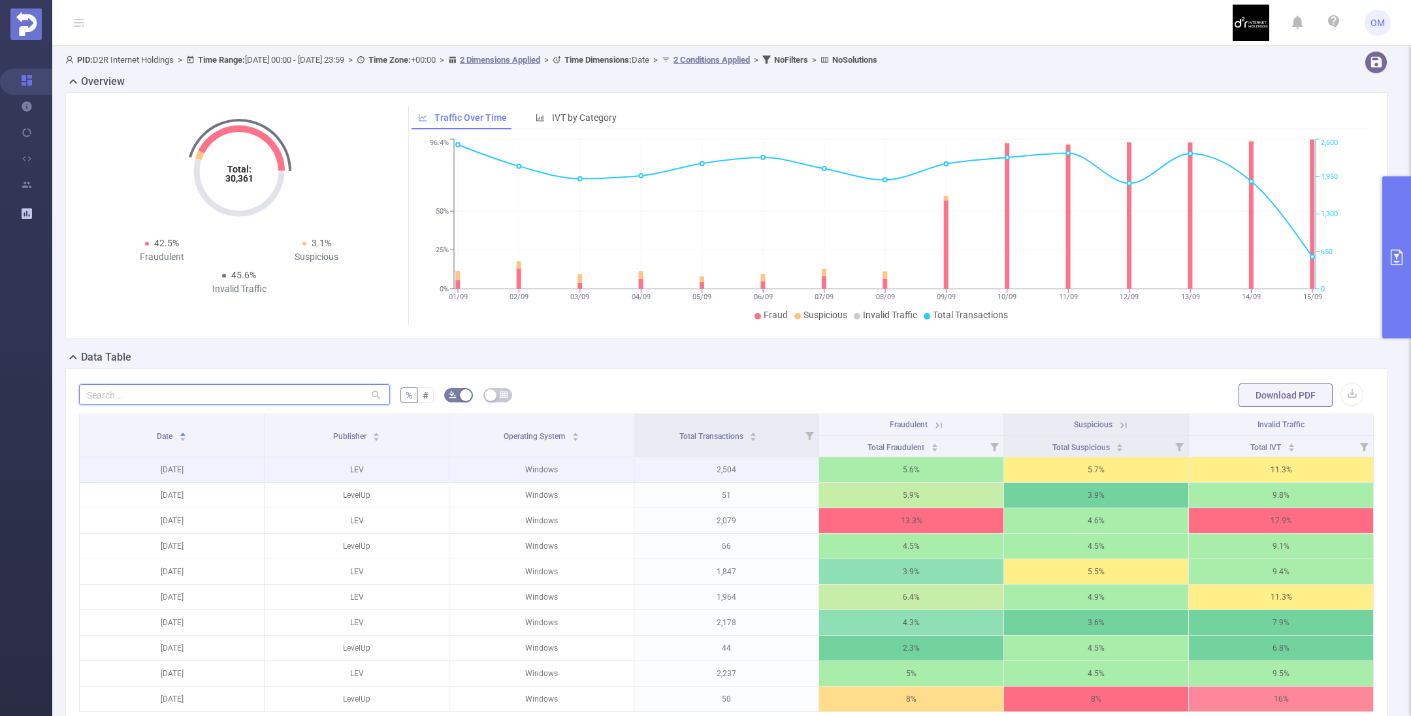
scroll to position [98, 0]
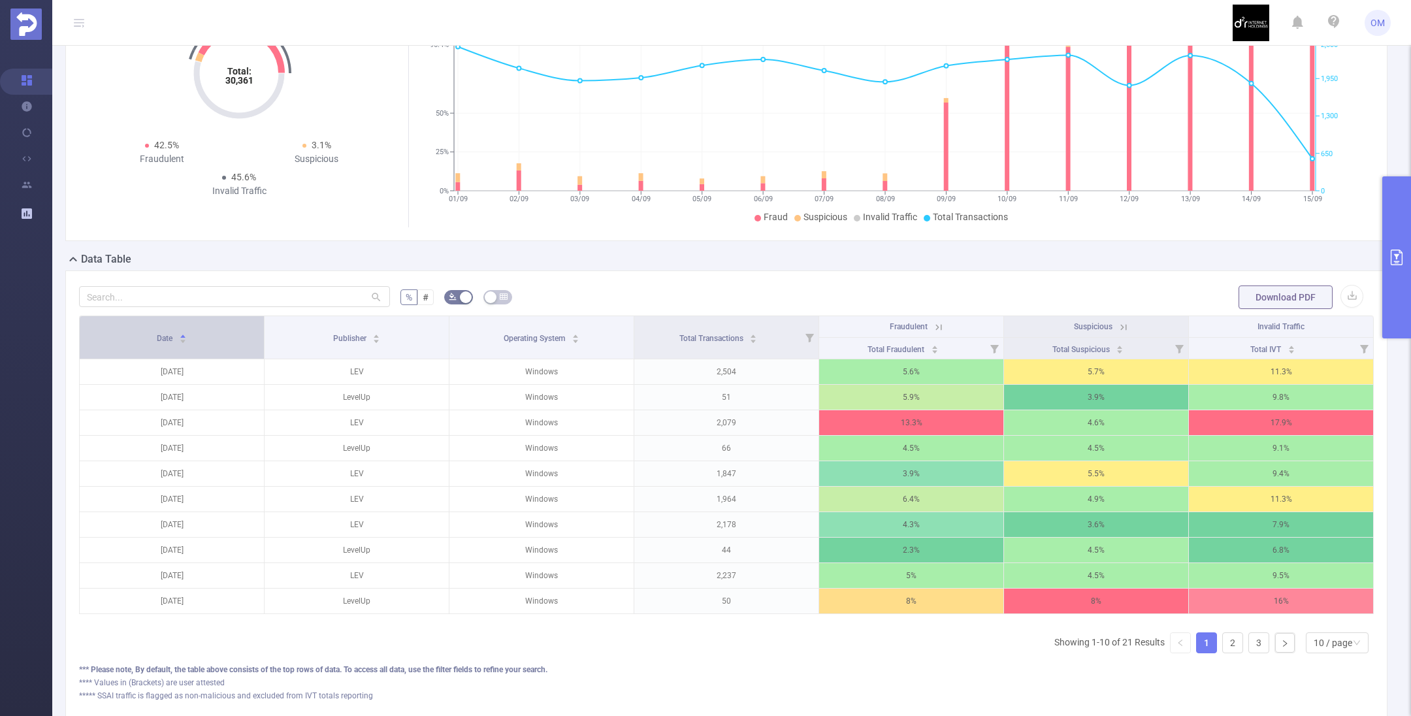
click at [172, 339] on span "Date" at bounding box center [166, 338] width 18 height 9
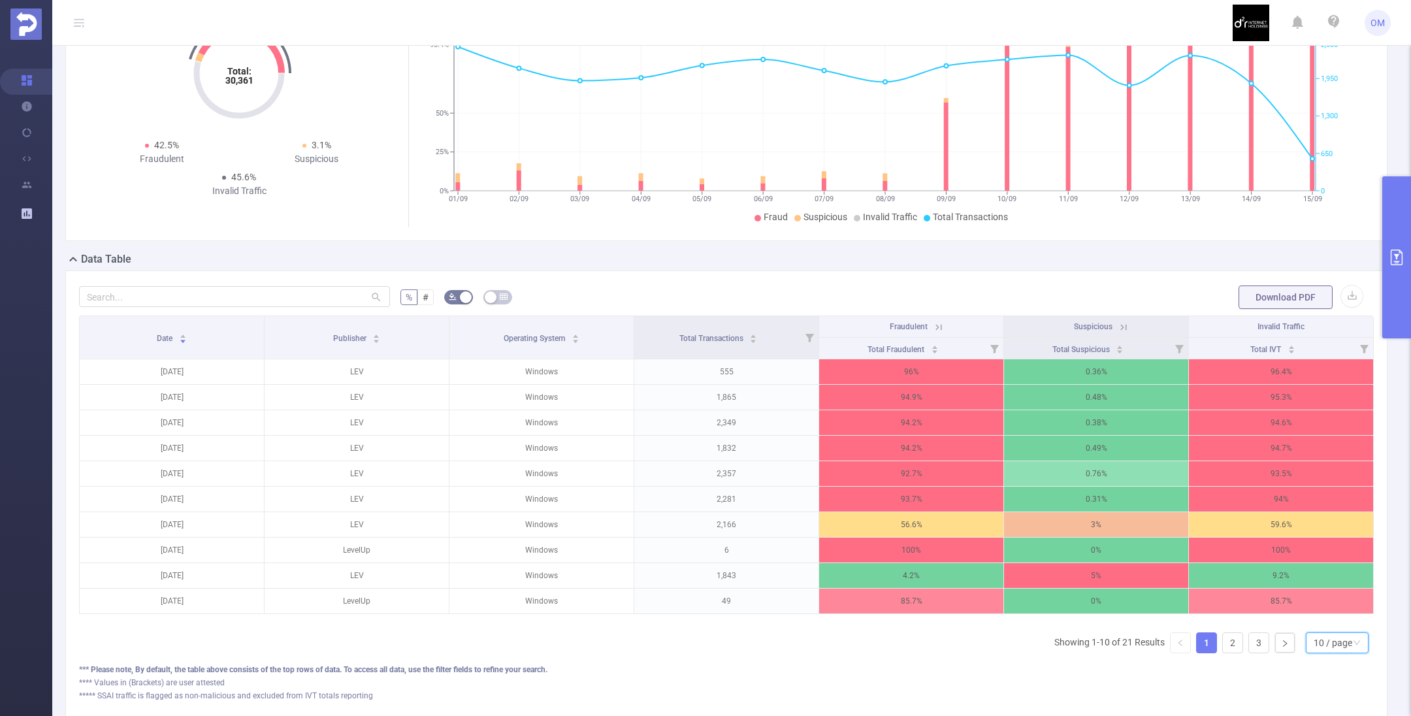
click at [1326, 653] on div "10 / page" at bounding box center [1333, 643] width 39 height 20
click at [1318, 629] on li "50 / page" at bounding box center [1323, 632] width 63 height 21
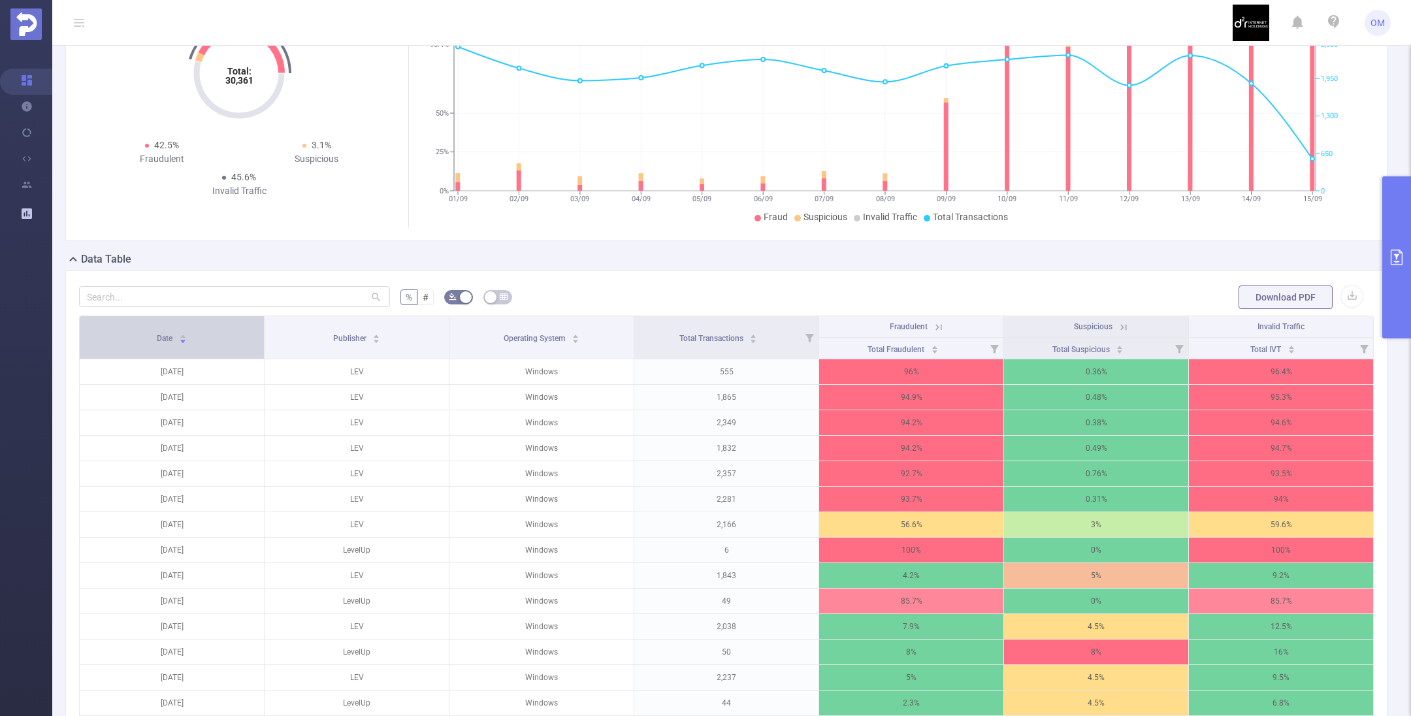
click at [170, 344] on div "Date" at bounding box center [172, 337] width 30 height 13
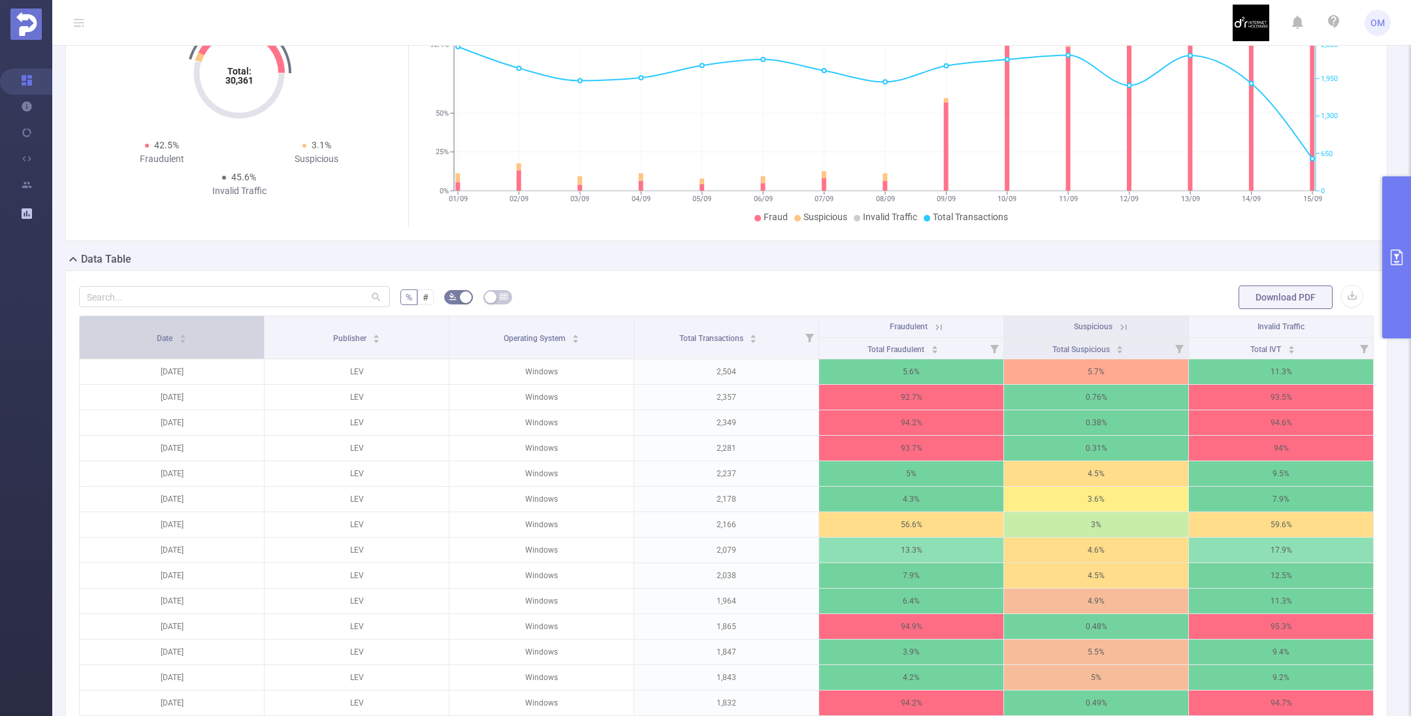
click at [184, 333] on icon "icon: caret-up" at bounding box center [182, 335] width 7 height 7
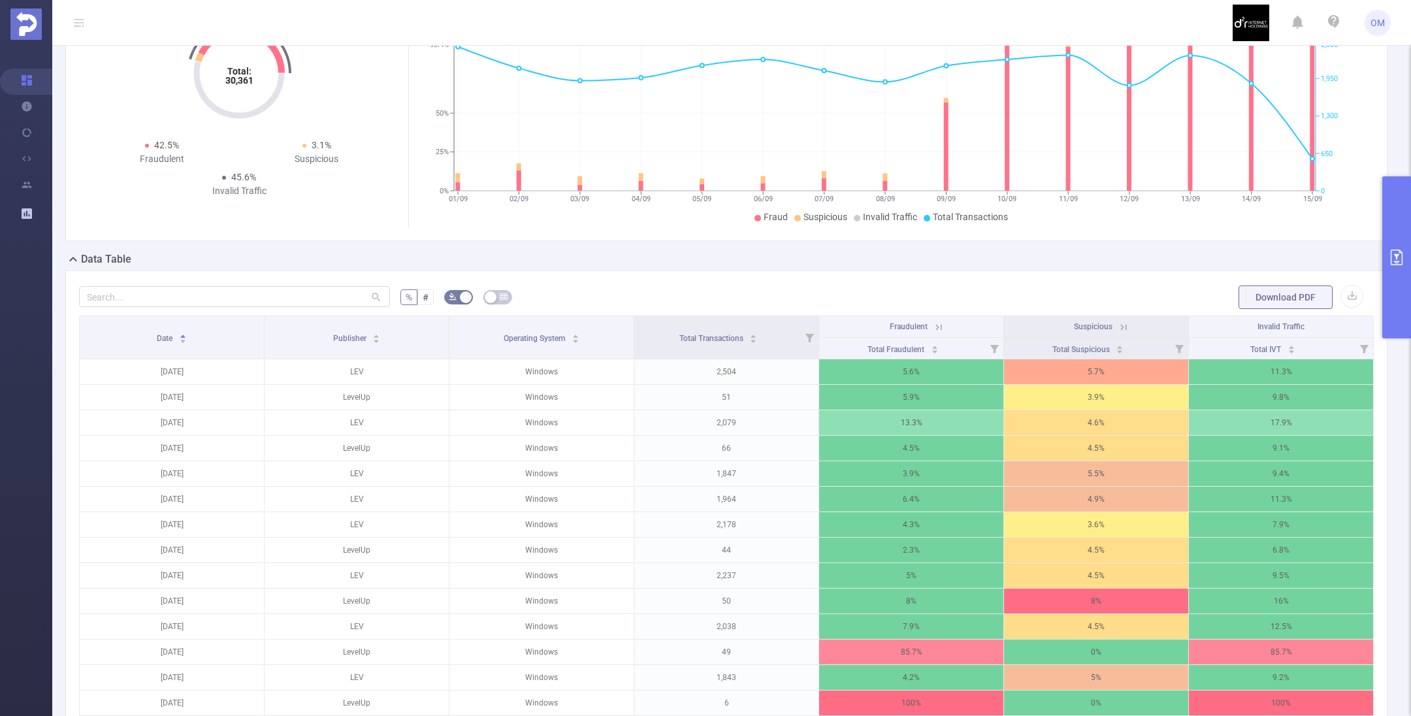
scroll to position [294, 0]
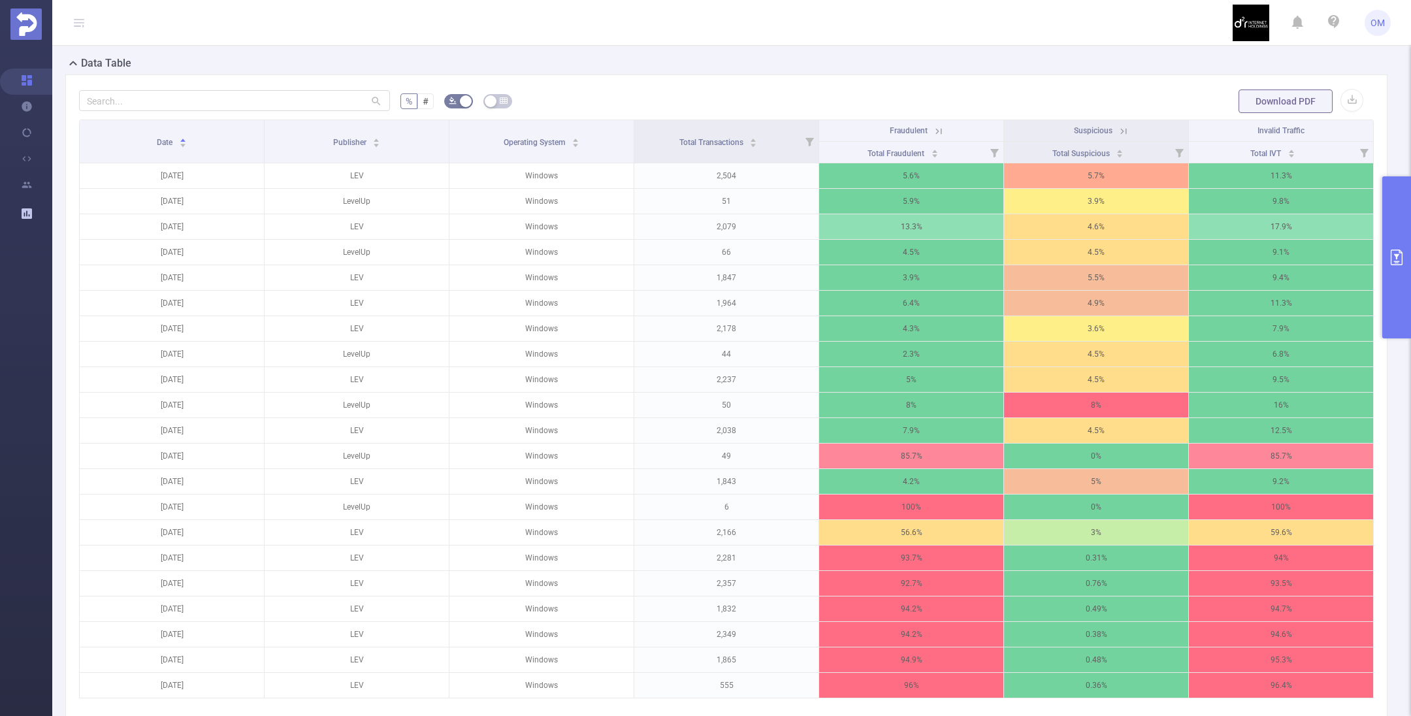
click at [1393, 259] on icon "primary" at bounding box center [1397, 258] width 16 height 16
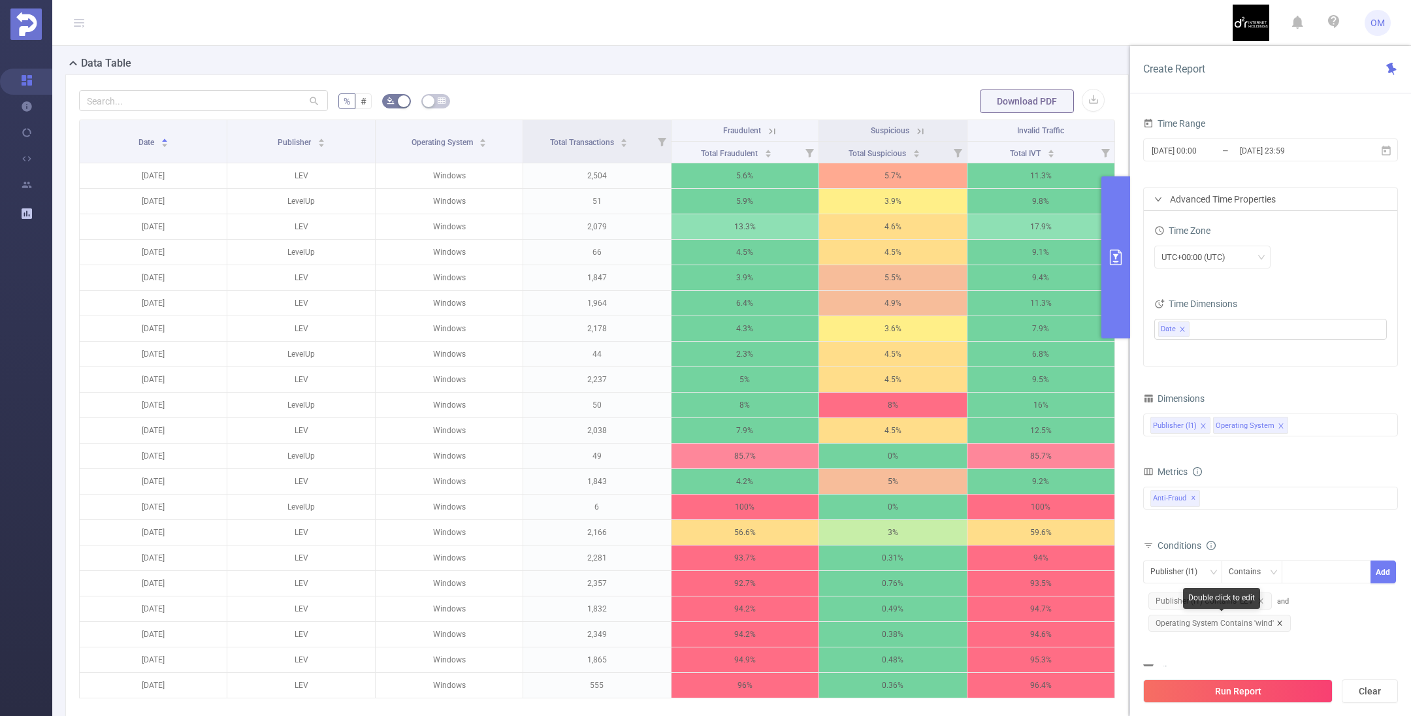
click at [1280, 622] on icon "icon: close" at bounding box center [1279, 623] width 7 height 7
click at [1234, 688] on button "Run Report" at bounding box center [1237, 691] width 189 height 24
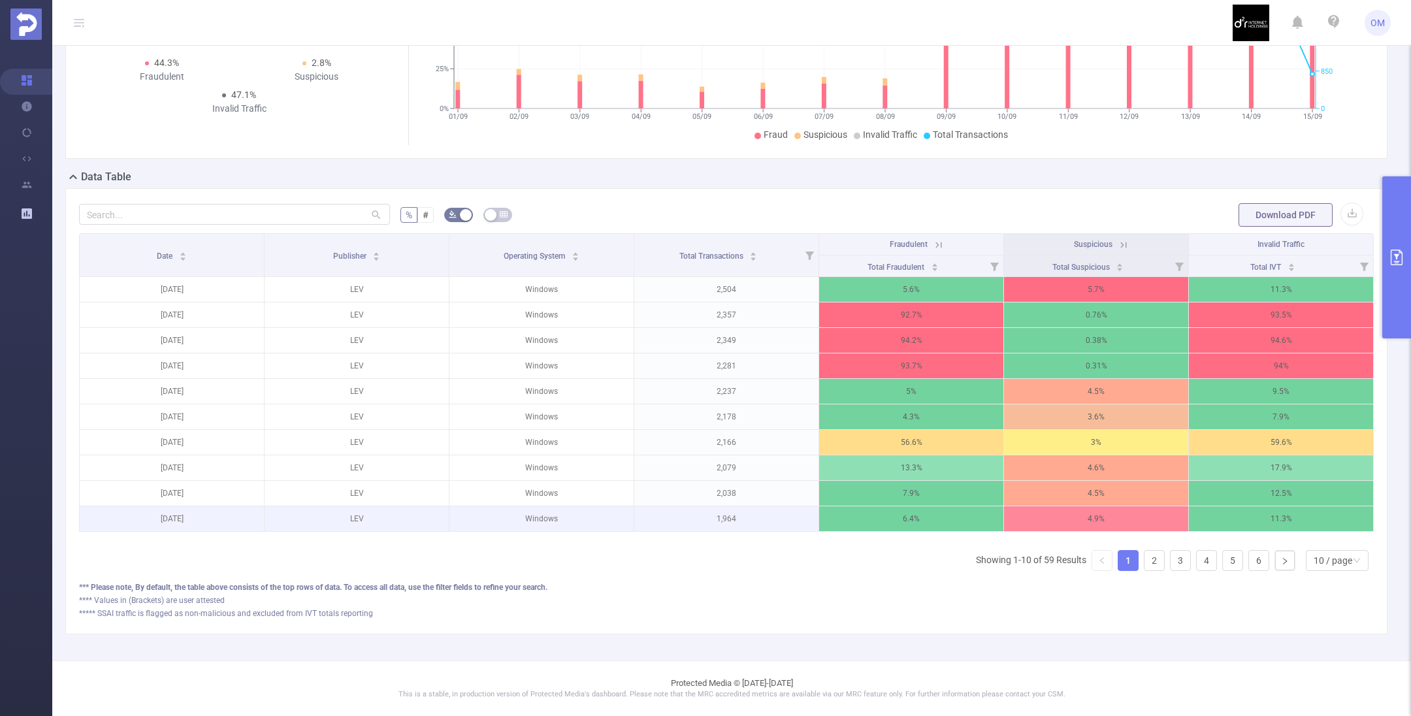
scroll to position [93, 0]
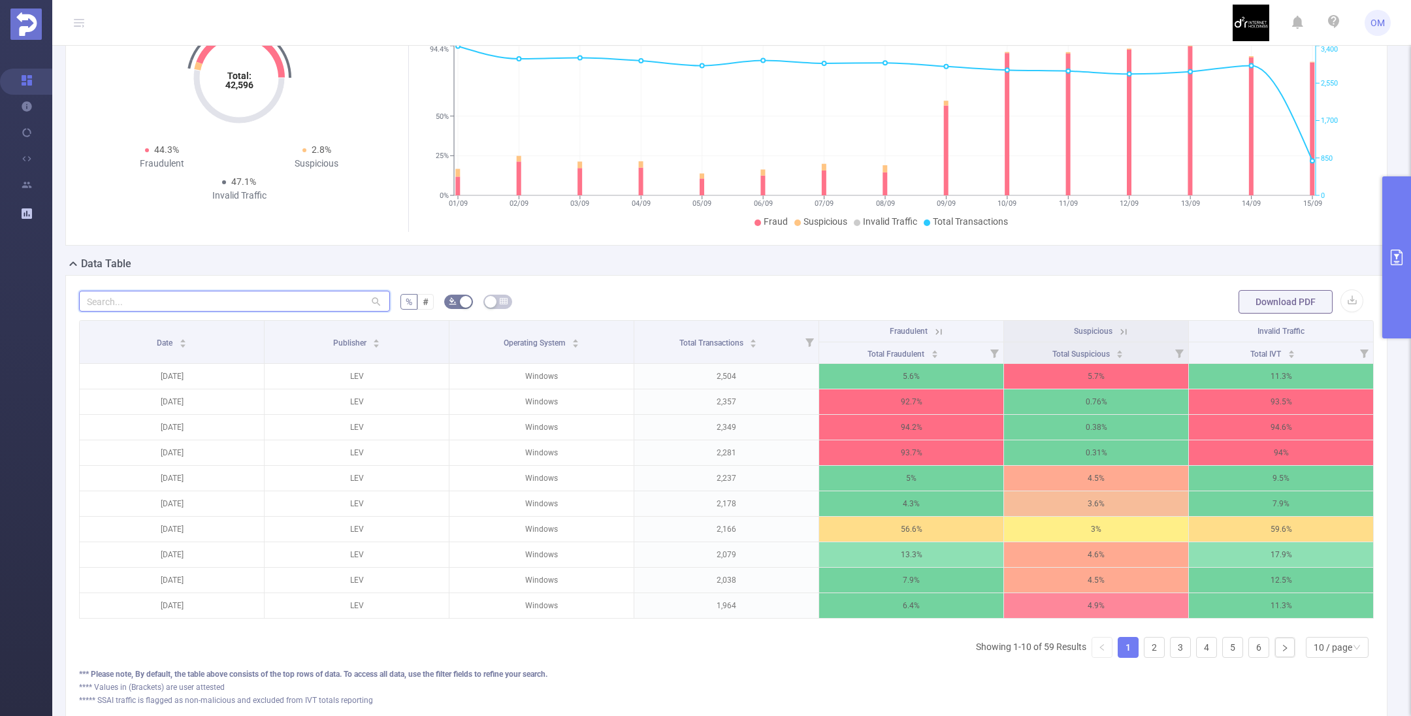
click at [252, 298] on input "text" at bounding box center [234, 301] width 311 height 21
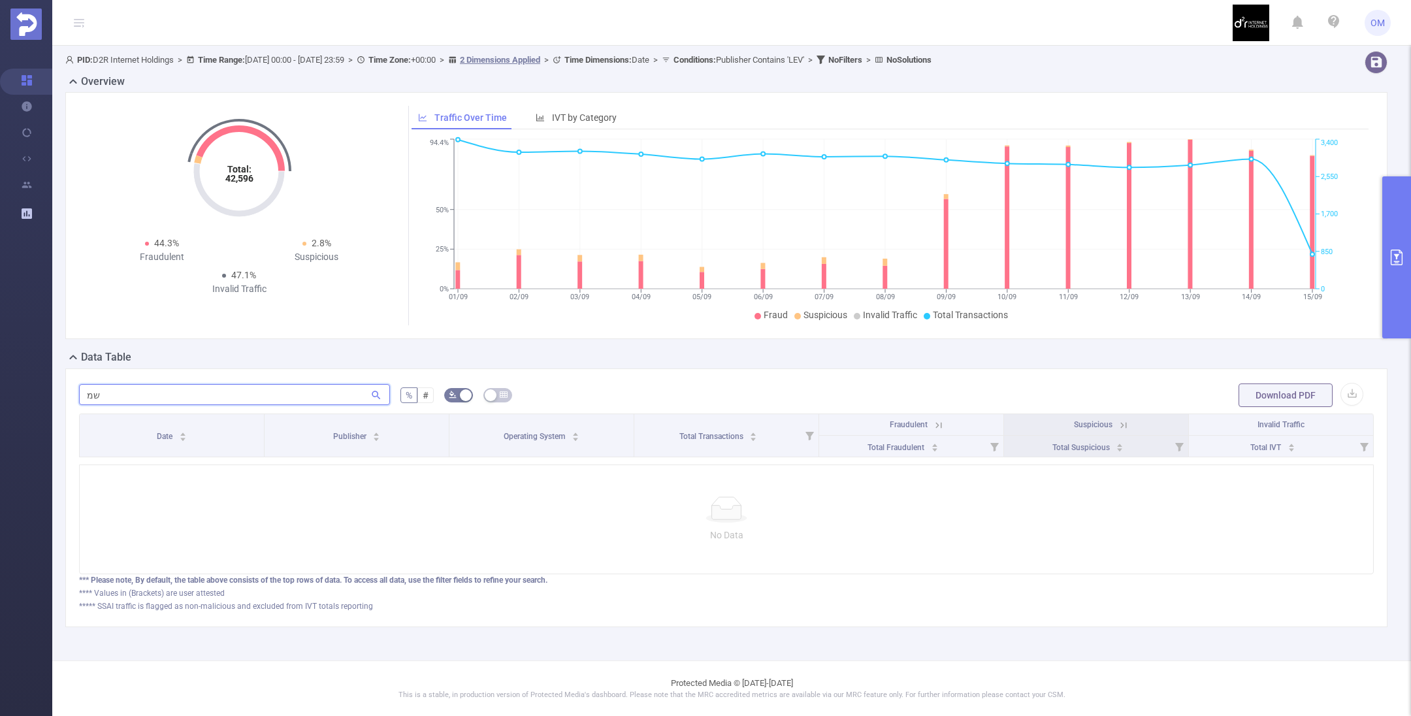
type input "ש"
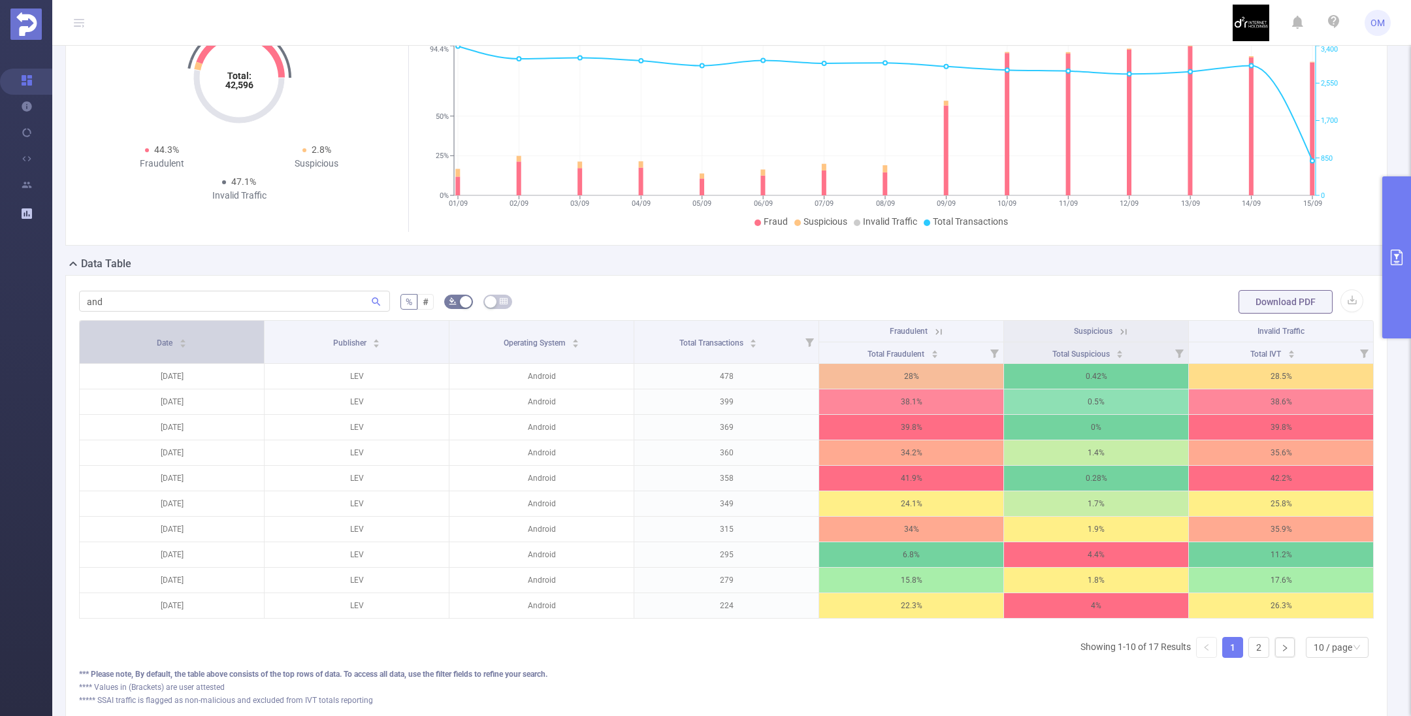
click at [176, 346] on div "Date" at bounding box center [172, 341] width 30 height 13
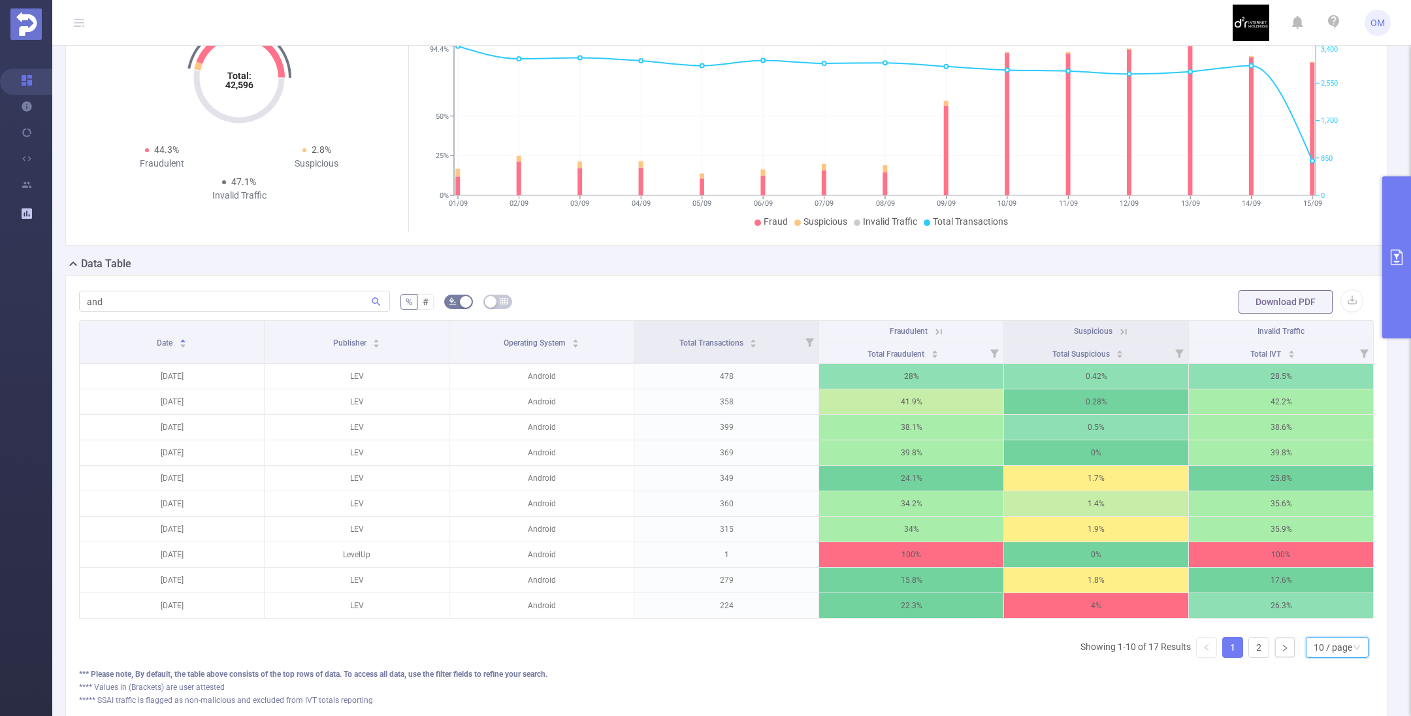
click at [1319, 657] on div "10 / page" at bounding box center [1333, 647] width 39 height 20
click at [1306, 632] on li "50 / page" at bounding box center [1323, 636] width 63 height 21
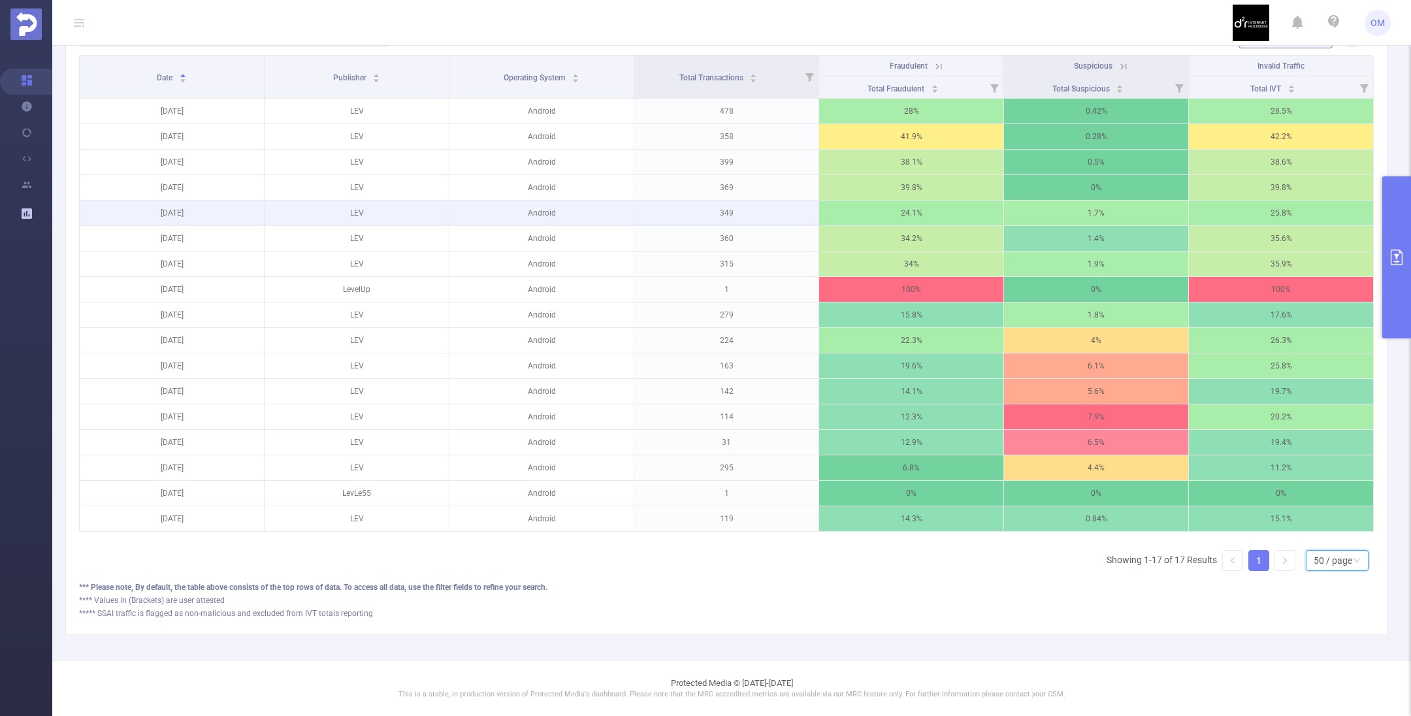
scroll to position [0, 0]
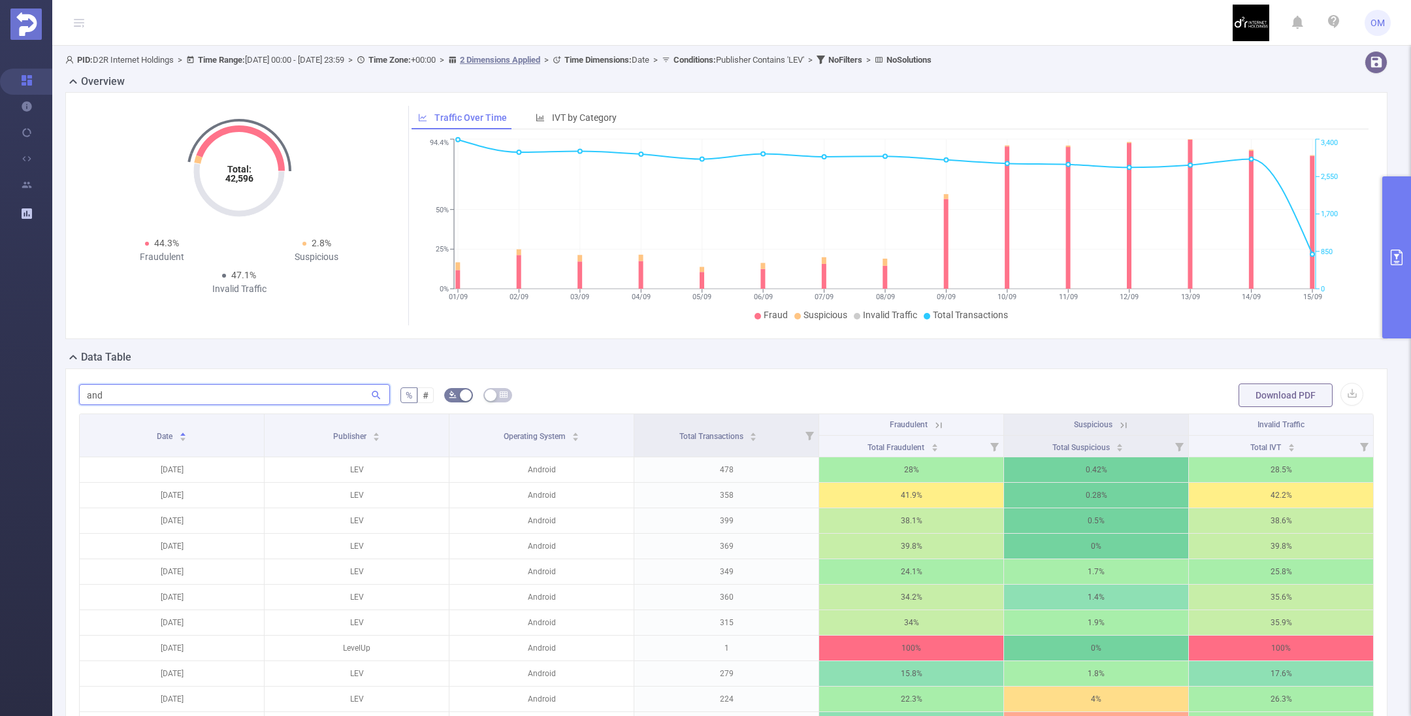
click at [184, 395] on input "and" at bounding box center [234, 394] width 311 height 21
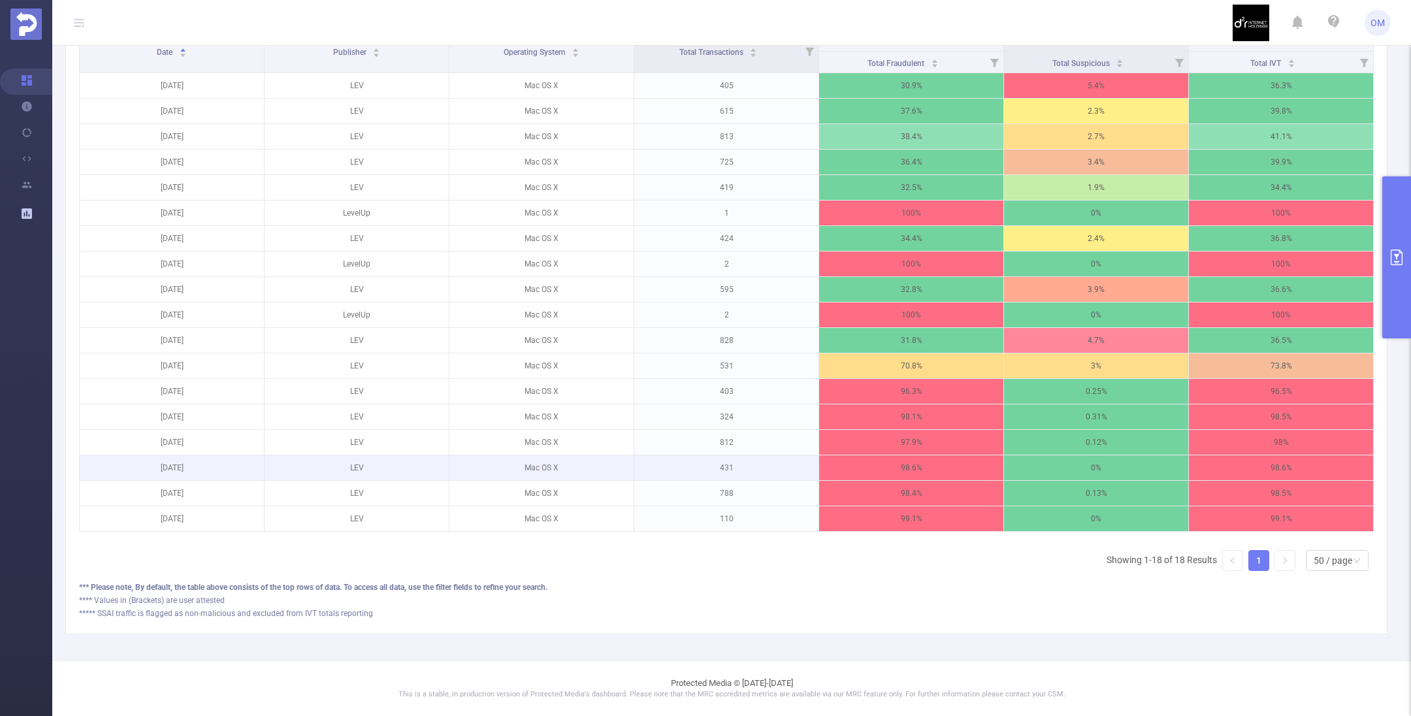
scroll to position [296, 0]
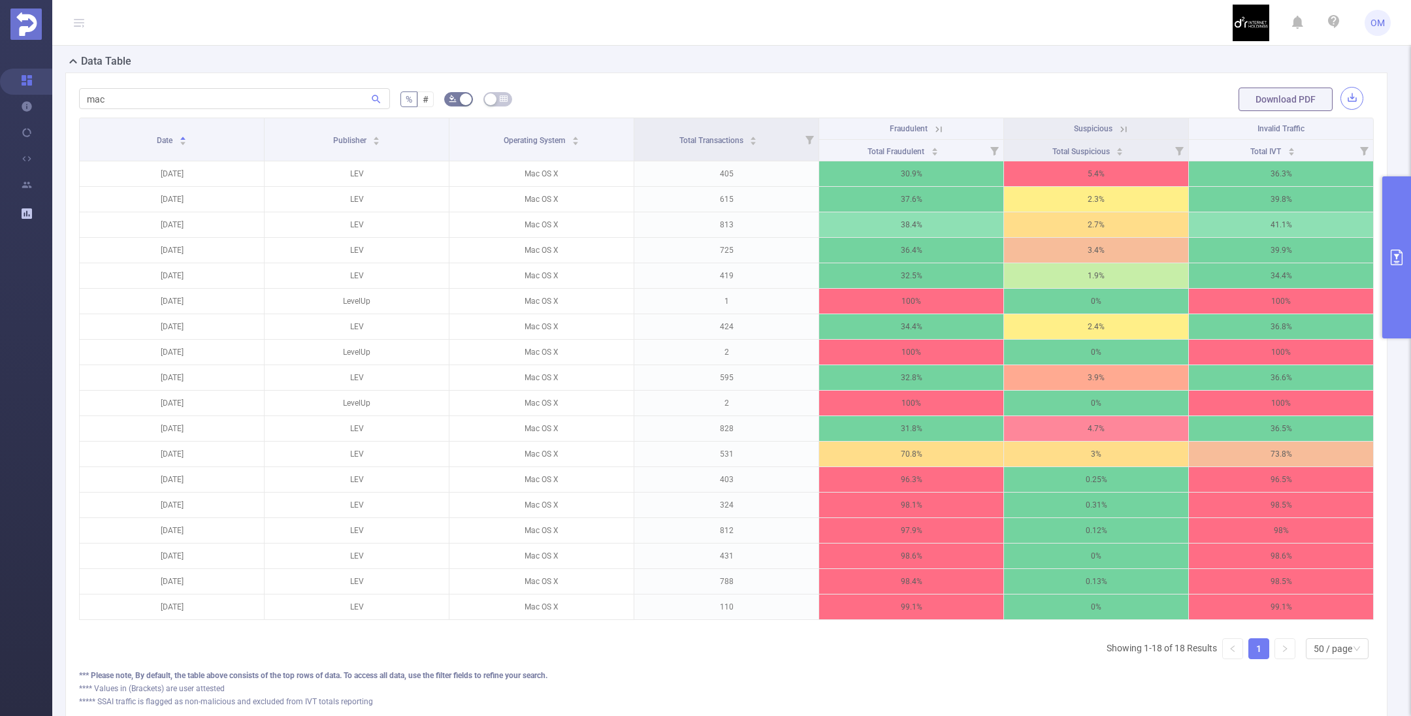
click at [1340, 97] on button "button" at bounding box center [1351, 98] width 23 height 23
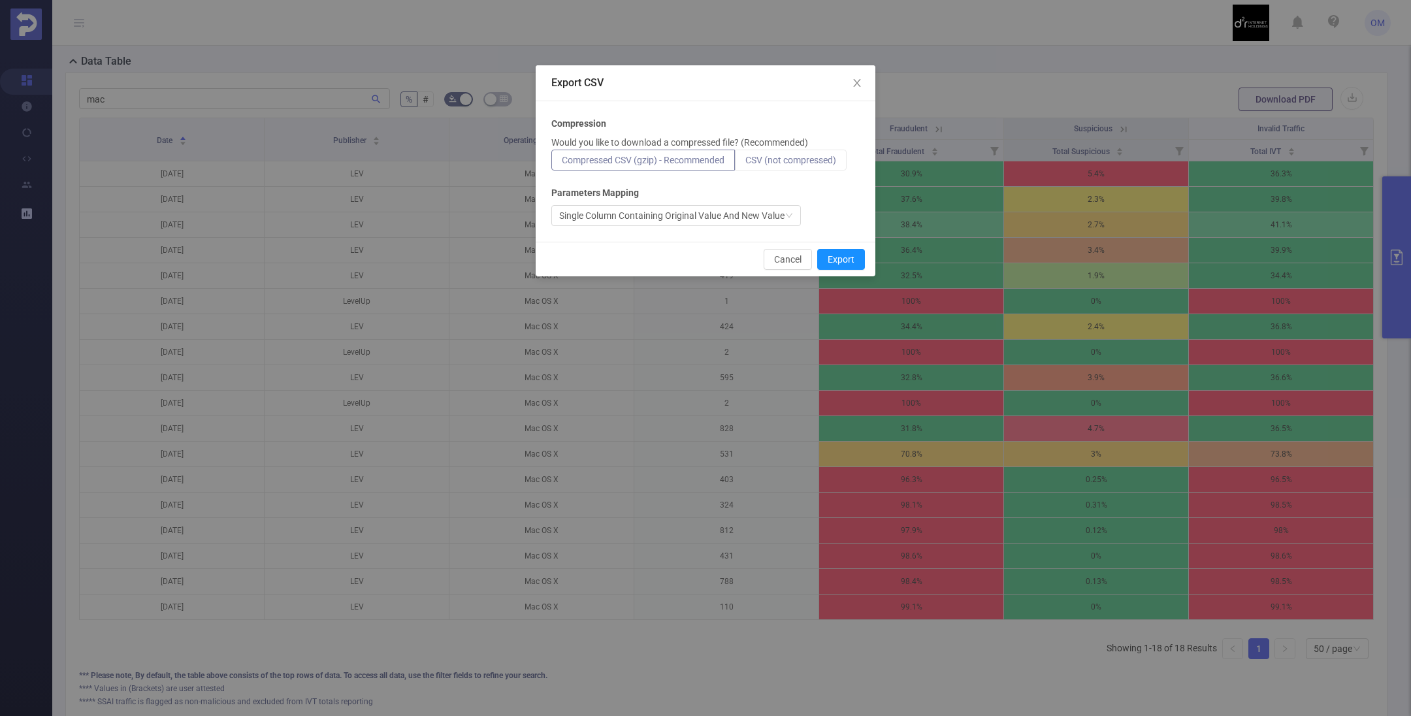
click at [798, 163] on span "CSV (not compressed)" at bounding box center [790, 160] width 91 height 10
click at [745, 163] on input "CSV (not compressed)" at bounding box center [745, 163] width 0 height 0
click at [782, 214] on div "Single Column Containing Original Value And New Value" at bounding box center [671, 216] width 225 height 20
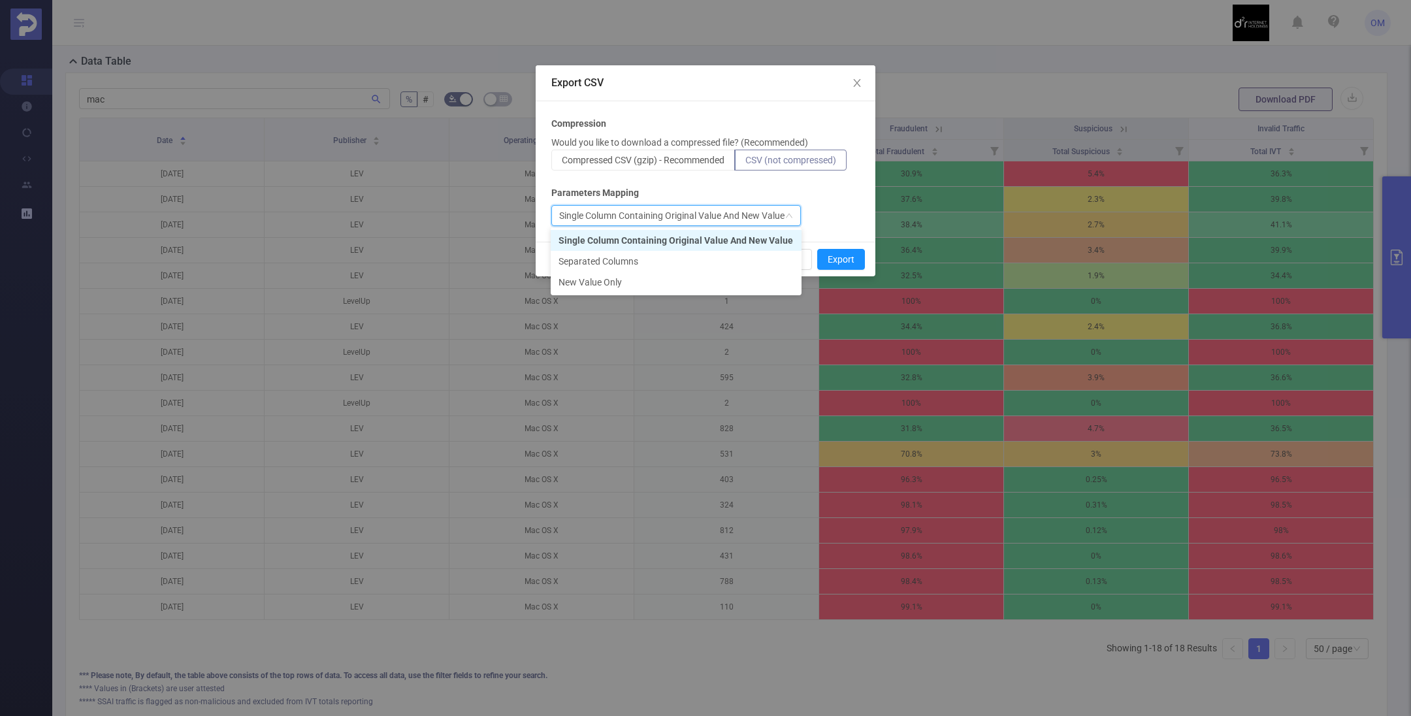
click at [696, 238] on li "Single Column Containing Original Value And New Value" at bounding box center [676, 240] width 251 height 21
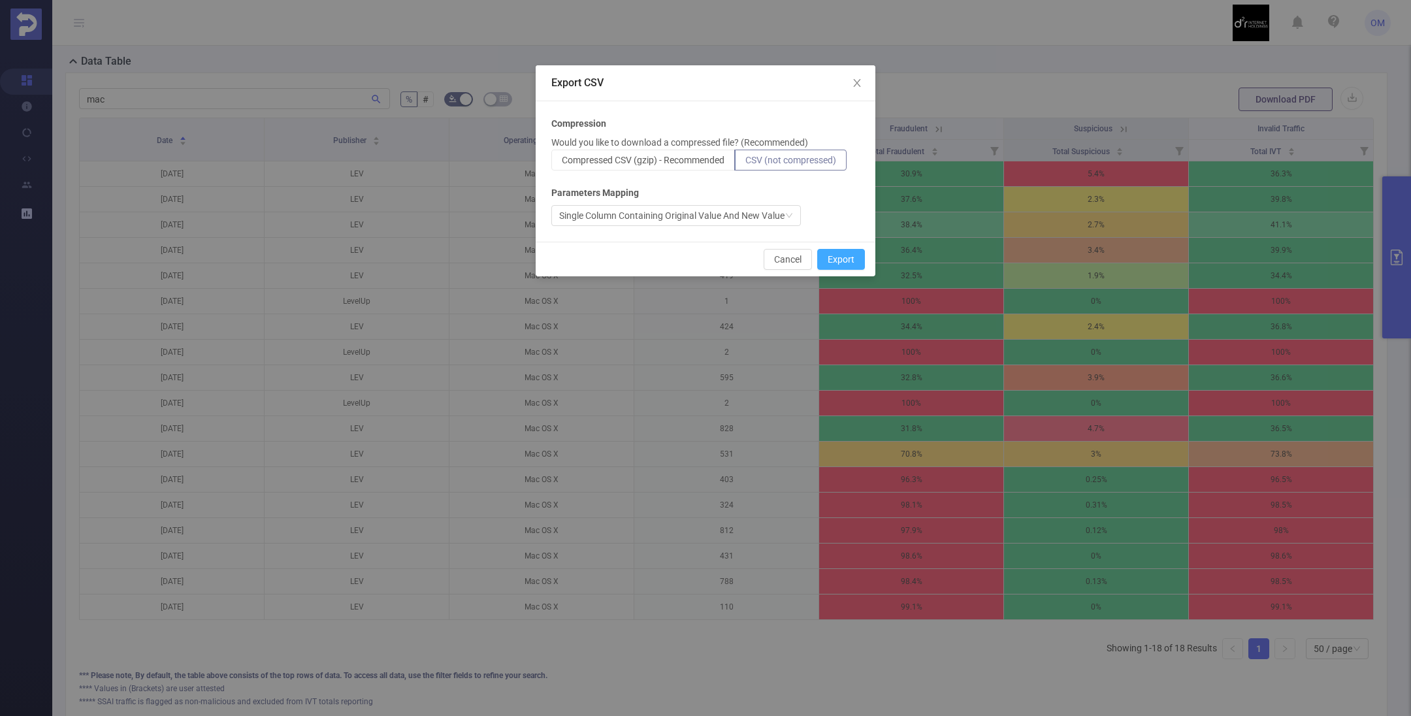
click at [852, 255] on button "Export" at bounding box center [841, 259] width 48 height 21
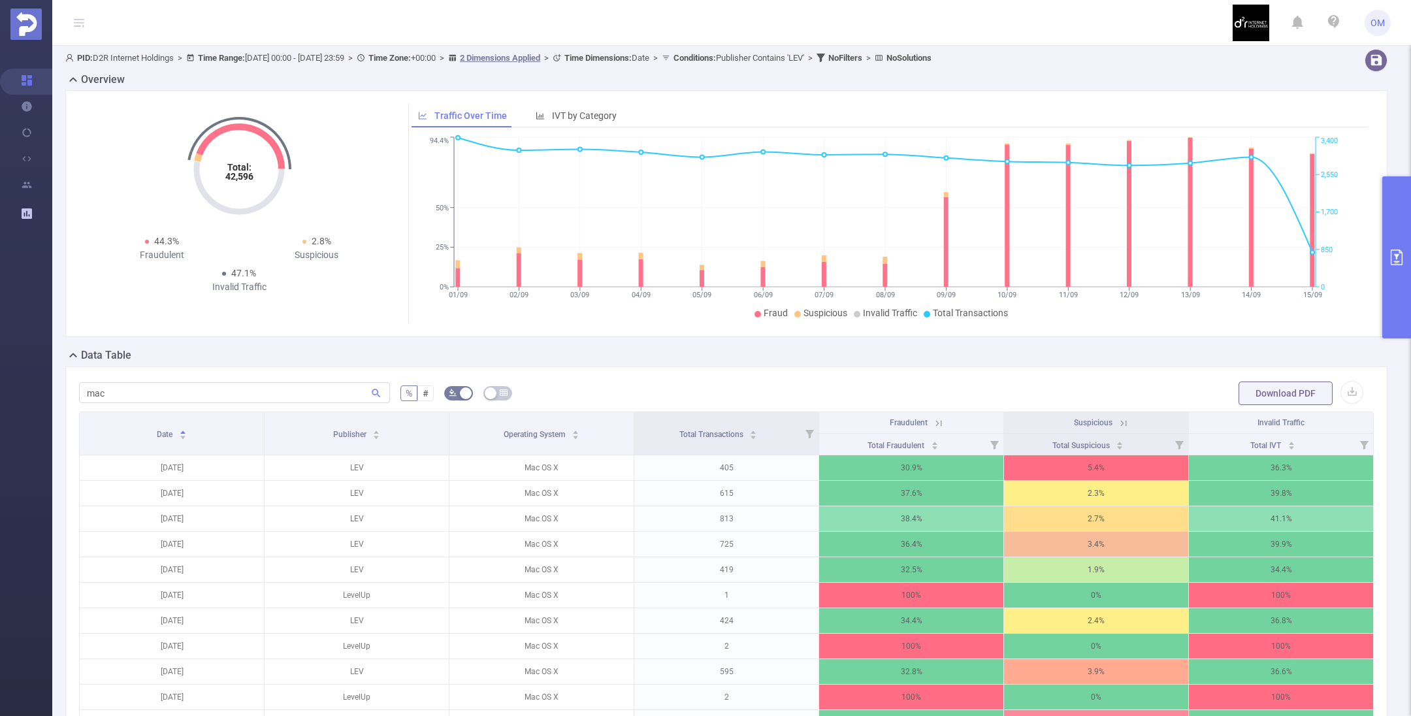
scroll to position [0, 0]
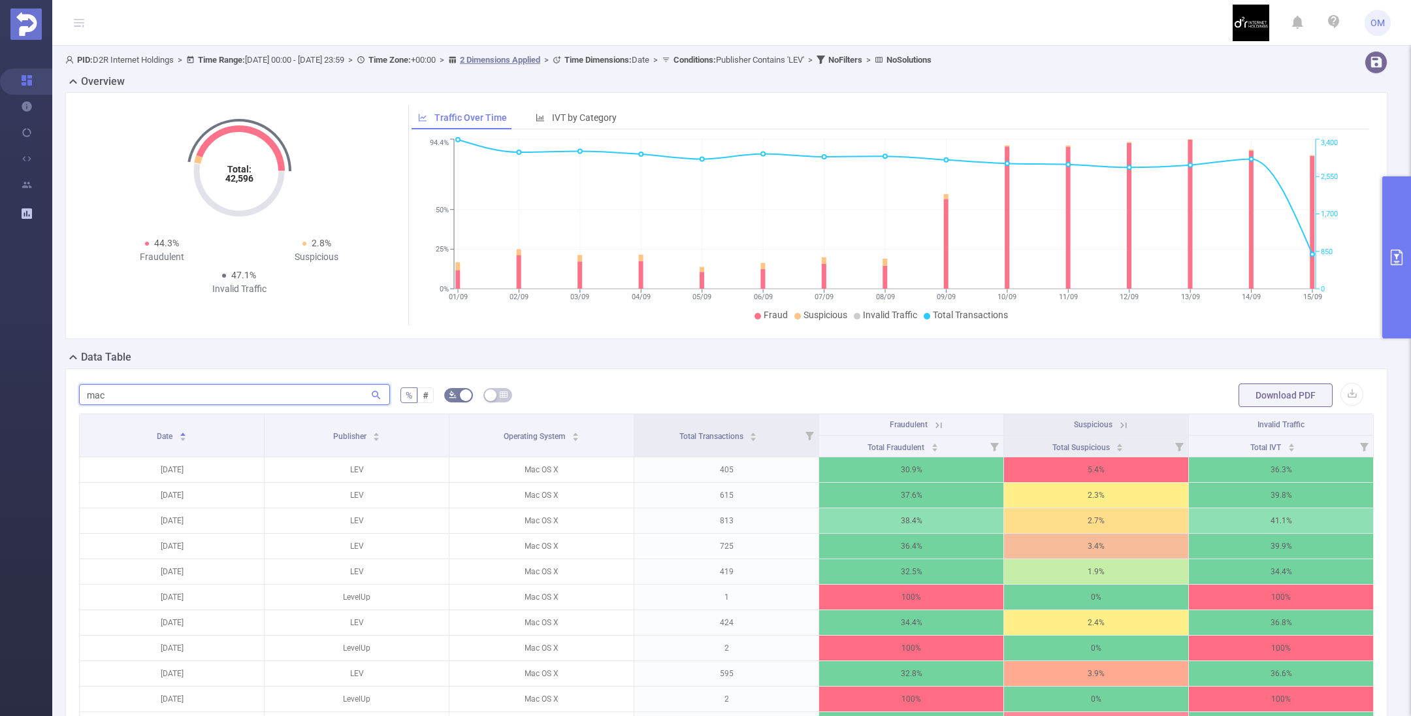
click at [285, 400] on input "mac" at bounding box center [234, 394] width 311 height 21
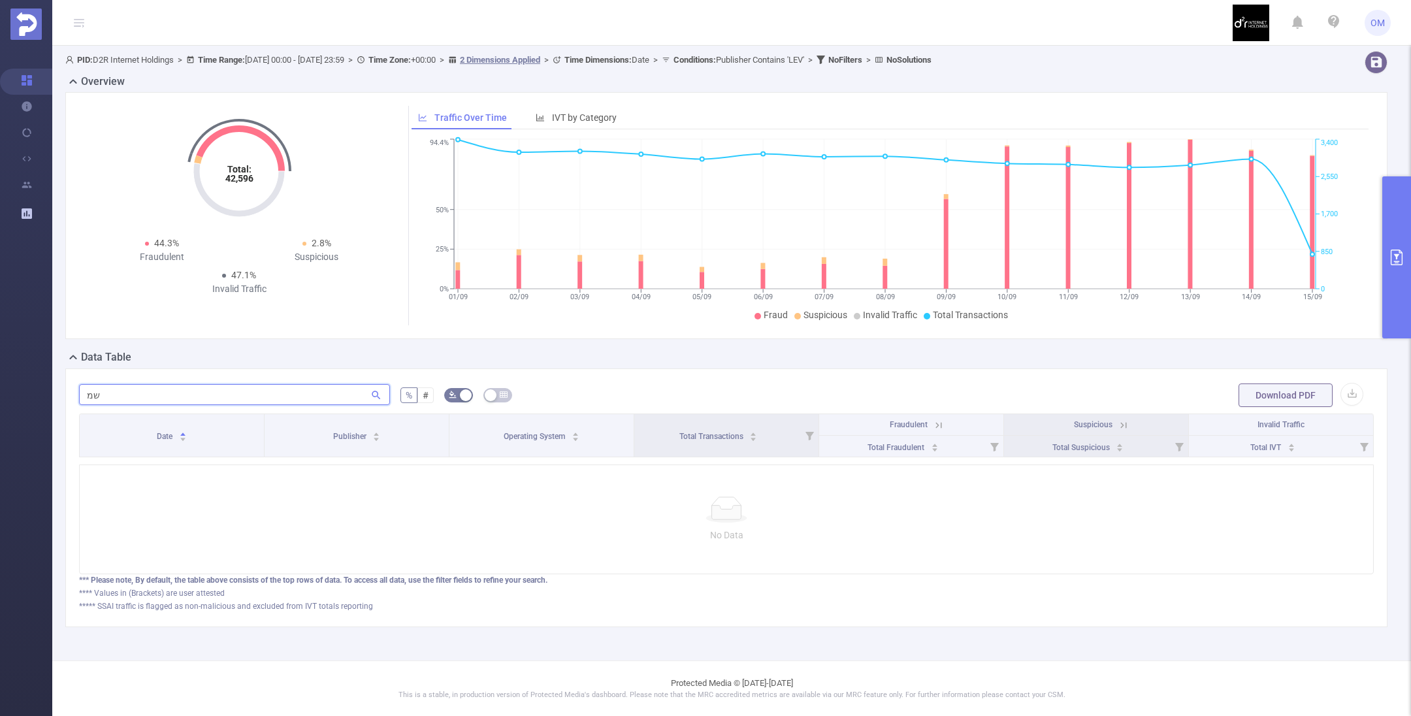
type input "ש"
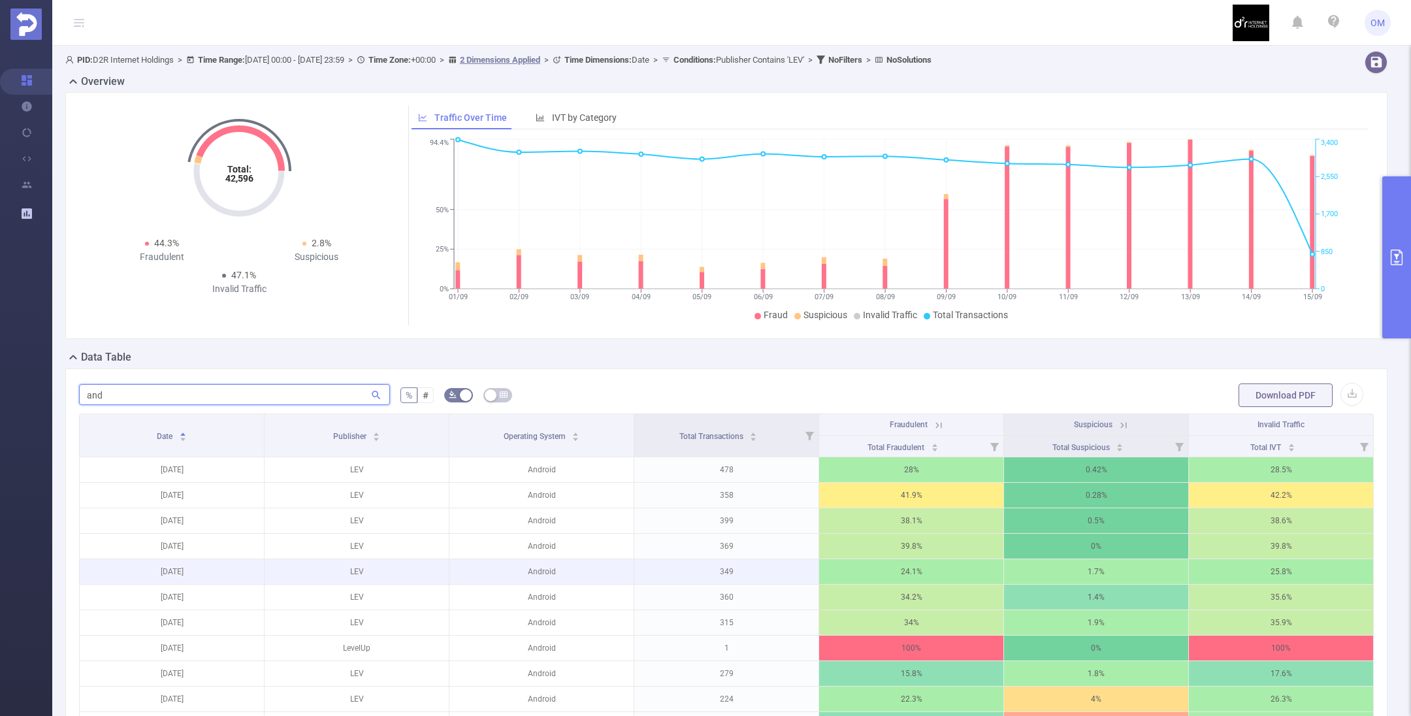
scroll to position [196, 0]
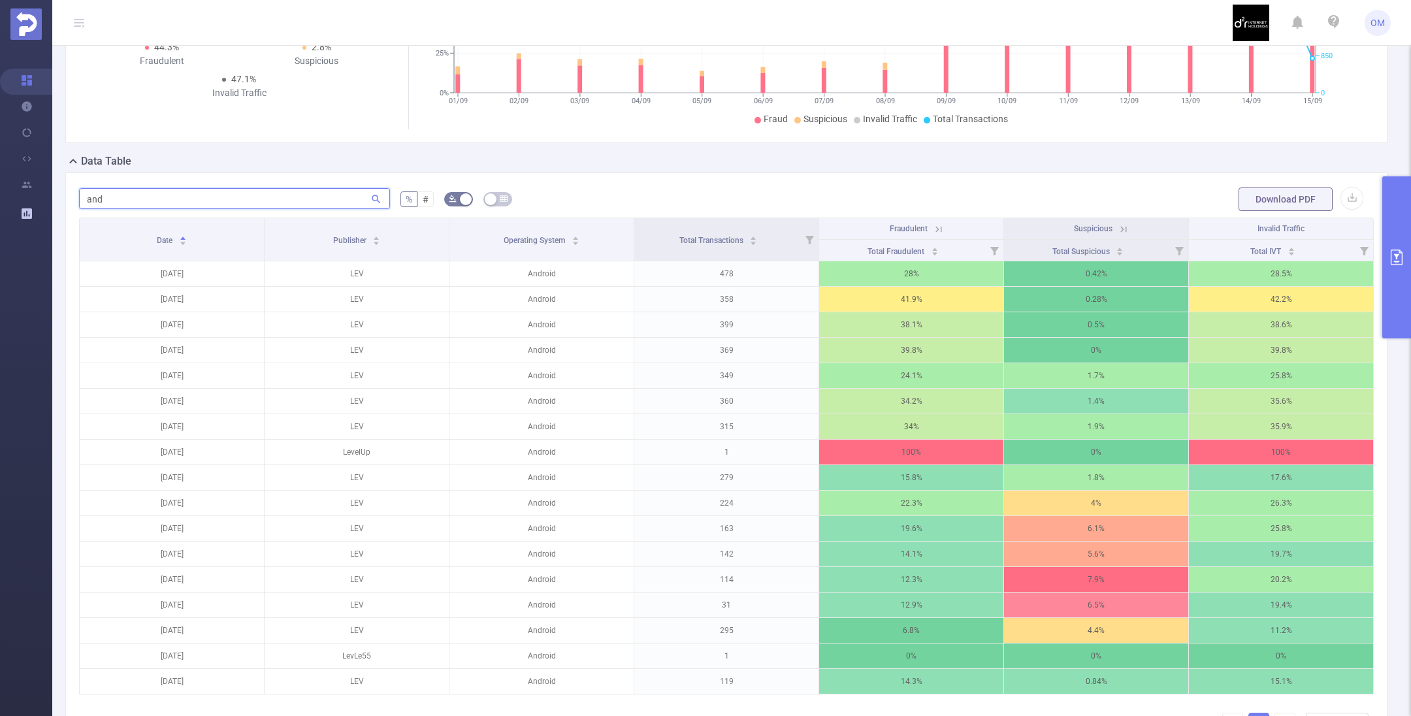
type input "and"
